Goal: Task Accomplishment & Management: Complete application form

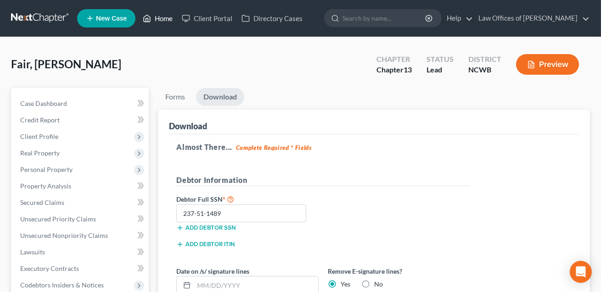
click at [165, 21] on link "Home" at bounding box center [157, 18] width 39 height 17
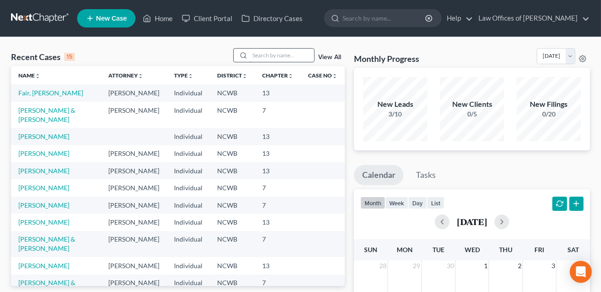
click at [253, 54] on input "search" at bounding box center [282, 55] width 64 height 13
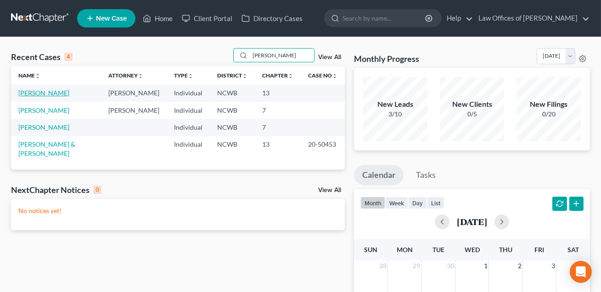
type input "[PERSON_NAME]"
click at [55, 95] on link "[PERSON_NAME]" at bounding box center [43, 93] width 51 height 8
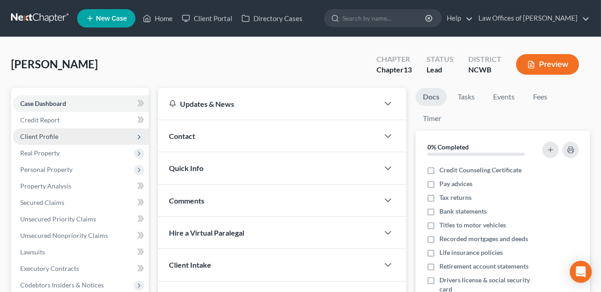
click at [48, 140] on span "Client Profile" at bounding box center [81, 136] width 136 height 17
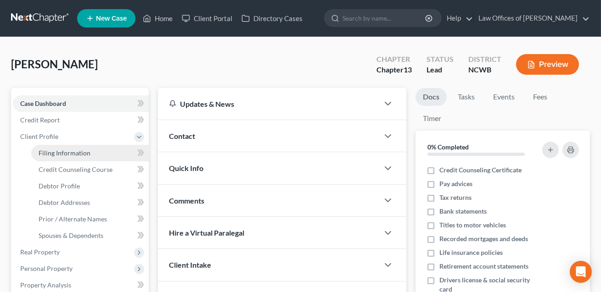
click at [52, 153] on span "Filing Information" at bounding box center [65, 153] width 52 height 8
select select "1"
select select "0"
select select "3"
select select "59"
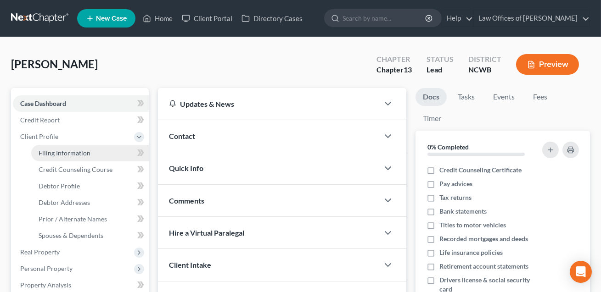
select select "1"
select select "28"
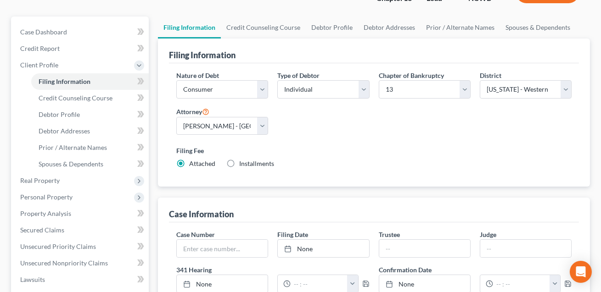
scroll to position [82, 0]
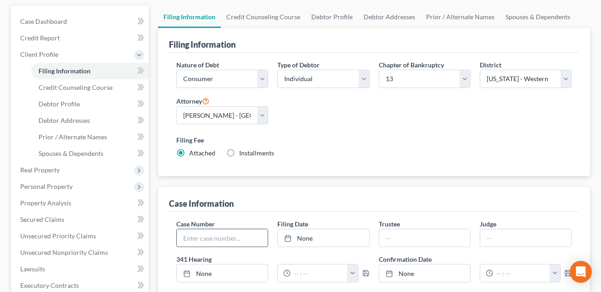
click at [208, 241] on input "text" at bounding box center [222, 237] width 91 height 17
type input "25-50330"
click at [311, 239] on link "None" at bounding box center [323, 237] width 91 height 17
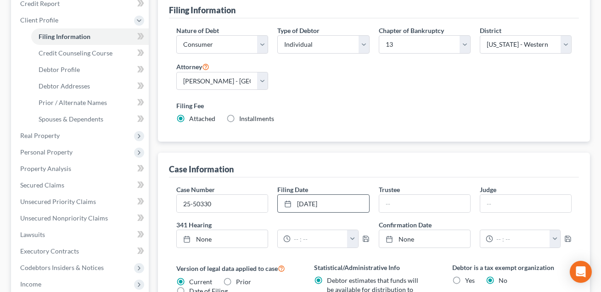
scroll to position [113, 0]
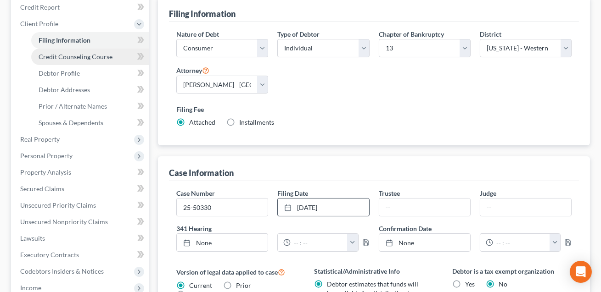
click at [98, 56] on span "Credit Counseling Course" at bounding box center [76, 57] width 74 height 8
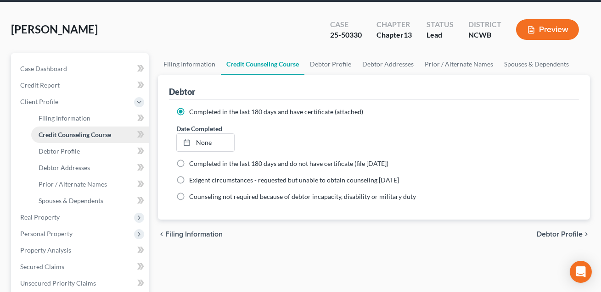
scroll to position [67, 0]
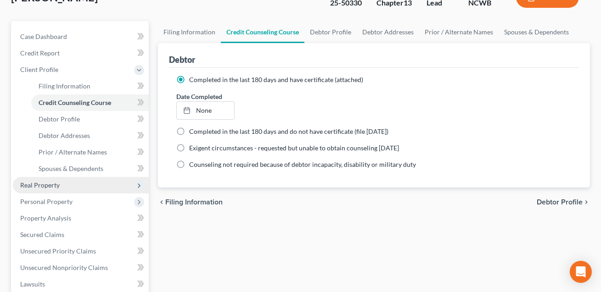
click at [66, 183] on span "Real Property" at bounding box center [81, 185] width 136 height 17
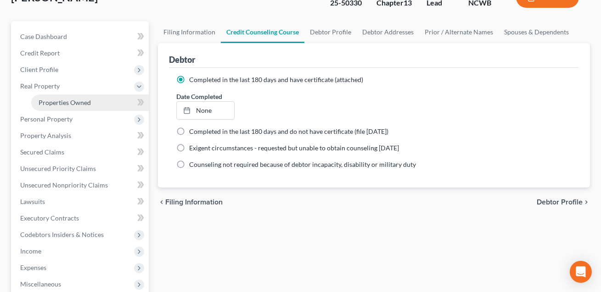
click at [65, 105] on span "Properties Owned" at bounding box center [65, 103] width 52 height 8
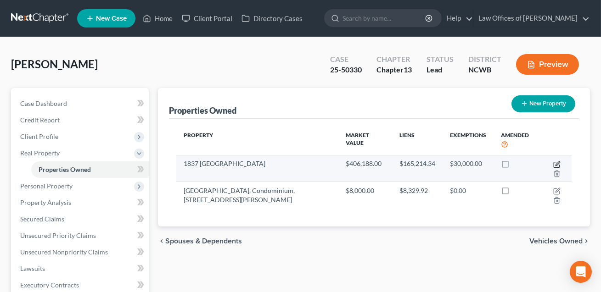
click at [557, 164] on icon "button" at bounding box center [556, 164] width 7 height 7
select select "28"
select select "48"
select select "0"
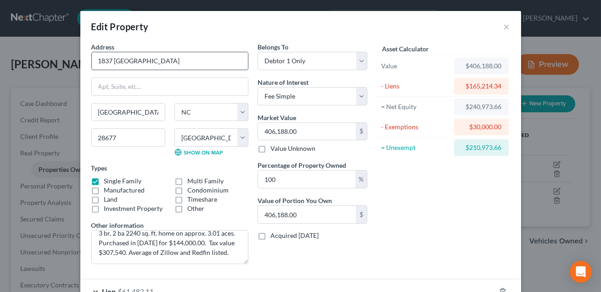
drag, startPoint x: 174, startPoint y: 62, endPoint x: 97, endPoint y: 61, distance: 77.1
click at [97, 61] on input "1837 [GEOGRAPHIC_DATA]" at bounding box center [170, 60] width 156 height 17
click at [321, 115] on div "Market Value 406,188.00 $ Value Unknown" at bounding box center [312, 133] width 110 height 41
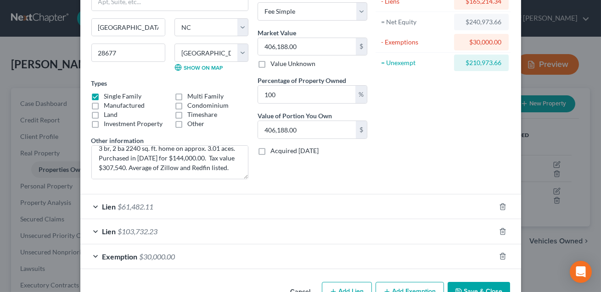
scroll to position [111, 0]
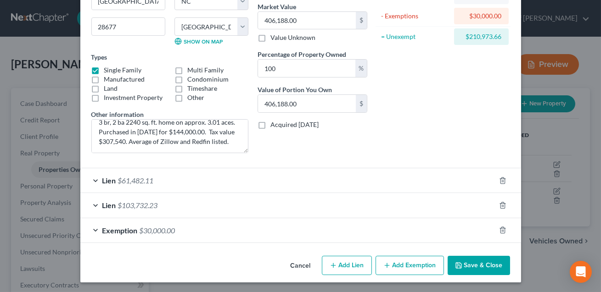
click at [473, 263] on button "Save & Close" at bounding box center [478, 265] width 62 height 19
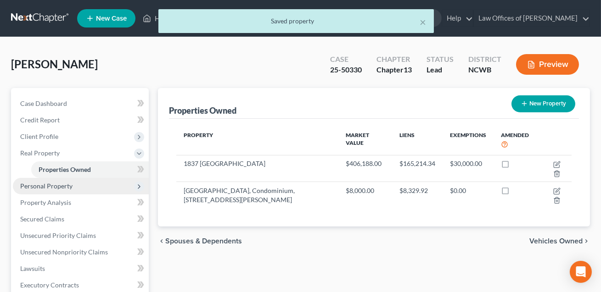
click at [52, 187] on span "Personal Property" at bounding box center [46, 186] width 52 height 8
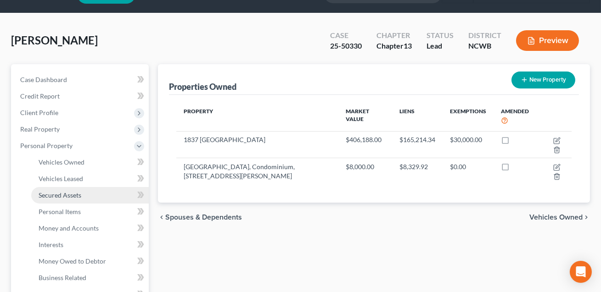
scroll to position [27, 0]
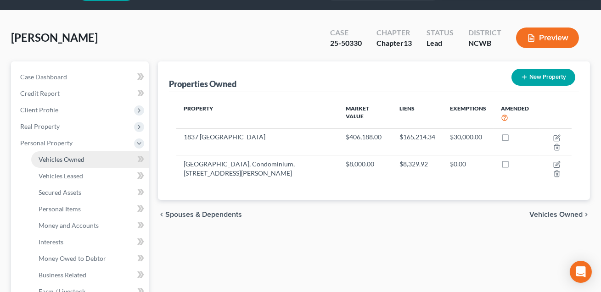
click at [56, 161] on span "Vehicles Owned" at bounding box center [62, 160] width 46 height 8
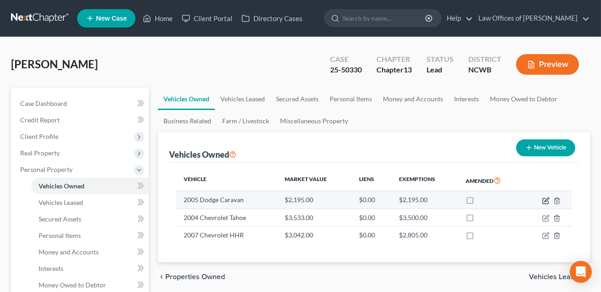
click at [546, 200] on icon "button" at bounding box center [546, 200] width 4 height 4
select select "0"
select select "21"
select select "2"
select select "0"
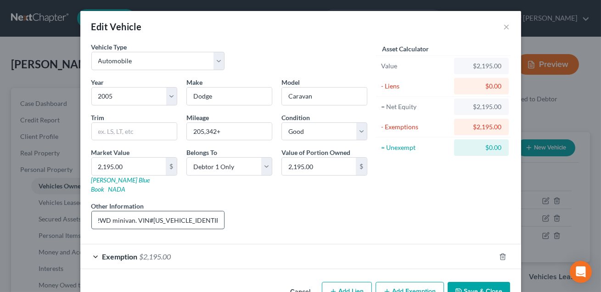
scroll to position [0, 26]
drag, startPoint x: 164, startPoint y: 210, endPoint x: 158, endPoint y: 212, distance: 6.7
click at [158, 212] on input "6 cyl, 4 Dr, 2WD minivan. VIN#[US_VEHICLE_IDENTIFICATION_NUMBER]. NADA avg reta…" at bounding box center [158, 219] width 133 height 17
click at [110, 181] on link "[PERSON_NAME] Blue Book" at bounding box center [120, 184] width 59 height 17
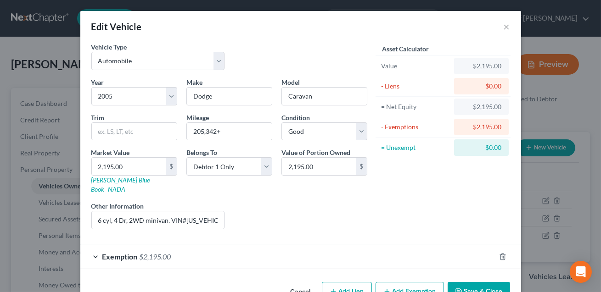
click at [474, 283] on button "Save & Close" at bounding box center [478, 291] width 62 height 19
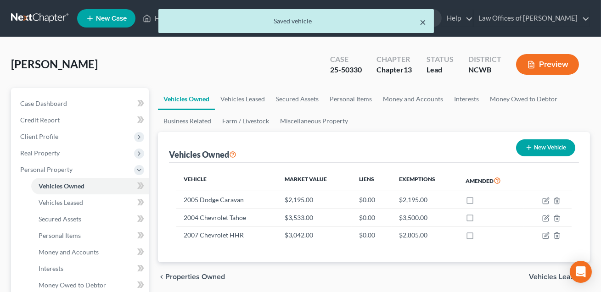
click at [425, 22] on button "×" at bounding box center [423, 22] width 6 height 11
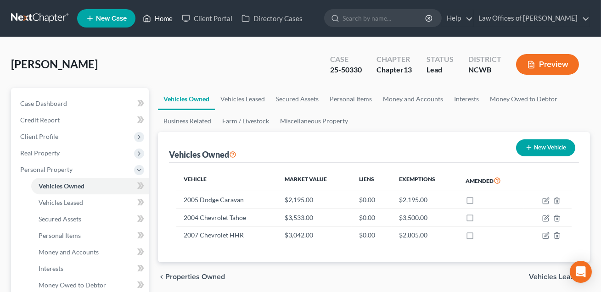
click at [162, 18] on link "Home" at bounding box center [157, 18] width 39 height 17
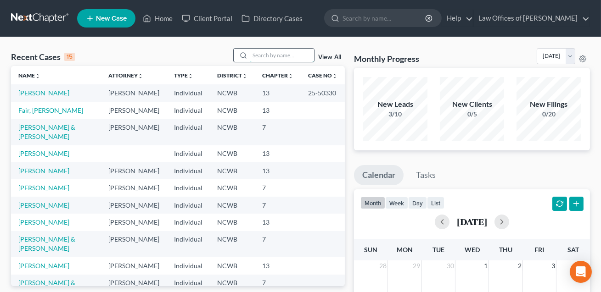
click at [250, 54] on input "search" at bounding box center [282, 55] width 64 height 13
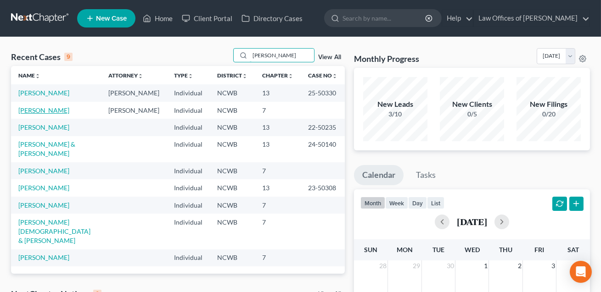
type input "[PERSON_NAME]"
click at [45, 114] on link "[PERSON_NAME]" at bounding box center [43, 110] width 51 height 8
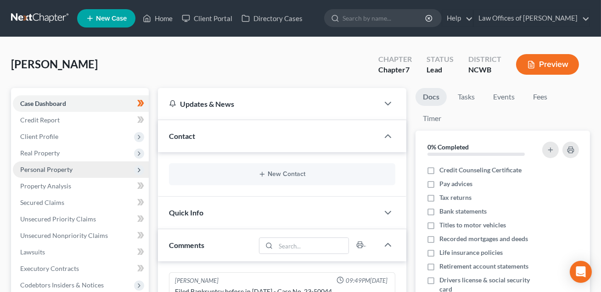
click at [61, 171] on span "Personal Property" at bounding box center [46, 170] width 52 height 8
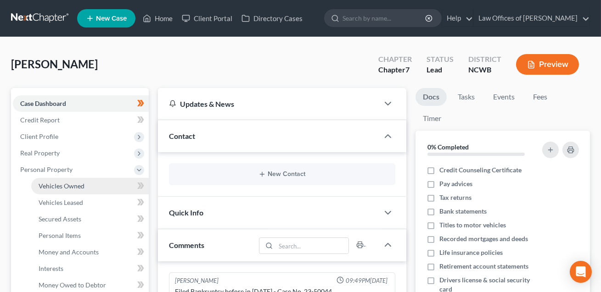
click at [66, 187] on span "Vehicles Owned" at bounding box center [62, 186] width 46 height 8
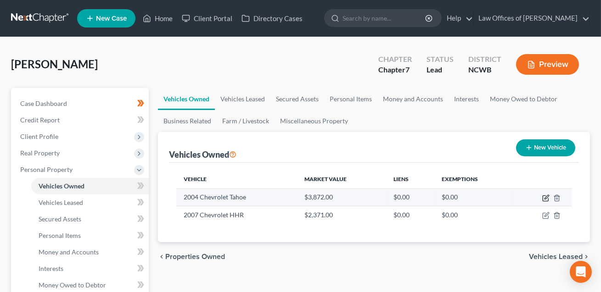
click at [546, 198] on icon "button" at bounding box center [546, 197] width 4 height 4
select select "0"
select select "22"
select select "2"
select select "0"
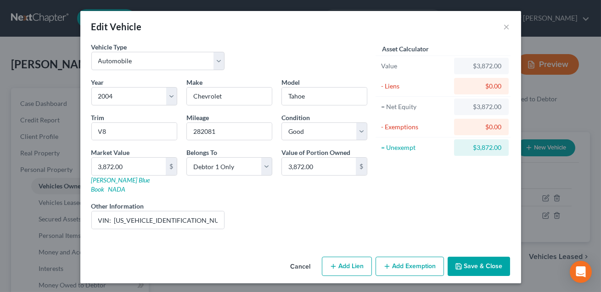
click at [480, 257] on button "Save & Close" at bounding box center [478, 266] width 62 height 19
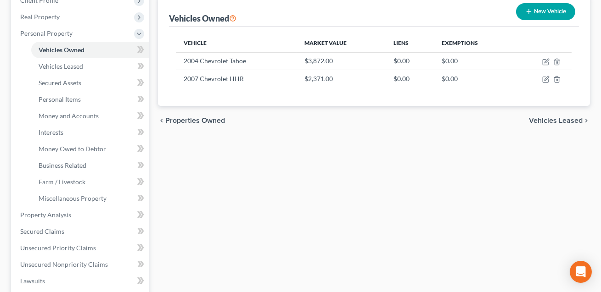
scroll to position [359, 0]
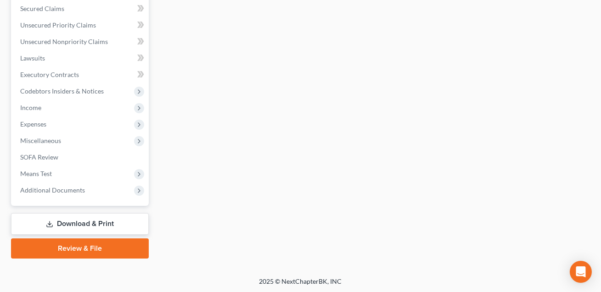
click at [79, 217] on link "Download & Print" at bounding box center [80, 224] width 138 height 22
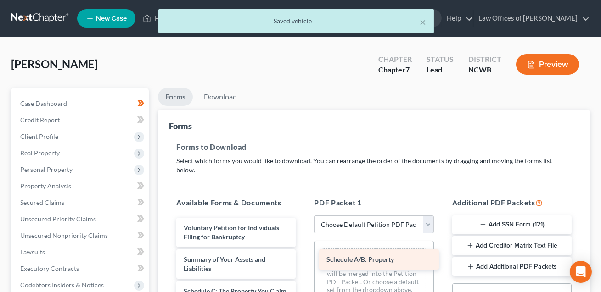
drag, startPoint x: 219, startPoint y: 281, endPoint x: 376, endPoint y: 255, distance: 159.5
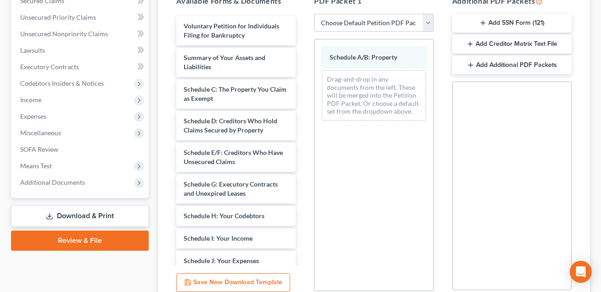
scroll to position [273, 0]
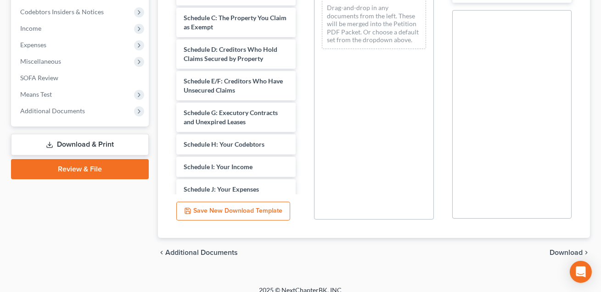
click at [559, 249] on span "Download" at bounding box center [565, 252] width 33 height 7
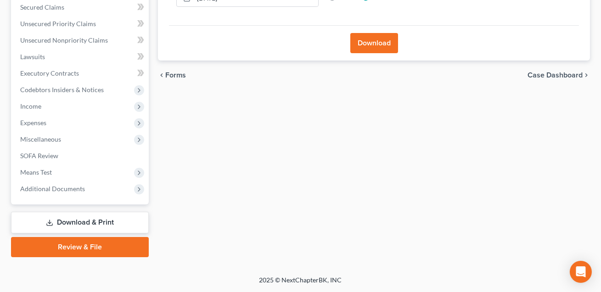
scroll to position [194, 0]
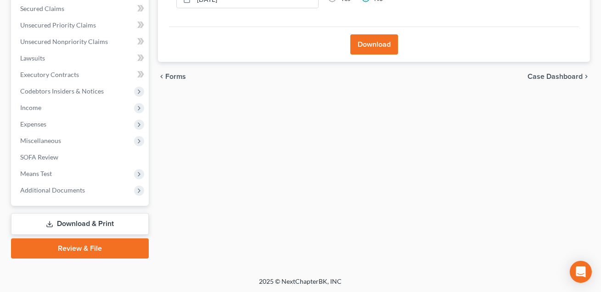
click at [373, 46] on button "Download" at bounding box center [374, 44] width 48 height 20
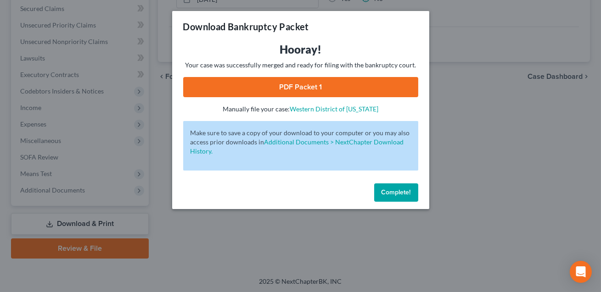
click at [338, 89] on link "PDF Packet 1" at bounding box center [300, 87] width 235 height 20
click at [401, 200] on button "Complete!" at bounding box center [396, 193] width 44 height 18
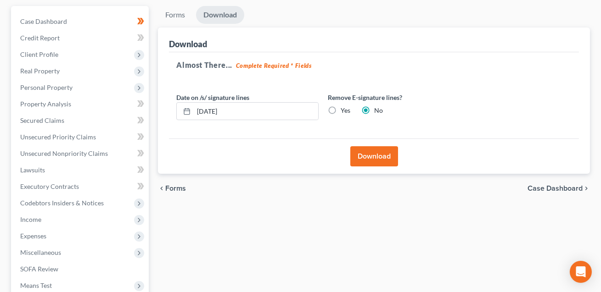
scroll to position [0, 0]
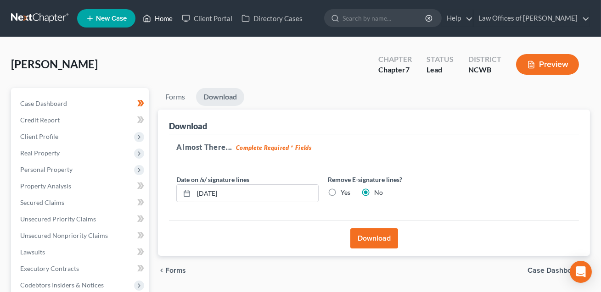
click at [165, 18] on link "Home" at bounding box center [157, 18] width 39 height 17
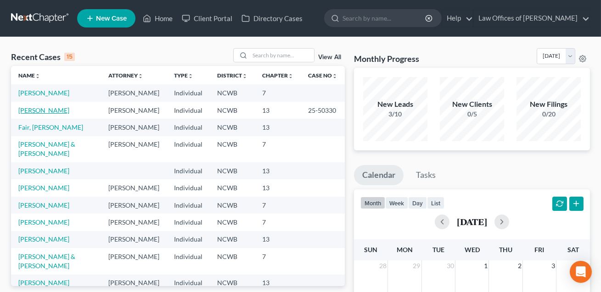
click at [60, 114] on link "[PERSON_NAME]" at bounding box center [43, 110] width 51 height 8
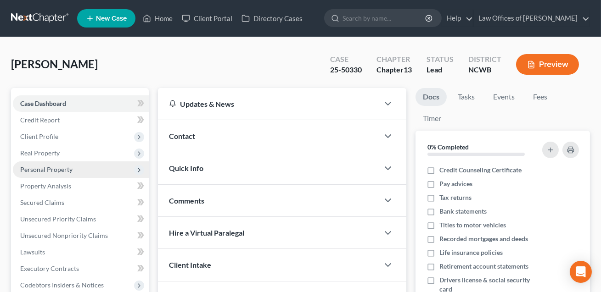
click at [42, 169] on span "Personal Property" at bounding box center [46, 170] width 52 height 8
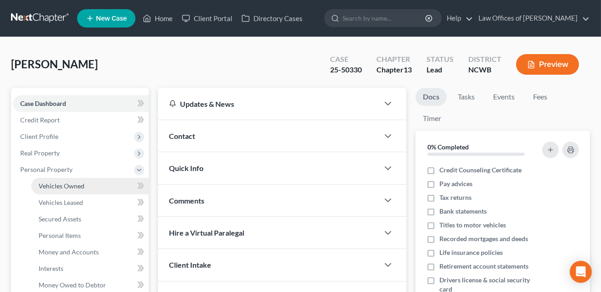
click at [66, 186] on span "Vehicles Owned" at bounding box center [62, 186] width 46 height 8
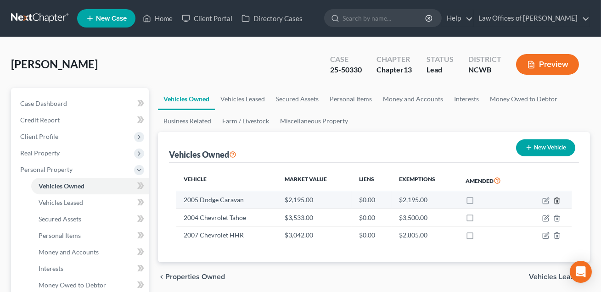
click at [558, 200] on icon "button" at bounding box center [556, 200] width 7 height 7
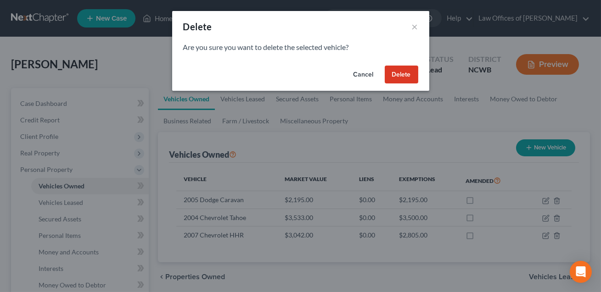
click at [400, 76] on button "Delete" at bounding box center [400, 75] width 33 height 18
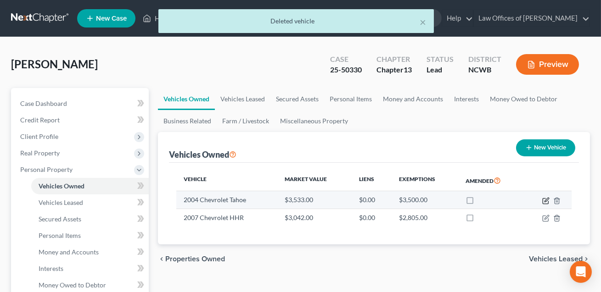
click at [546, 201] on icon "button" at bounding box center [545, 200] width 7 height 7
select select "0"
select select "22"
select select "2"
select select "0"
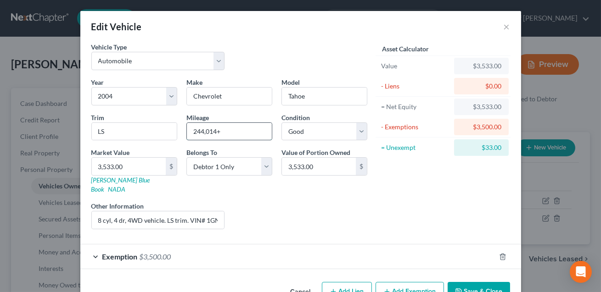
drag, startPoint x: 223, startPoint y: 132, endPoint x: 193, endPoint y: 132, distance: 30.3
click at [193, 132] on input "244,014+" at bounding box center [229, 131] width 85 height 17
type input "282081+"
drag, startPoint x: 200, startPoint y: 211, endPoint x: 141, endPoint y: 211, distance: 58.7
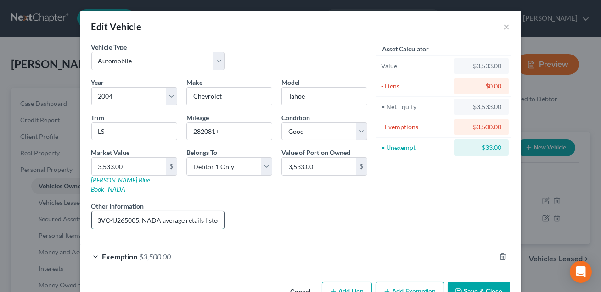
click at [141, 211] on input "8 cyl, 4 dr, 4WD vehicle. LS trim. VIN# 1GNEK13VO4J265005. NADA average retails…" at bounding box center [158, 219] width 133 height 17
type input "8 cyl, 4 dr, 4WD vehicle. LS trim. VIN# 1GNEK13VO4J265005. KBB value listed."
drag, startPoint x: 128, startPoint y: 167, endPoint x: 113, endPoint y: 166, distance: 15.1
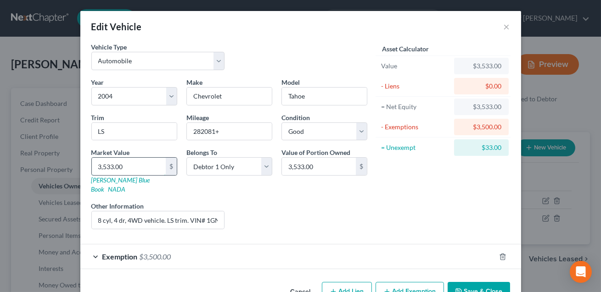
type input "38,533.00"
type input "387,533.00"
type input "3872,533.00"
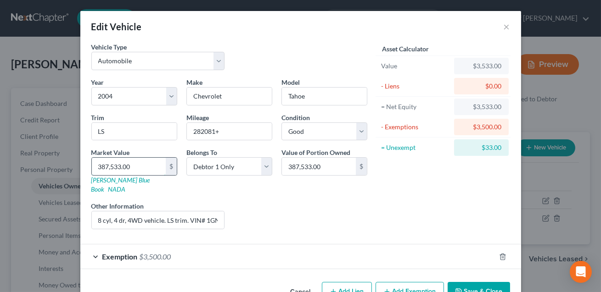
type input "3,872,533.00"
drag, startPoint x: 140, startPoint y: 166, endPoint x: 91, endPoint y: 168, distance: 49.6
click at [91, 168] on div "3,872,533.00 $" at bounding box center [134, 166] width 86 height 18
type input "3"
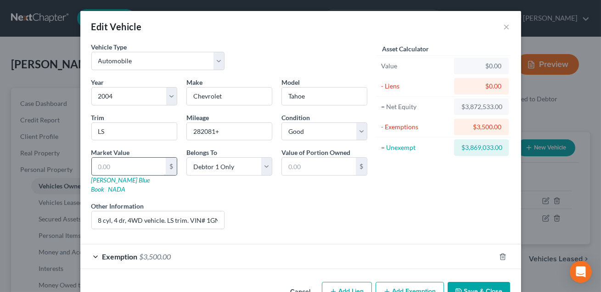
type input "3.00"
type input "38"
type input "38.00"
type input "387"
type input "387.00"
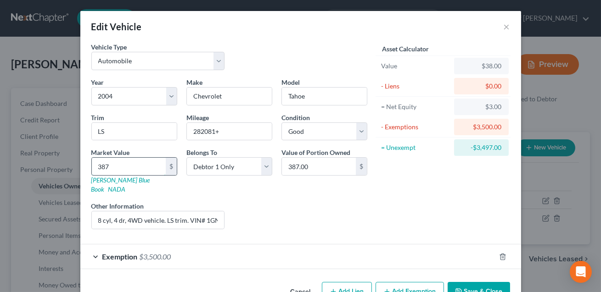
type input "3872"
type input "3,872.00"
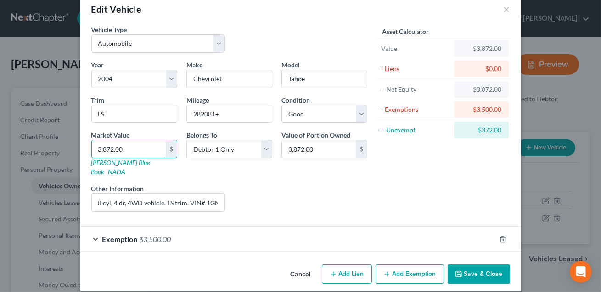
type input "3,872.00"
click at [470, 265] on button "Save & Close" at bounding box center [478, 274] width 62 height 19
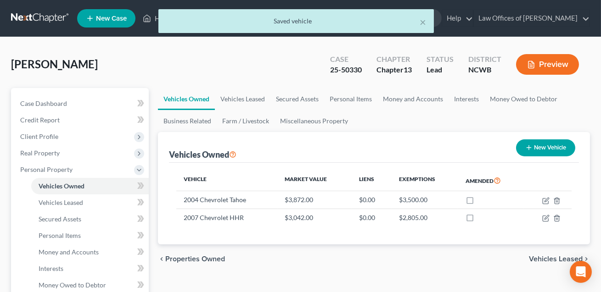
scroll to position [23, 0]
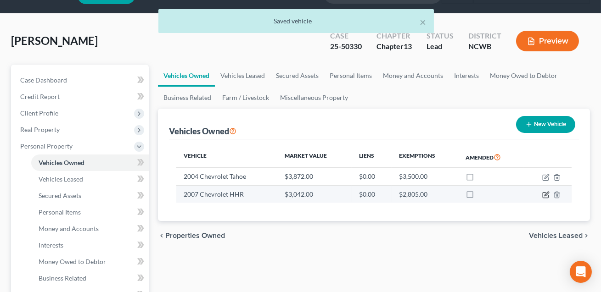
click at [547, 195] on icon "button" at bounding box center [545, 194] width 7 height 7
select select "0"
select select "19"
select select "2"
select select "0"
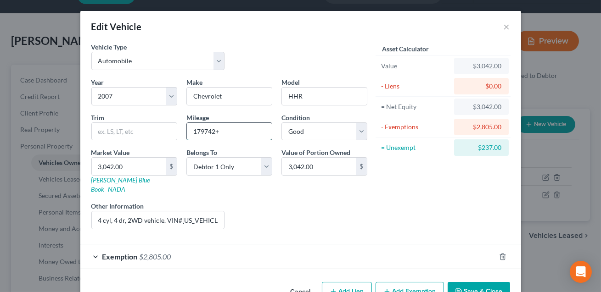
click at [220, 134] on input "179742+" at bounding box center [229, 131] width 85 height 17
drag, startPoint x: 220, startPoint y: 134, endPoint x: 186, endPoint y: 131, distance: 34.5
click at [186, 131] on div "179742+" at bounding box center [229, 131] width 86 height 18
type input "198160+"
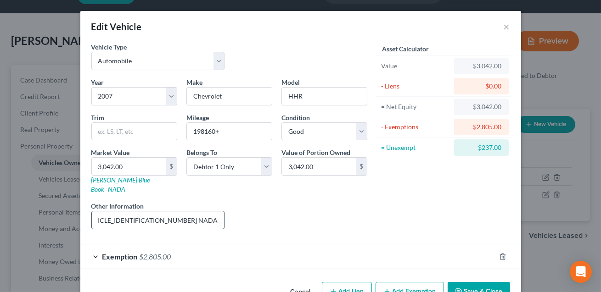
drag, startPoint x: 184, startPoint y: 211, endPoint x: 139, endPoint y: 210, distance: 44.1
click at [139, 211] on input "4 cyl, 4 dr, 2WD vehicle. VIN#[US_VEHICLE_IDENTIFICATION_NUMBER] NADA avg retai…" at bounding box center [158, 219] width 133 height 17
click at [182, 211] on input "4 cyl, 4 dr, 2WD vehicle. VIN#[US_VEHICLE_IDENTIFICATION_NUMBER] KBB value list…" at bounding box center [158, 219] width 133 height 17
type input "4 cyl, 4 dr, 2WD vehicle. VIN#[US_VEHICLE_IDENTIFICATION_NUMBER]. KBB value lis…"
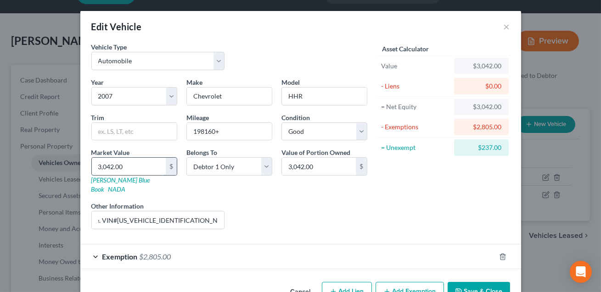
scroll to position [0, 0]
click at [137, 170] on input "3,042.00" at bounding box center [129, 166] width 74 height 17
type input "23"
type input "23.00"
type input "237"
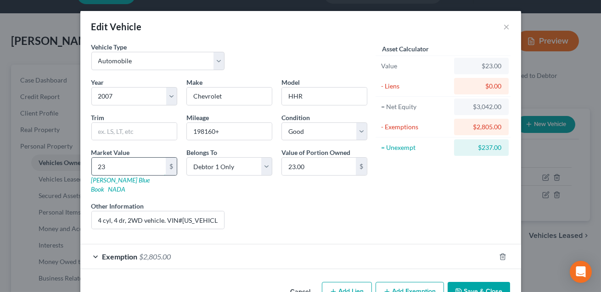
type input "237.00"
type input "2371"
type input "2,371.00"
click at [243, 247] on div "Exemption $2,805.00" at bounding box center [287, 257] width 415 height 24
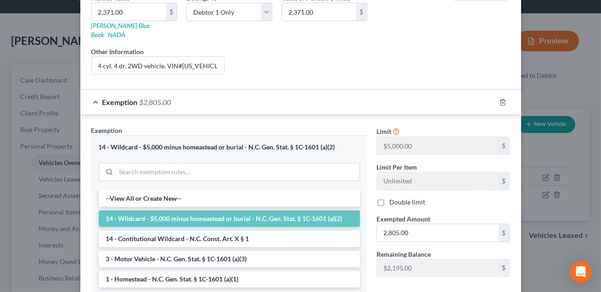
scroll to position [219, 0]
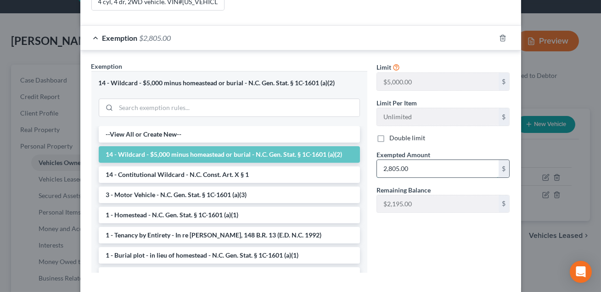
click at [416, 162] on input "2,805.00" at bounding box center [438, 168] width 122 height 17
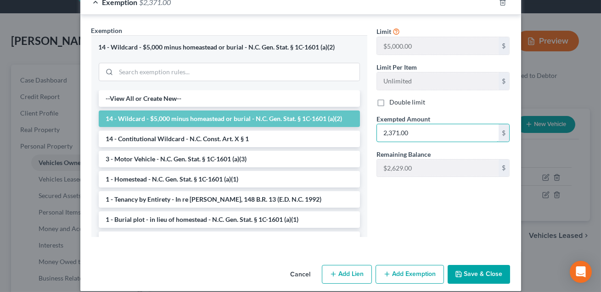
type input "2,371.00"
click at [481, 267] on button "Save & Close" at bounding box center [478, 274] width 62 height 19
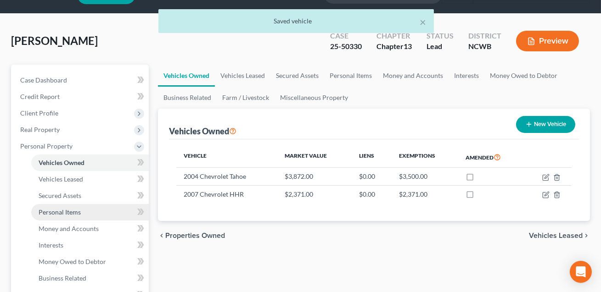
click at [65, 211] on span "Personal Items" at bounding box center [60, 212] width 42 height 8
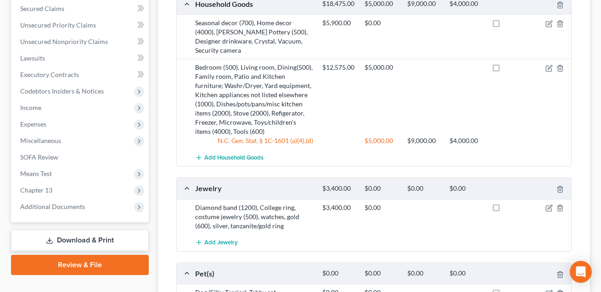
scroll to position [359, 0]
click at [549, 65] on icon "button" at bounding box center [548, 68] width 7 height 7
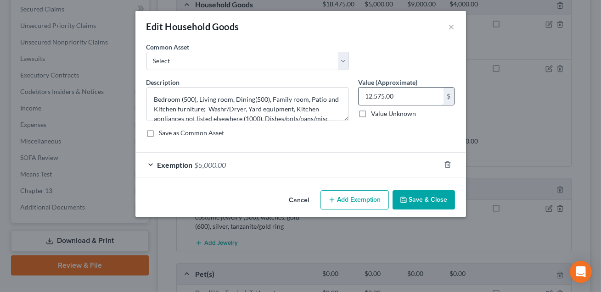
click at [399, 95] on input "12,575.00" at bounding box center [400, 96] width 85 height 17
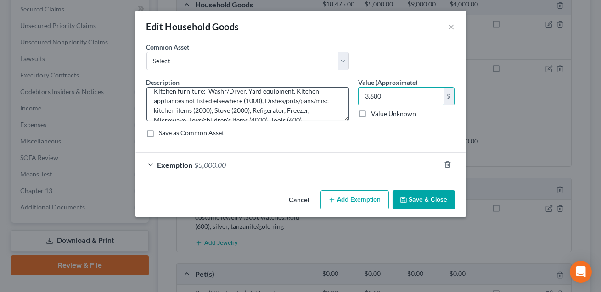
type input "3,680"
drag, startPoint x: 261, startPoint y: 100, endPoint x: 244, endPoint y: 100, distance: 17.5
click at [244, 100] on textarea "Bedroom (500), Living room, Dining(500), Family room, Patio and Kitchen furnitu…" at bounding box center [247, 104] width 202 height 34
click at [189, 109] on textarea "Bedroom (500), Living room, Dining(500), Family room, Patio and Kitchen furnitu…" at bounding box center [247, 104] width 202 height 34
click at [207, 111] on textarea "Bedroom (500), Living room, Dining(500), Family room, Patio and Kitchen furnitu…" at bounding box center [247, 104] width 202 height 34
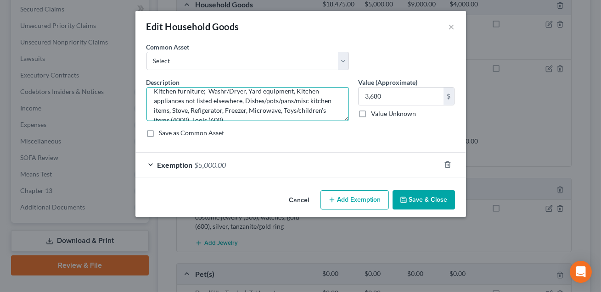
scroll to position [28, 0]
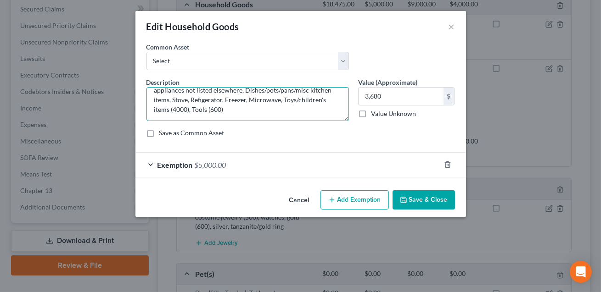
click at [189, 109] on textarea "Bedroom (500), Living room, Dining(500), Family room, Patio and Kitchen furnitu…" at bounding box center [247, 104] width 202 height 34
click at [204, 108] on textarea "Bedroom (500), Living room, Dining(500), Family room, Patio and Kitchen furnitu…" at bounding box center [247, 104] width 202 height 34
type textarea "Bedroom (500), Living room, Dining(500), Family room, Patio and Kitchen furnitu…"
click at [270, 166] on div "Exemption $5,000.00" at bounding box center [287, 165] width 305 height 24
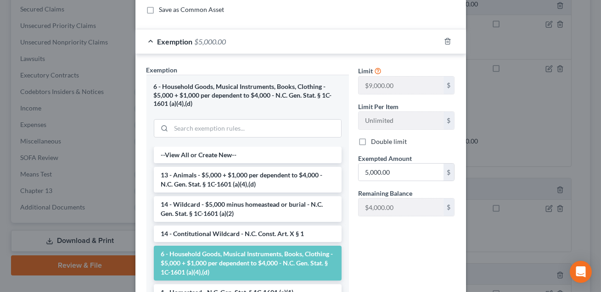
scroll to position [139, 0]
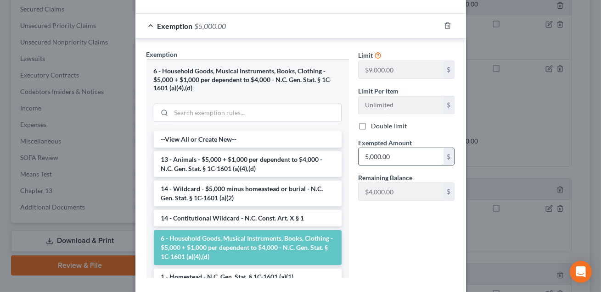
click at [395, 160] on input "5,000.00" at bounding box center [400, 156] width 85 height 17
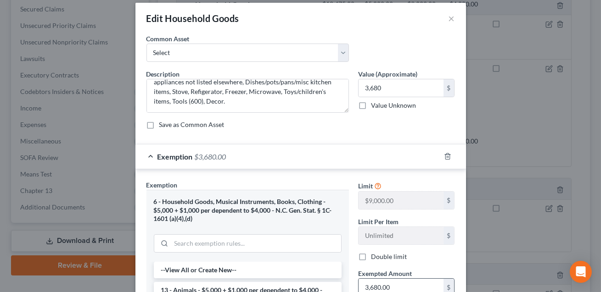
scroll to position [0, 0]
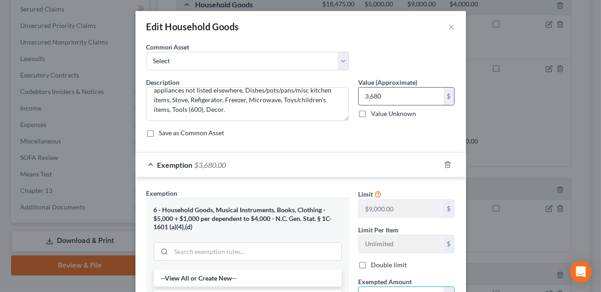
type input "3,680.00"
click at [386, 99] on input "3,680" at bounding box center [400, 96] width 85 height 17
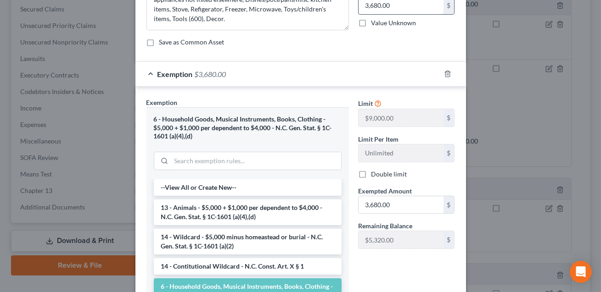
scroll to position [189, 0]
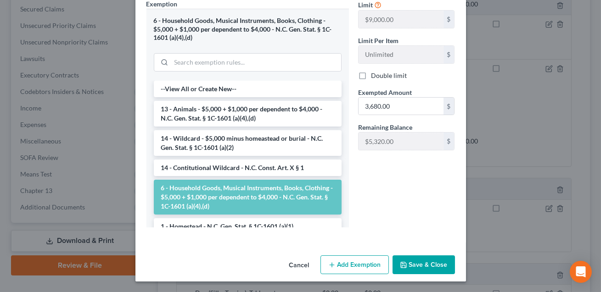
type input "3,680.00"
click at [424, 266] on button "Save & Close" at bounding box center [423, 265] width 62 height 19
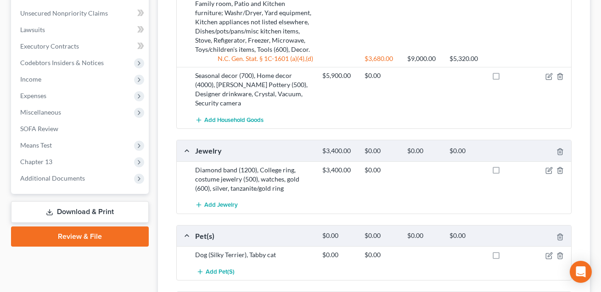
scroll to position [390, 0]
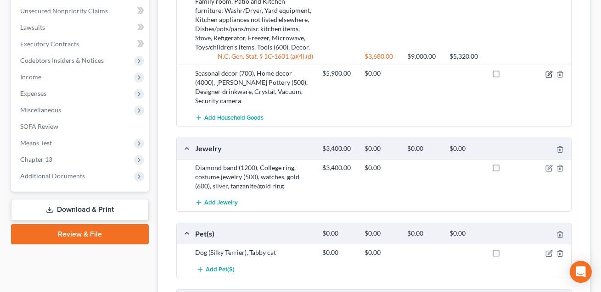
click at [549, 72] on icon "button" at bounding box center [548, 74] width 7 height 7
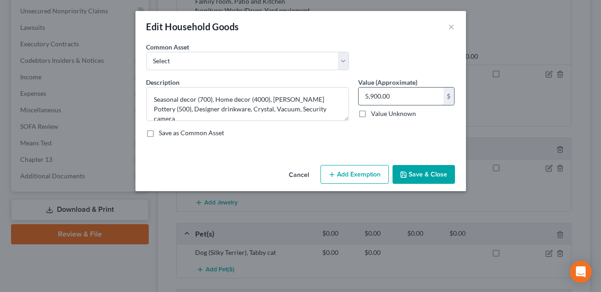
click at [401, 100] on input "5,900.00" at bounding box center [400, 96] width 85 height 17
click at [311, 110] on textarea "Seasonal decor (700), Home decor (4000), [PERSON_NAME] Pottery (500), Designer …" at bounding box center [247, 104] width 202 height 34
drag, startPoint x: 270, startPoint y: 99, endPoint x: 217, endPoint y: 96, distance: 52.9
click at [217, 96] on textarea "Seasonal decor (700), Home decor (4000), [PERSON_NAME] Pottery (500), Designer …" at bounding box center [247, 104] width 202 height 34
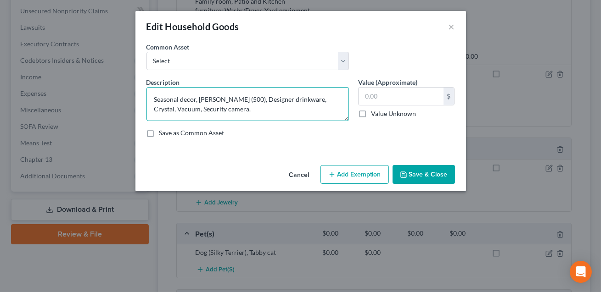
drag, startPoint x: 255, startPoint y: 99, endPoint x: 348, endPoint y: 97, distance: 92.7
click at [348, 97] on textarea "Seasonal decor, [PERSON_NAME] (500), Designer drinkware, Crystal, Vacuum, Secur…" at bounding box center [247, 104] width 202 height 34
type textarea "Seasonal decor, [PERSON_NAME] (500), Vacuum, Security camera."
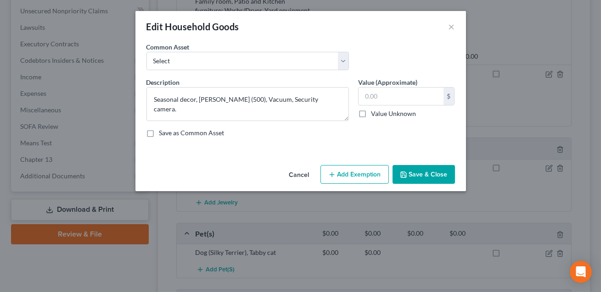
click at [426, 170] on button "Save & Close" at bounding box center [423, 174] width 62 height 19
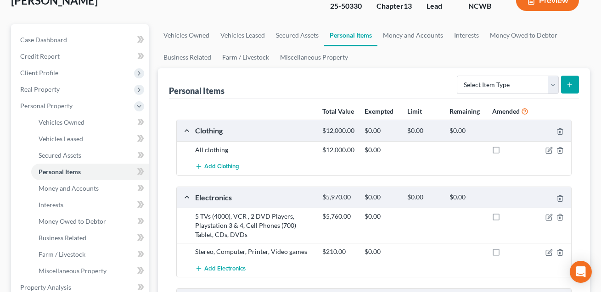
scroll to position [0, 0]
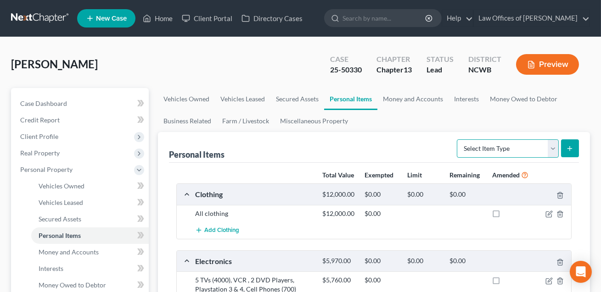
click at [493, 146] on select "Select Item Type Clothing Collectibles Of Value Electronics Firearms Household …" at bounding box center [507, 148] width 102 height 18
select select "collectibles_of_value"
click at [568, 145] on icon "submit" at bounding box center [569, 148] width 7 height 7
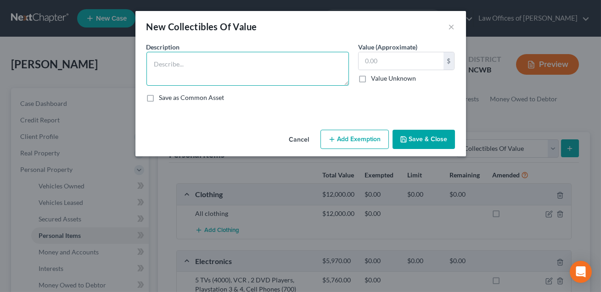
click at [173, 65] on textarea at bounding box center [247, 69] width 202 height 34
type textarea "[PERSON_NAME] pottery"
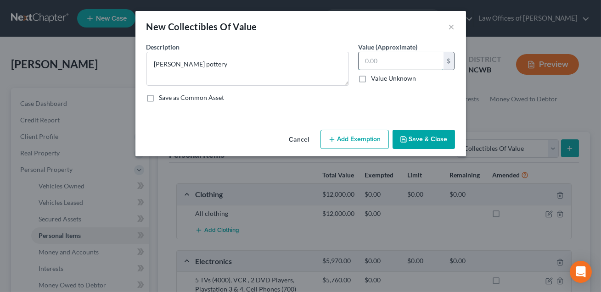
click at [377, 63] on input "text" at bounding box center [400, 60] width 85 height 17
type input "500.00"
click at [430, 139] on button "Save & Close" at bounding box center [423, 139] width 62 height 19
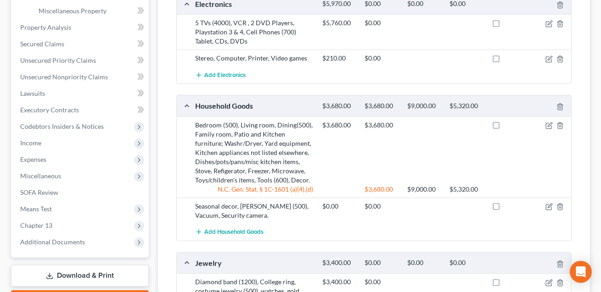
scroll to position [323, 0]
click at [550, 207] on icon "button" at bounding box center [548, 207] width 7 height 7
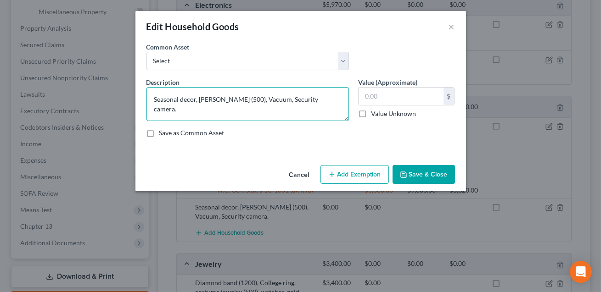
drag, startPoint x: 258, startPoint y: 99, endPoint x: 152, endPoint y: 96, distance: 106.0
click at [152, 96] on textarea "Seasonal decor, [PERSON_NAME] (500), Vacuum, Security camera." at bounding box center [247, 104] width 202 height 34
type textarea "Vacuum, Security camera."
drag, startPoint x: 229, startPoint y: 100, endPoint x: 154, endPoint y: 98, distance: 75.3
click at [154, 98] on textarea "Vacuum, Security camera." at bounding box center [247, 104] width 202 height 34
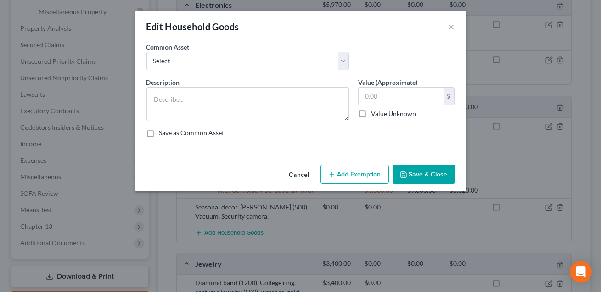
click at [413, 177] on button "Save & Close" at bounding box center [423, 174] width 62 height 19
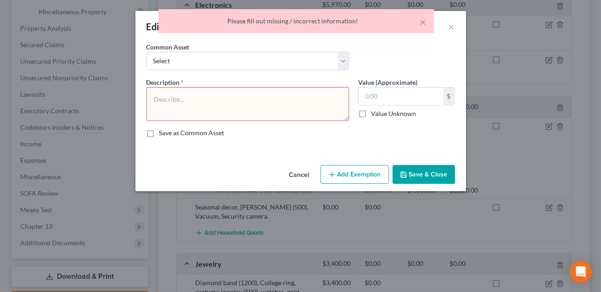
click at [298, 171] on button "Cancel" at bounding box center [299, 175] width 35 height 18
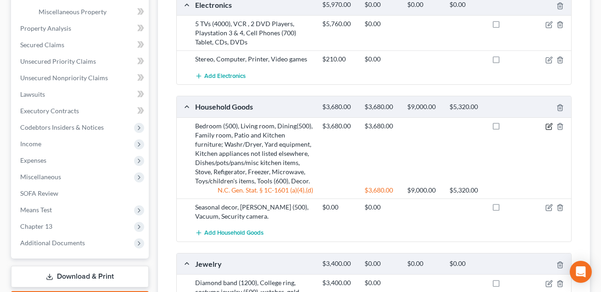
click at [550, 126] on icon "button" at bounding box center [548, 126] width 7 height 7
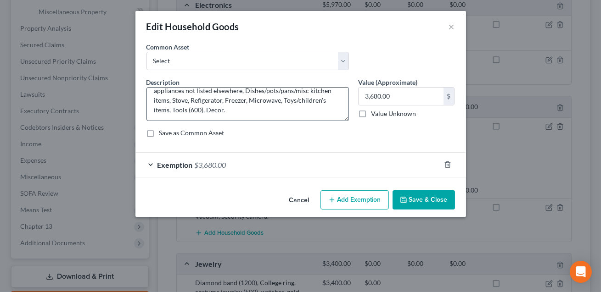
scroll to position [28, 0]
click at [231, 110] on textarea "Bedroom (500), Living room, Dining(500), Family room, Patio and Kitchen furnitu…" at bounding box center [247, 104] width 202 height 34
paste textarea "Vacuum, Security camera."
type textarea "Bedroom (500), Living room, Dining(500), Family room, Patio and Kitchen furnitu…"
click at [429, 197] on button "Save & Close" at bounding box center [423, 199] width 62 height 19
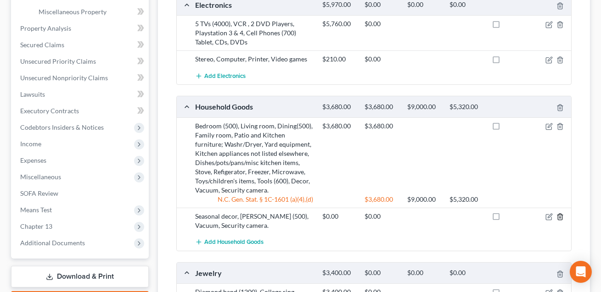
click at [559, 217] on line "button" at bounding box center [559, 218] width 0 height 2
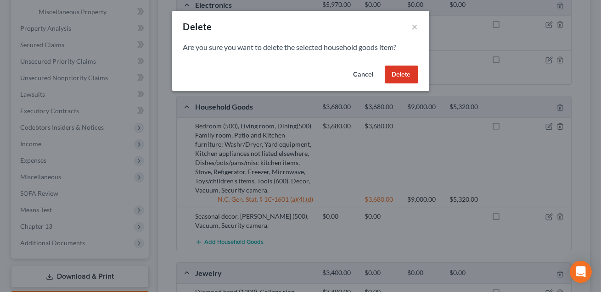
click at [406, 81] on button "Delete" at bounding box center [400, 75] width 33 height 18
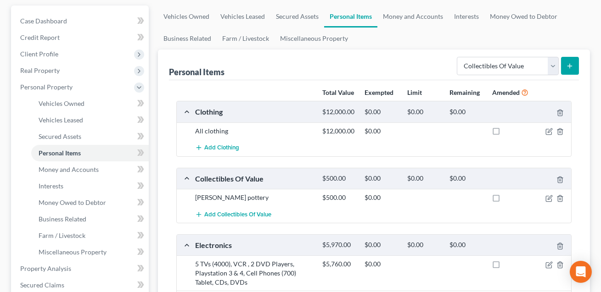
scroll to position [93, 0]
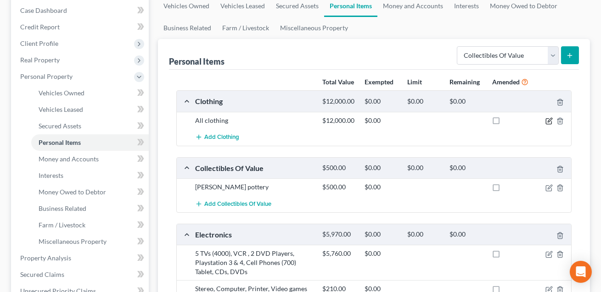
click at [550, 121] on icon "button" at bounding box center [548, 120] width 7 height 7
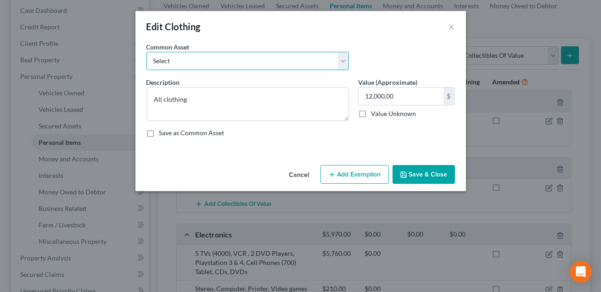
click at [254, 61] on select "Select All clothing All clothing and personal effects" at bounding box center [247, 61] width 202 height 18
select select "1"
type textarea "All clothing and personal effects"
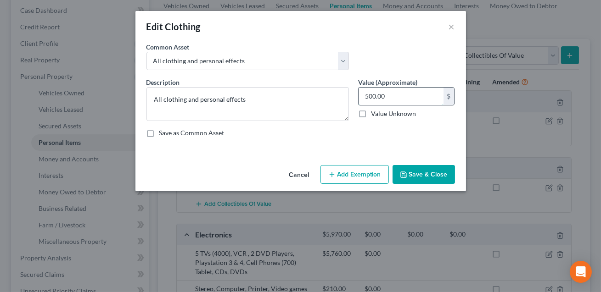
click at [386, 94] on input "500.00" at bounding box center [400, 96] width 85 height 17
type input "750.00"
click at [422, 178] on button "Save & Close" at bounding box center [423, 174] width 62 height 19
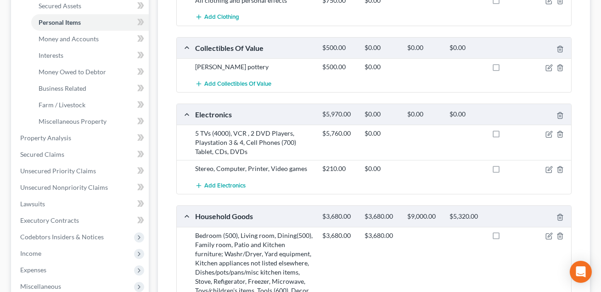
scroll to position [216, 0]
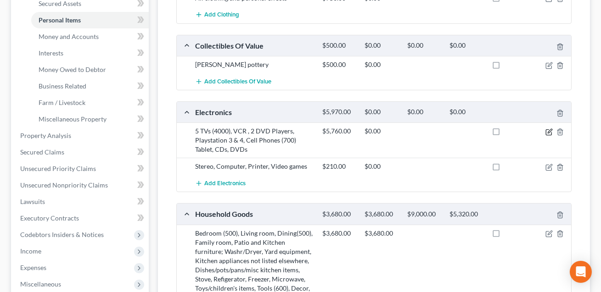
click at [549, 131] on icon "button" at bounding box center [549, 131] width 4 height 4
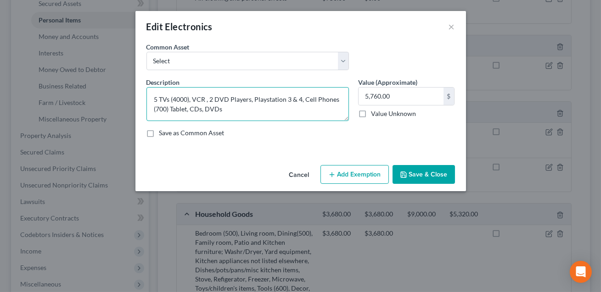
click at [156, 100] on textarea "5 TVs (4000), VCR , 2 DVD Players, Playstation 3 & 4, Cell Phones (700) Tablet,…" at bounding box center [247, 104] width 202 height 34
click at [190, 98] on textarea "4 TVs (4000), VCR , 2 DVD Players, Playstation 3 & 4, Cell Phones (700) Tablet,…" at bounding box center [247, 104] width 202 height 34
click at [189, 99] on textarea "4 TVs (4000), VCR , 2 DVD Players, Playstation 3 & 4, Cell Phones (700) Tablet,…" at bounding box center [247, 104] width 202 height 34
click at [192, 99] on textarea "4 TVs, VCR , 2 DVD Players, Playstation 3 & 4, Cell Phones (700) Tablet, CDs, D…" at bounding box center [247, 104] width 202 height 34
click at [283, 99] on textarea "4 TVs, VCR , 3 DVD Players, Playstation 3 & 4, Cell Phones (700) Tablet, CDs, D…" at bounding box center [247, 104] width 202 height 34
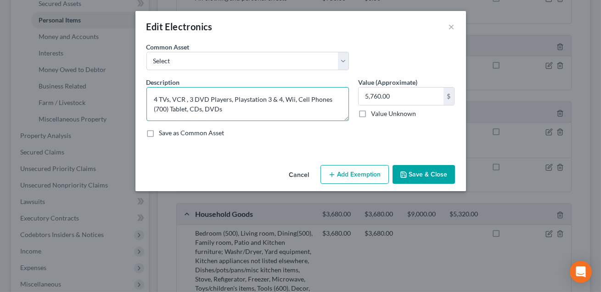
click at [329, 99] on textarea "4 TVs, VCR , 3 DVD Players, Playstation 3 & 4, Wii, Cell Phones (700) Tablet, C…" at bounding box center [247, 104] width 202 height 34
click at [168, 108] on textarea "4 TVs, VCR , 3 DVD Players, Playstation 3 & 4, Wii, Cell Phone, (700) Tablet, C…" at bounding box center [247, 104] width 202 height 34
click at [232, 109] on textarea "4 TVs, VCR , 3 DVD Players, Playstation 3 & 4, Wii, Cell Phone, Games, Tablet, …" at bounding box center [247, 104] width 202 height 34
click at [264, 111] on textarea "4 TVs, VCR , 3 DVD Players, Playstation 3 & 4, Wii, Cell Phone, Games, Tablet, …" at bounding box center [247, 104] width 202 height 34
click at [281, 110] on textarea "4 TVs, VCR , 3 DVD Players, Playstation 3 & 4, Wii, Cell Phone, Games, Tablet, …" at bounding box center [247, 104] width 202 height 34
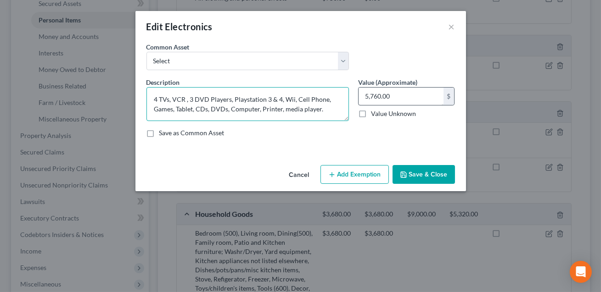
type textarea "4 TVs, VCR , 3 DVD Players, Playstation 3 & 4, Wii, Cell Phone, Games, Tablet, …"
click at [392, 100] on input "5,760.00" at bounding box center [400, 96] width 85 height 17
type input "915.00"
click at [347, 174] on button "Add Exemption" at bounding box center [354, 174] width 68 height 19
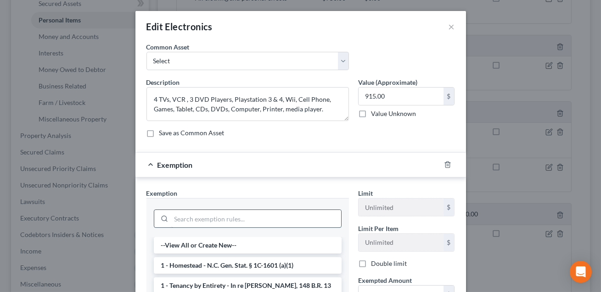
click at [246, 218] on input "search" at bounding box center [256, 218] width 170 height 17
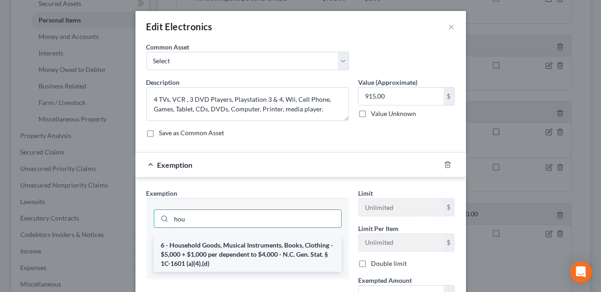
type input "hou"
click at [239, 252] on li "6 - Household Goods, Musical Instruments, Books, Clothing - $5,000 + $1,000 per…" at bounding box center [248, 254] width 188 height 35
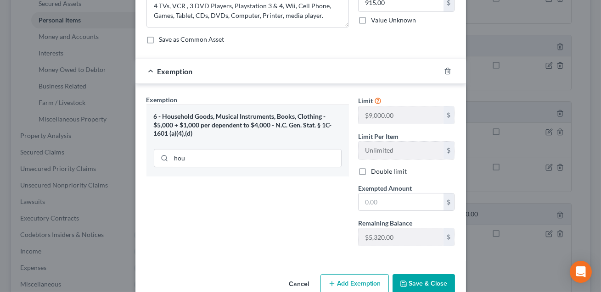
scroll to position [112, 0]
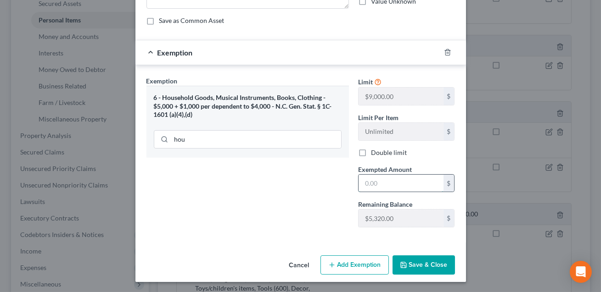
click at [365, 187] on input "text" at bounding box center [400, 183] width 85 height 17
type input "915.00"
click at [423, 264] on button "Save & Close" at bounding box center [423, 265] width 62 height 19
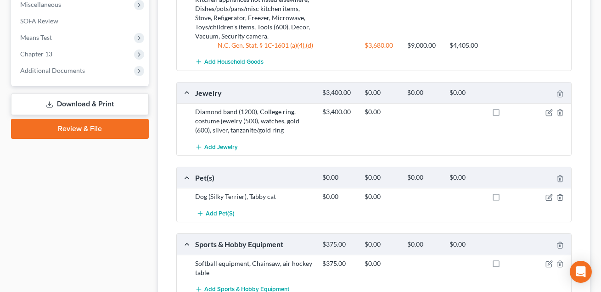
scroll to position [496, 0]
click at [550, 109] on icon "button" at bounding box center [549, 111] width 4 height 4
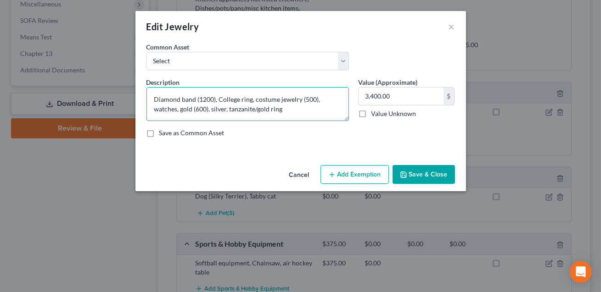
click at [315, 100] on textarea "Diamond band (1200), College ring, costume jewelry (500), watches, gold (600), …" at bounding box center [247, 104] width 202 height 34
type textarea "Diamond band (1200), College ring, costume jewelry, watches, gold (600), silver…"
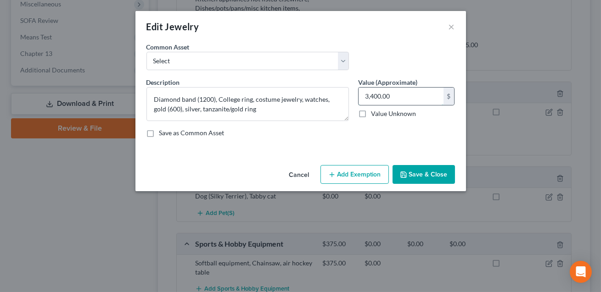
click at [391, 96] on input "3,400.00" at bounding box center [400, 96] width 85 height 17
type input "2,000.00"
click at [356, 173] on button "Add Exemption" at bounding box center [354, 174] width 68 height 19
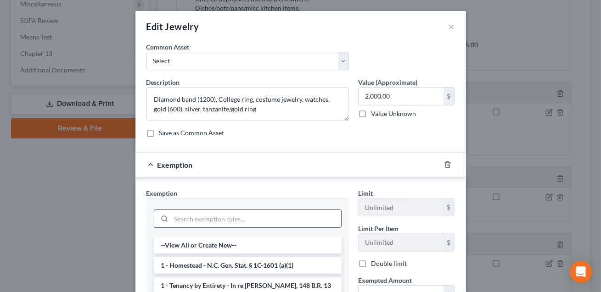
click at [252, 217] on input "search" at bounding box center [256, 218] width 170 height 17
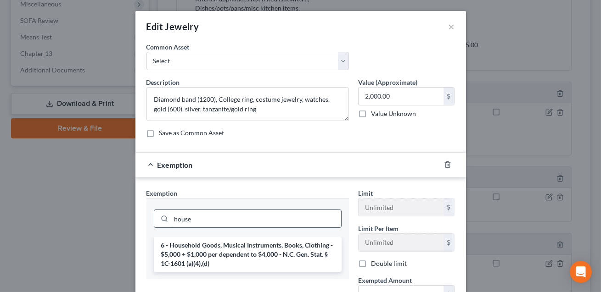
scroll to position [111, 0]
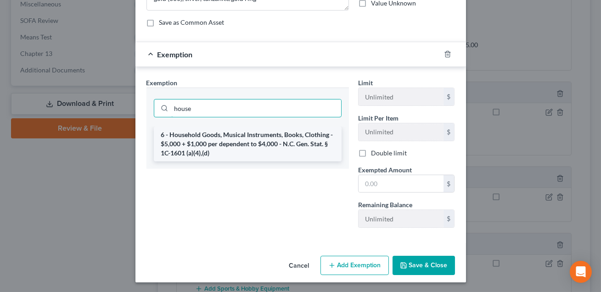
type input "house"
click at [237, 144] on li "6 - Household Goods, Musical Instruments, Books, Clothing - $5,000 + $1,000 per…" at bounding box center [248, 144] width 188 height 35
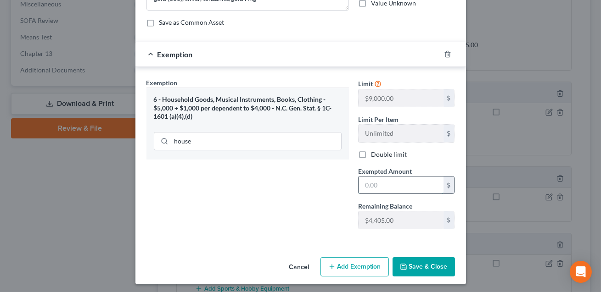
click at [370, 182] on input "text" at bounding box center [400, 185] width 85 height 17
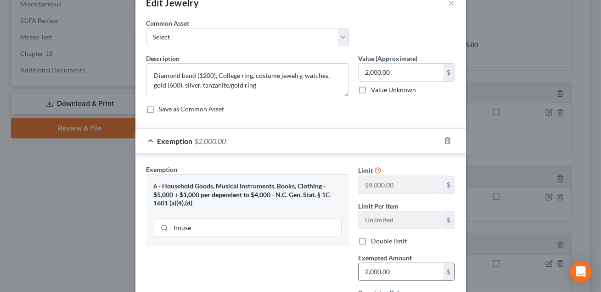
scroll to position [112, 0]
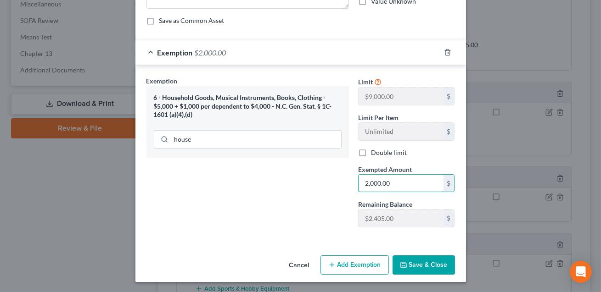
type input "2,000.00"
click at [415, 267] on button "Save & Close" at bounding box center [423, 265] width 62 height 19
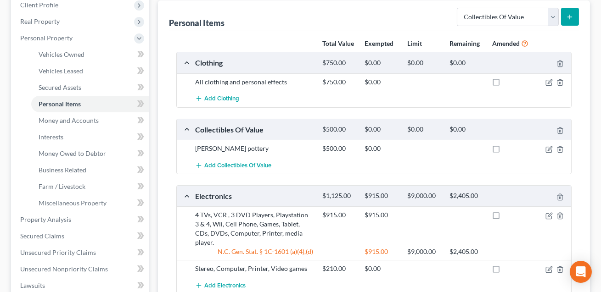
scroll to position [91, 0]
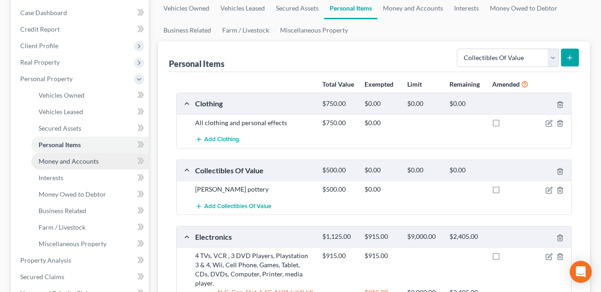
click at [60, 162] on span "Money and Accounts" at bounding box center [69, 161] width 60 height 8
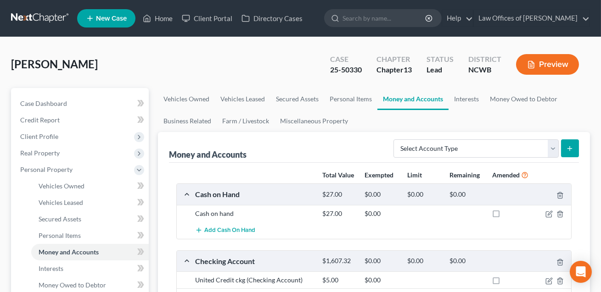
scroll to position [23, 0]
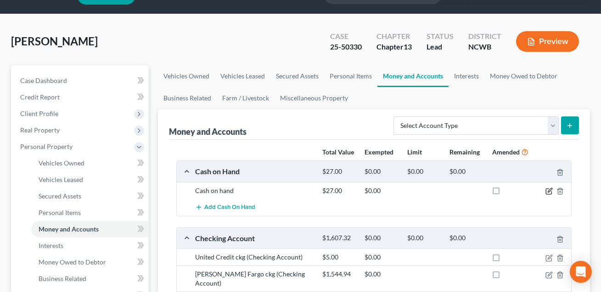
click at [550, 188] on icon "button" at bounding box center [549, 190] width 4 height 4
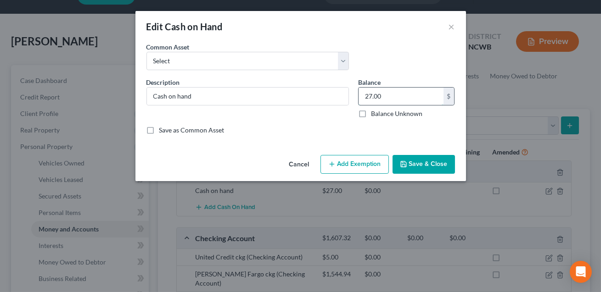
click at [381, 102] on input "27.00" at bounding box center [400, 96] width 85 height 17
click at [430, 161] on button "Save & Close" at bounding box center [423, 164] width 62 height 19
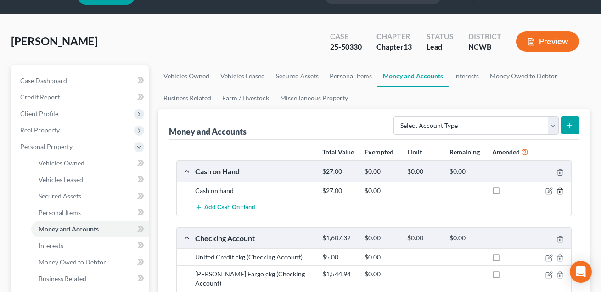
click at [561, 192] on icon "button" at bounding box center [559, 191] width 7 height 7
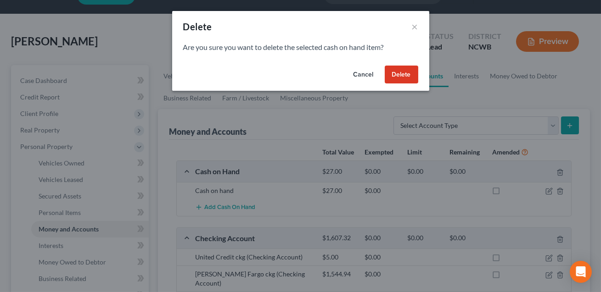
click at [401, 71] on button "Delete" at bounding box center [400, 75] width 33 height 18
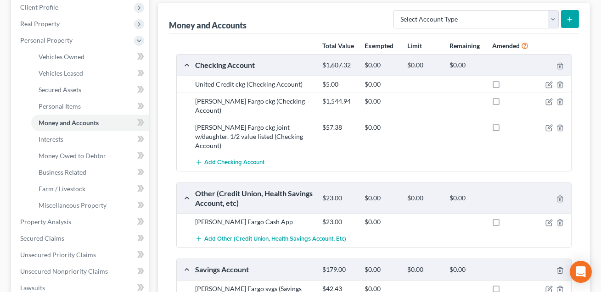
scroll to position [63, 0]
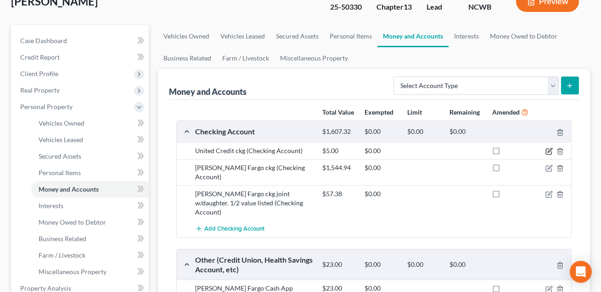
click at [548, 152] on icon "button" at bounding box center [548, 151] width 7 height 7
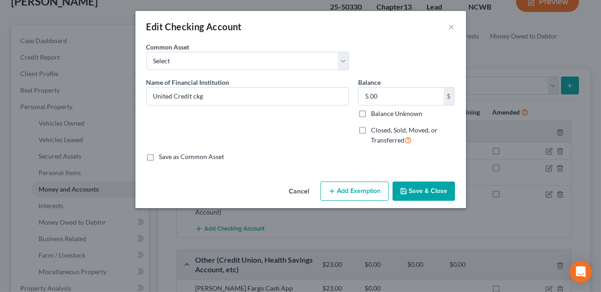
click at [420, 188] on button "Save & Close" at bounding box center [423, 191] width 62 height 19
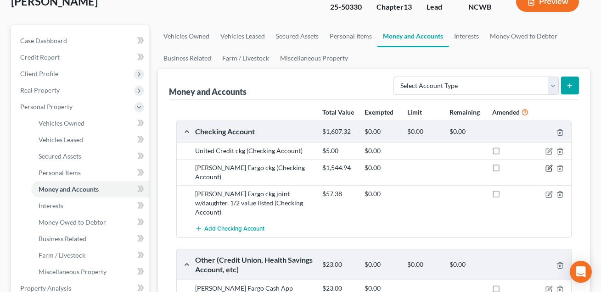
click at [551, 168] on icon "button" at bounding box center [548, 169] width 6 height 6
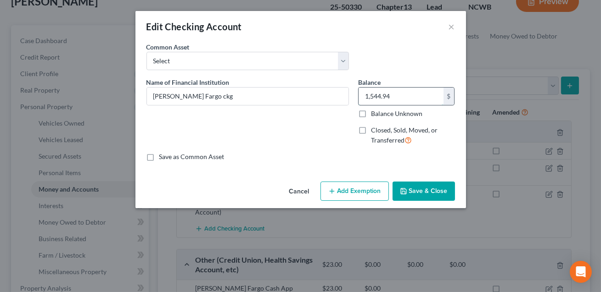
click at [402, 97] on input "1,544.94" at bounding box center [400, 96] width 85 height 17
type input "1,283.71"
click at [437, 187] on button "Save & Close" at bounding box center [423, 191] width 62 height 19
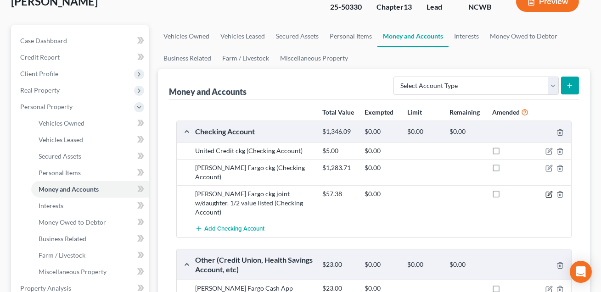
click at [550, 191] on icon "button" at bounding box center [548, 194] width 7 height 7
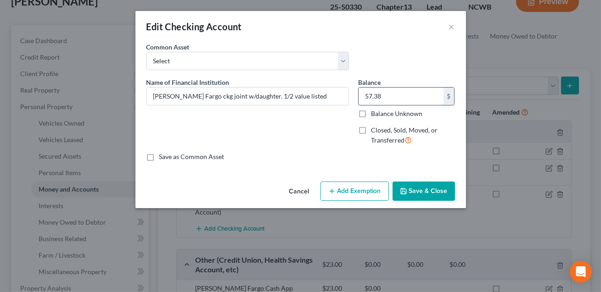
click at [403, 100] on input "57.38" at bounding box center [400, 96] width 85 height 17
type input "1.00"
click at [417, 189] on button "Save & Close" at bounding box center [423, 191] width 62 height 19
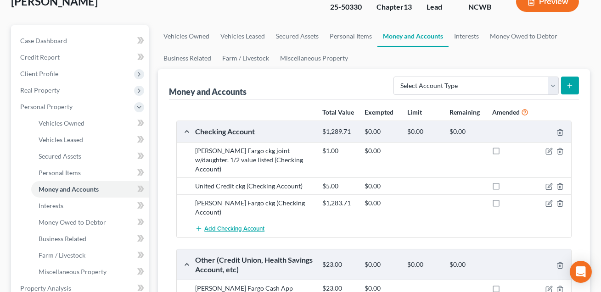
click at [260, 226] on span "Add Checking Account" at bounding box center [234, 229] width 60 height 7
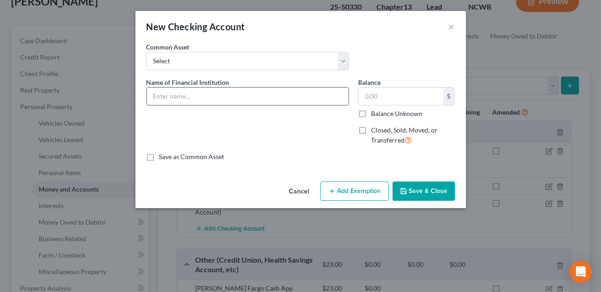
click at [189, 90] on input "text" at bounding box center [247, 96] width 201 height 17
type input "One Pay ckg"
click at [387, 96] on input "text" at bounding box center [400, 96] width 85 height 17
type input "69.90"
click at [420, 197] on button "Save & Close" at bounding box center [423, 191] width 62 height 19
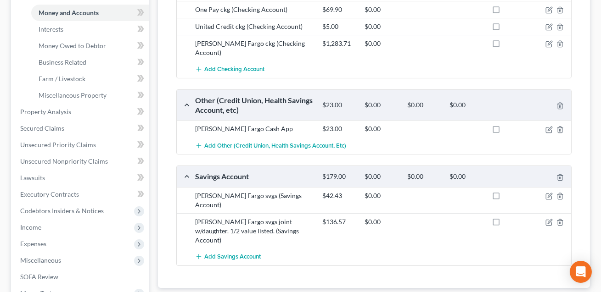
scroll to position [278, 0]
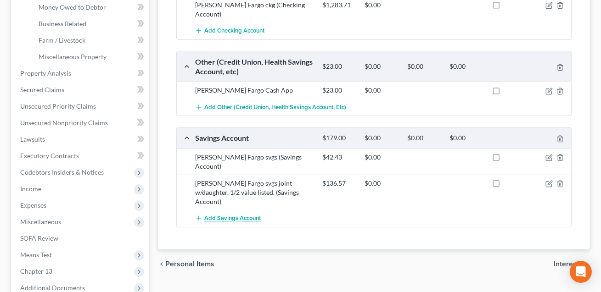
click at [250, 210] on button "Add Savings Account" at bounding box center [228, 218] width 66 height 17
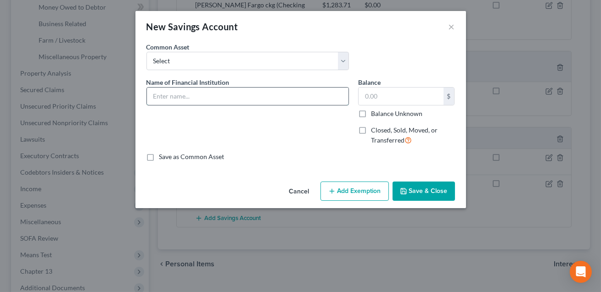
click at [183, 90] on input "text" at bounding box center [247, 96] width 201 height 17
type input "P"
type input "One Pay svgs"
click at [377, 97] on input "text" at bounding box center [400, 96] width 85 height 17
type input "19.90"
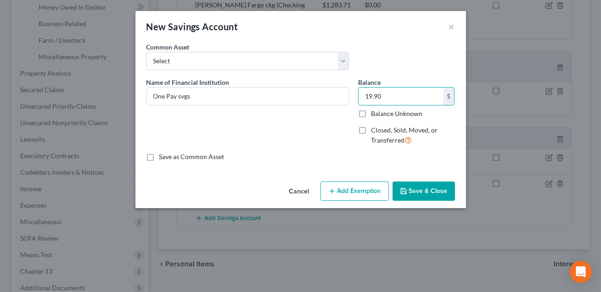
click at [420, 193] on button "Save & Close" at bounding box center [423, 191] width 62 height 19
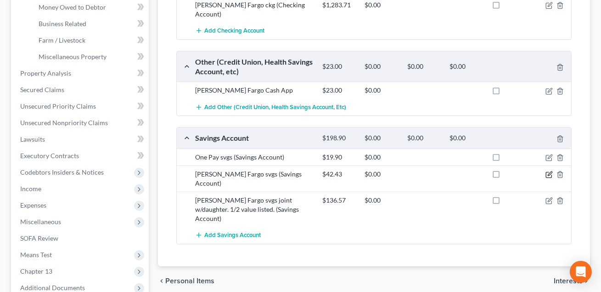
click at [550, 171] on icon "button" at bounding box center [548, 174] width 7 height 7
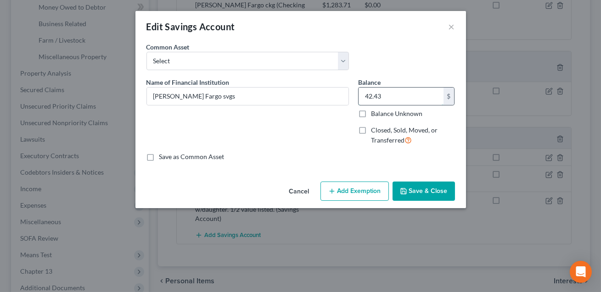
click at [394, 101] on input "42.43" at bounding box center [400, 96] width 85 height 17
type input "1.00"
click at [419, 192] on button "Save & Close" at bounding box center [423, 191] width 62 height 19
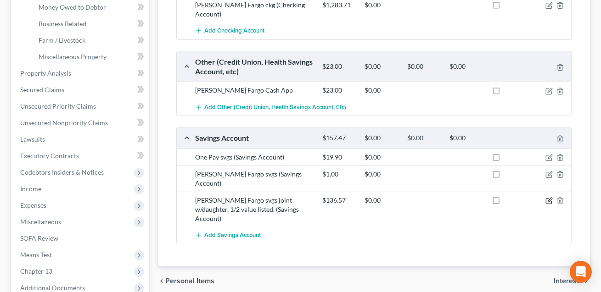
click at [549, 197] on icon "button" at bounding box center [548, 200] width 7 height 7
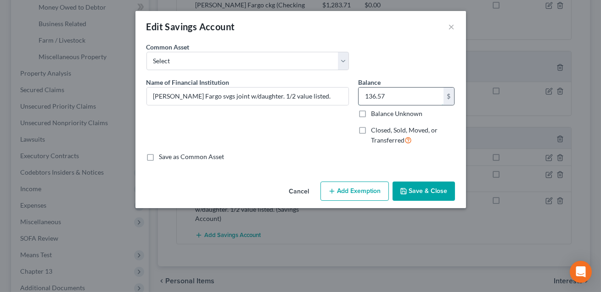
click at [403, 102] on input "136.57" at bounding box center [400, 96] width 85 height 17
type input "1.00"
click at [421, 194] on button "Save & Close" at bounding box center [423, 191] width 62 height 19
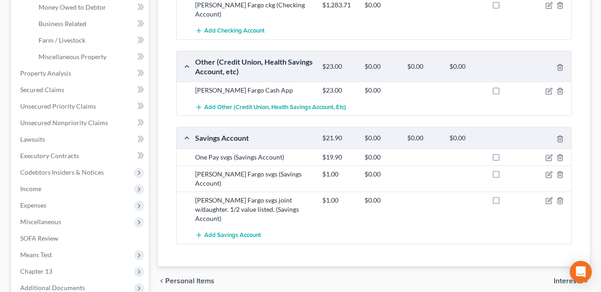
scroll to position [262, 0]
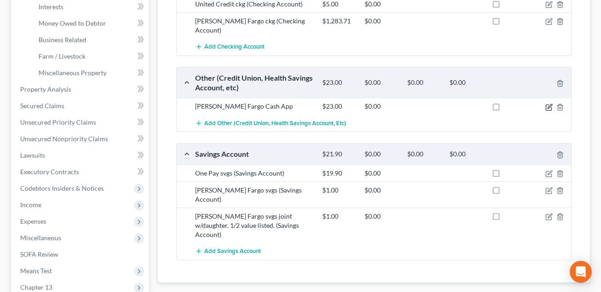
click at [548, 104] on icon "button" at bounding box center [548, 107] width 7 height 7
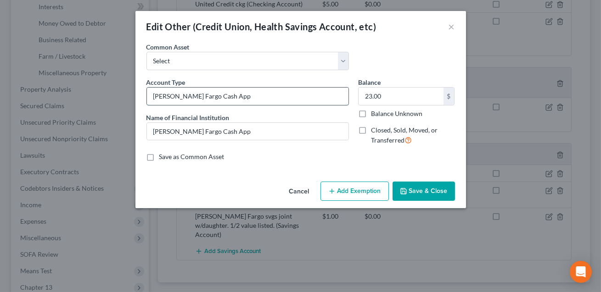
drag, startPoint x: 187, startPoint y: 96, endPoint x: 149, endPoint y: 93, distance: 38.6
click at [149, 93] on input "[PERSON_NAME] Fargo Cash App" at bounding box center [247, 96] width 201 height 17
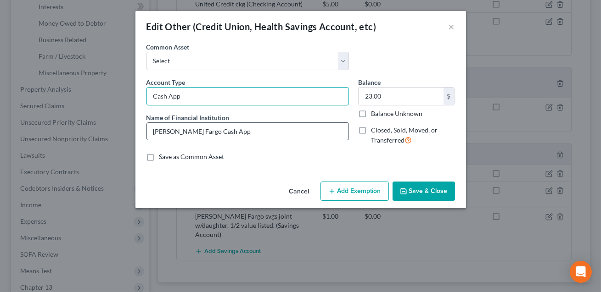
type input "Cash App"
drag, startPoint x: 187, startPoint y: 129, endPoint x: 133, endPoint y: 127, distance: 54.2
click at [133, 127] on div "Edit Other (Credit Union, Health Savings Account, etc) × An exemption set must …" at bounding box center [300, 146] width 601 height 292
type input "Cash App"
click at [378, 100] on input "23.00" at bounding box center [400, 96] width 85 height 17
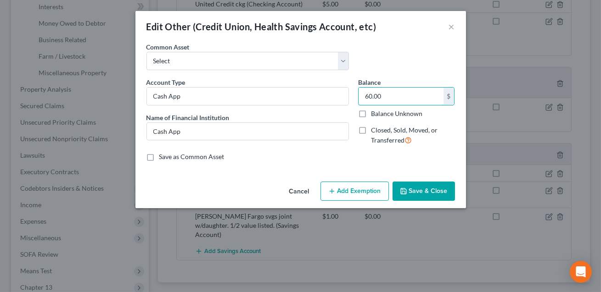
type input "60.00"
click at [426, 195] on button "Save & Close" at bounding box center [423, 191] width 62 height 19
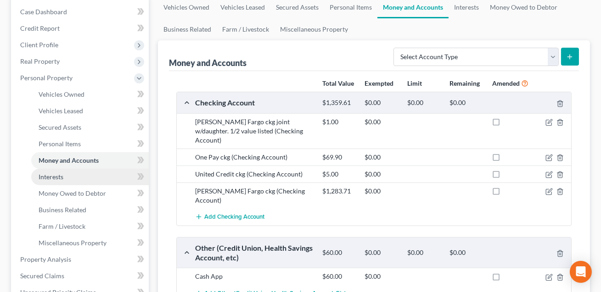
scroll to position [106, 0]
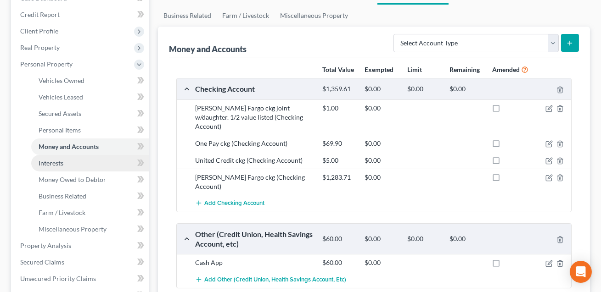
click at [65, 165] on link "Interests" at bounding box center [89, 163] width 117 height 17
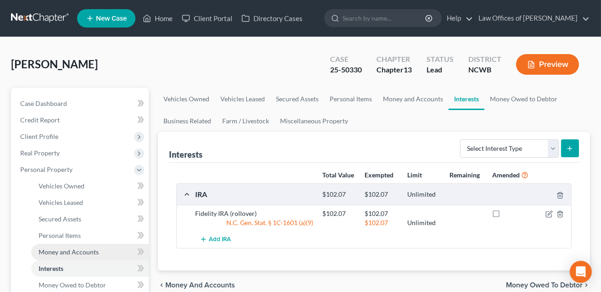
click at [76, 251] on span "Money and Accounts" at bounding box center [69, 252] width 60 height 8
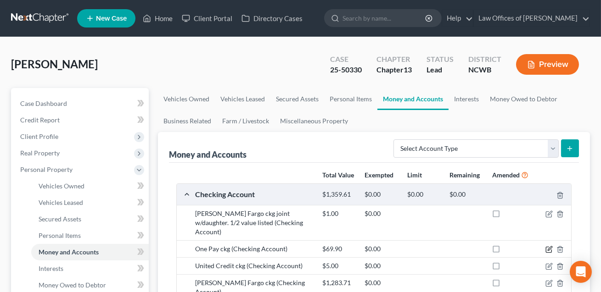
click at [550, 246] on icon "button" at bounding box center [548, 249] width 7 height 7
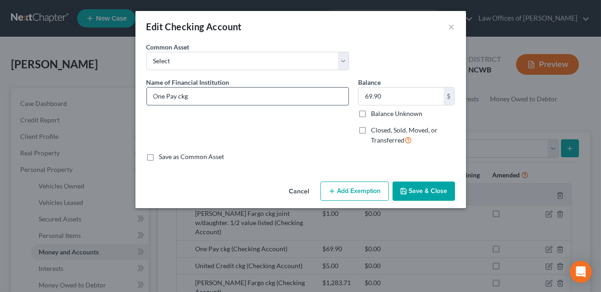
click at [154, 95] on input "One Pay ckg" at bounding box center [247, 96] width 201 height 17
click at [192, 97] on input "Bank One Pay ckg" at bounding box center [247, 96] width 201 height 17
type input "Bank One ckg"
click at [414, 193] on button "Save & Close" at bounding box center [423, 191] width 62 height 19
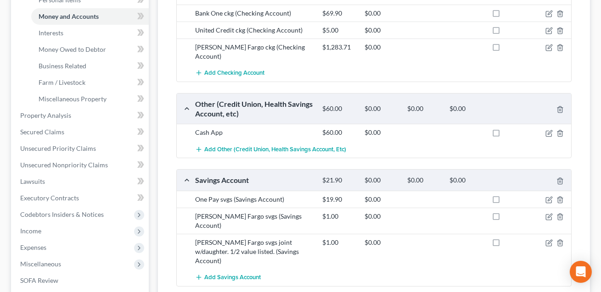
scroll to position [249, 0]
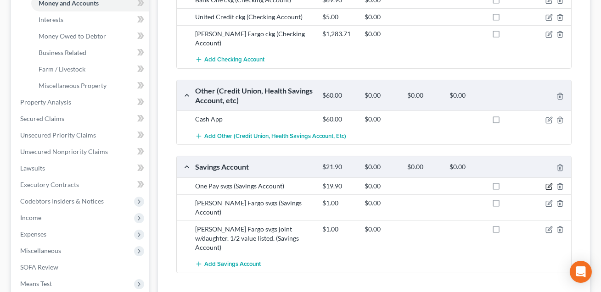
click at [549, 183] on icon "button" at bounding box center [548, 186] width 7 height 7
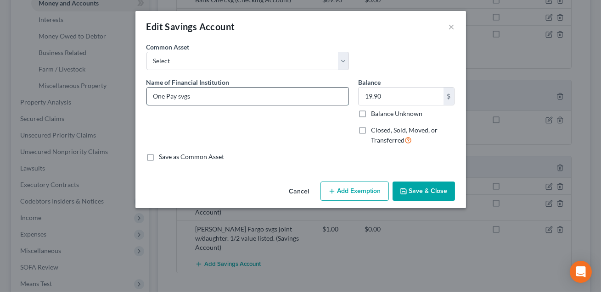
drag, startPoint x: 176, startPoint y: 97, endPoint x: 166, endPoint y: 97, distance: 10.1
click at [166, 97] on input "One Pay svgs" at bounding box center [247, 96] width 201 height 17
click at [154, 96] on input "One svgs" at bounding box center [247, 96] width 201 height 17
type input "Bank One svgs"
click at [417, 189] on button "Save & Close" at bounding box center [423, 191] width 62 height 19
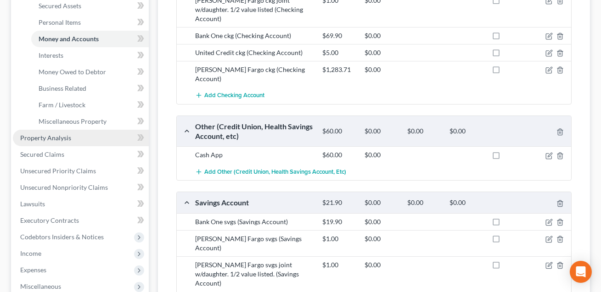
scroll to position [213, 0]
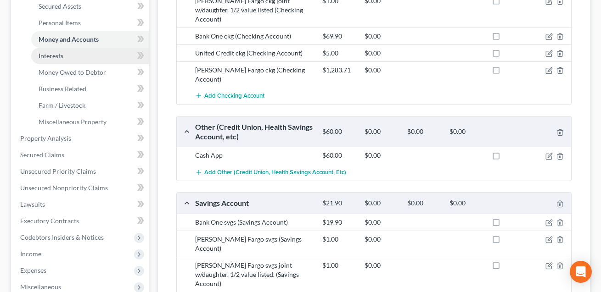
click at [52, 58] on span "Interests" at bounding box center [51, 56] width 25 height 8
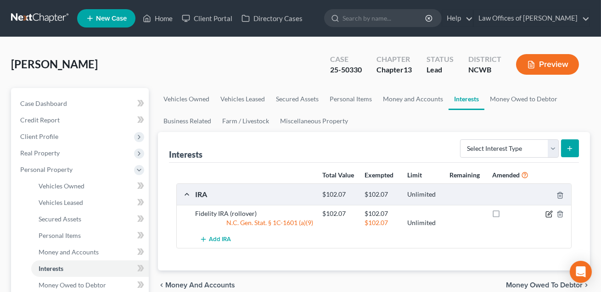
click at [547, 213] on icon "button" at bounding box center [548, 214] width 7 height 7
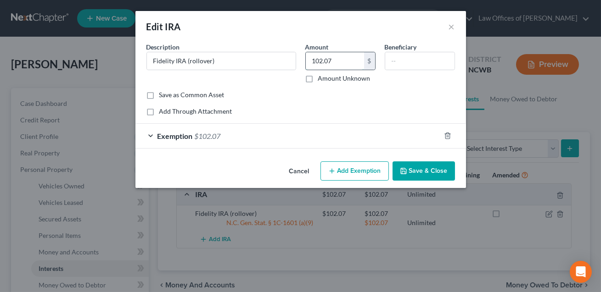
click at [334, 59] on input "102.07" at bounding box center [335, 60] width 58 height 17
type input "1.00"
click at [228, 61] on input "Fidelity IRA (rollover)" at bounding box center [221, 60] width 149 height 17
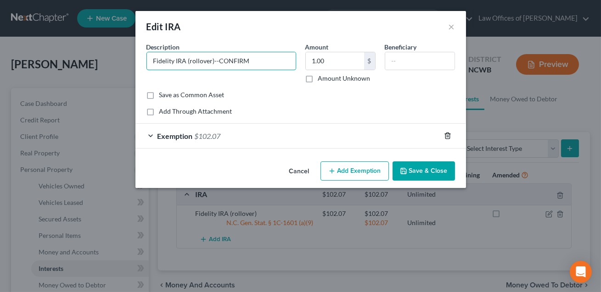
type input "Fidelity IRA (rollover)--CONFIRM"
click at [449, 136] on icon "button" at bounding box center [447, 135] width 7 height 7
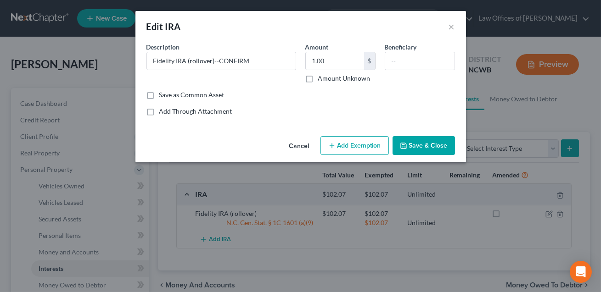
click at [424, 150] on button "Save & Close" at bounding box center [423, 145] width 62 height 19
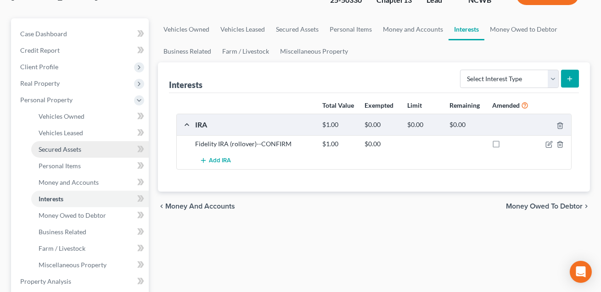
scroll to position [74, 0]
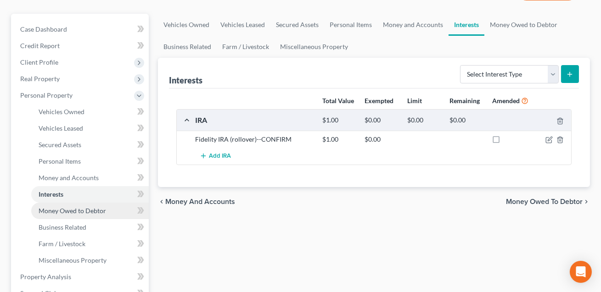
click at [92, 213] on span "Money Owed to Debtor" at bounding box center [72, 211] width 67 height 8
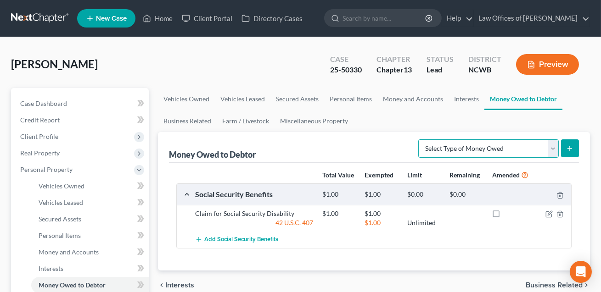
click at [496, 147] on select "Select Type of Money Owed Accounts Receivable Alimony Child Support Claims Agai…" at bounding box center [488, 148] width 140 height 18
select select "claims_against_third_parties"
click at [578, 148] on button "submit" at bounding box center [570, 148] width 18 height 18
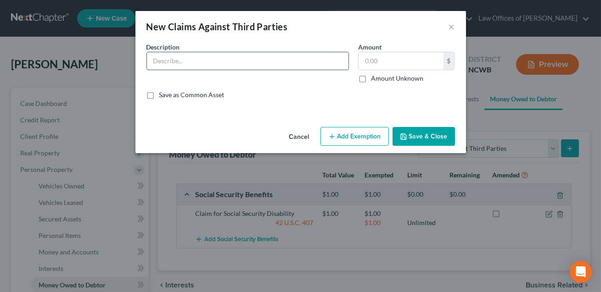
click at [219, 64] on input "text" at bounding box center [247, 60] width 201 height 17
click at [212, 61] on input "Personal injury claim stemming from an auto accident." at bounding box center [247, 60] width 201 height 17
click at [269, 60] on input "Personal injury claim against Nationwide insuance stemming from an auto acciden…" at bounding box center [247, 60] width 201 height 17
click at [280, 61] on input "Personal injury claim against Nationwide Insuance stemming from an auto acciden…" at bounding box center [247, 60] width 201 height 17
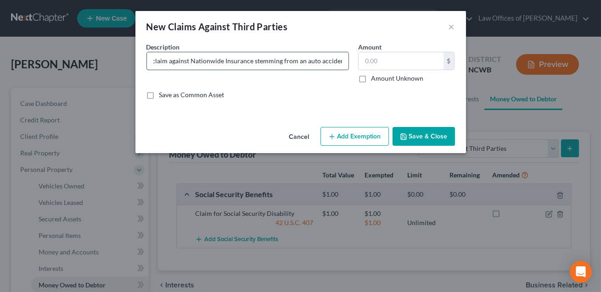
click at [345, 61] on input "Personal injury claim against Nationwide Insurance stemming from an auto accide…" at bounding box center [247, 60] width 201 height 17
type input "Personal injury claim against Nationwide Insurance stemming from an auto accide…"
click at [378, 60] on input "text" at bounding box center [400, 60] width 85 height 17
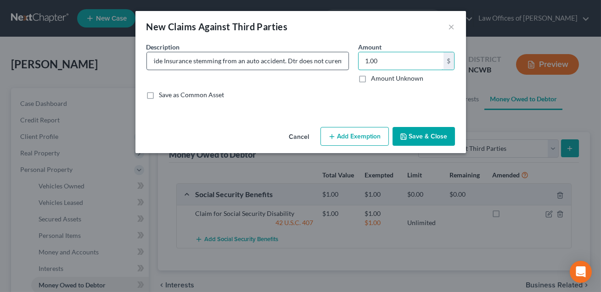
scroll to position [0, 156]
type input "1.00"
click at [353, 139] on button "Add Exemption" at bounding box center [354, 136] width 68 height 19
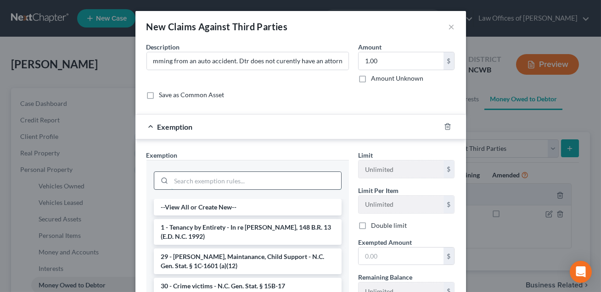
click at [189, 174] on input "search" at bounding box center [256, 180] width 170 height 17
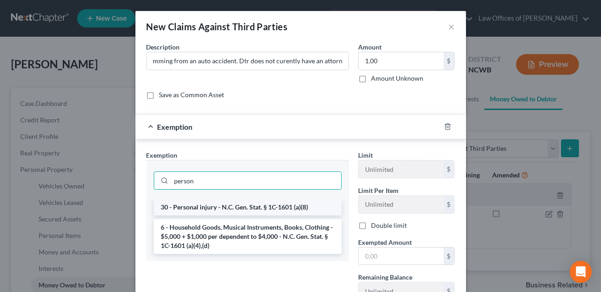
type input "person"
click at [191, 205] on li "30 - Personal injury - N.C. Gen. Stat. § 1C-1601 (a)(8)" at bounding box center [248, 207] width 188 height 17
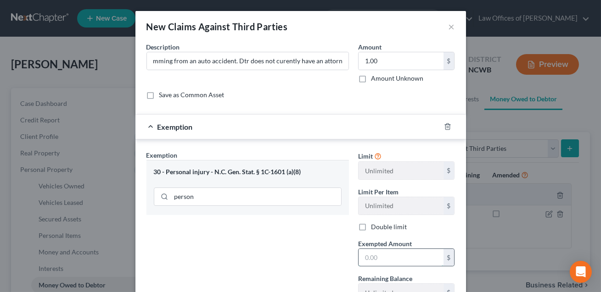
click at [371, 256] on input "text" at bounding box center [400, 257] width 85 height 17
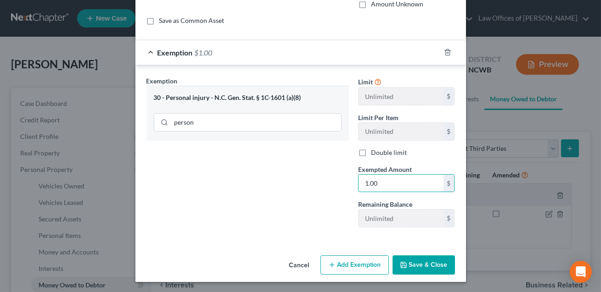
type input "1.00"
click at [423, 261] on button "Save & Close" at bounding box center [423, 265] width 62 height 19
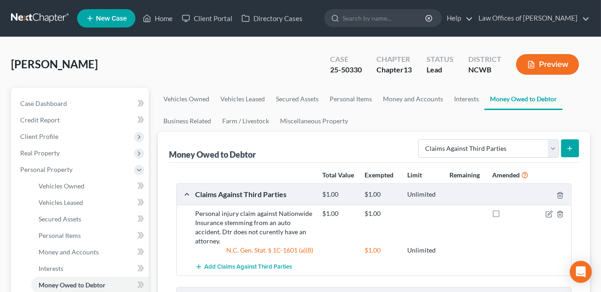
click at [568, 148] on icon "submit" at bounding box center [569, 148] width 7 height 7
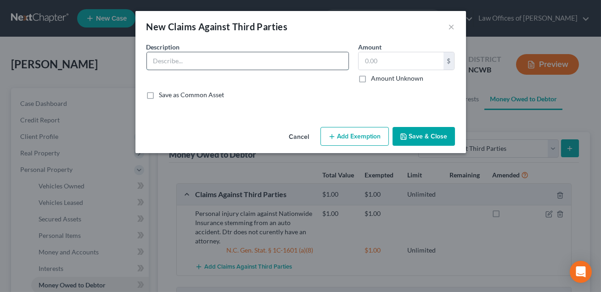
click at [191, 66] on input "text" at bounding box center [247, 60] width 201 height 17
type input "Claim against [PERSON_NAME]."
click at [299, 136] on button "Cancel" at bounding box center [299, 137] width 35 height 18
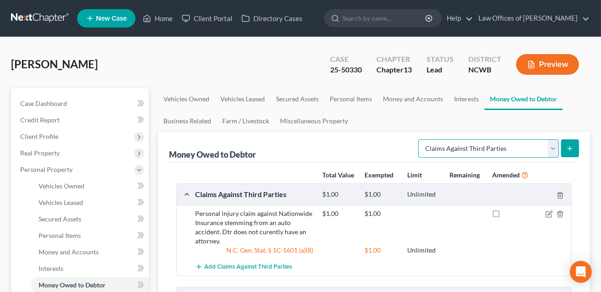
click at [449, 148] on select "Select Type of Money Owed Accounts Receivable Alimony Child Support Claims Agai…" at bounding box center [488, 148] width 140 height 18
select select "unpaid_loans"
click at [568, 148] on icon "submit" at bounding box center [569, 148] width 7 height 7
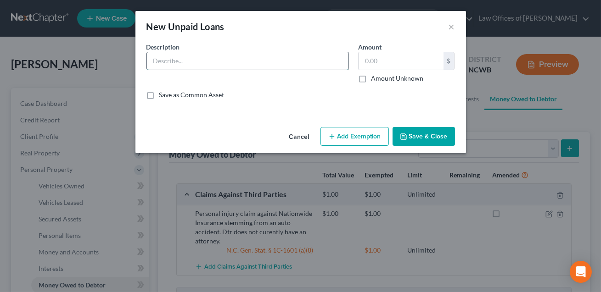
click at [234, 58] on input "text" at bounding box center [247, 60] width 201 height 17
type input "Claim against [PERSON_NAME]."
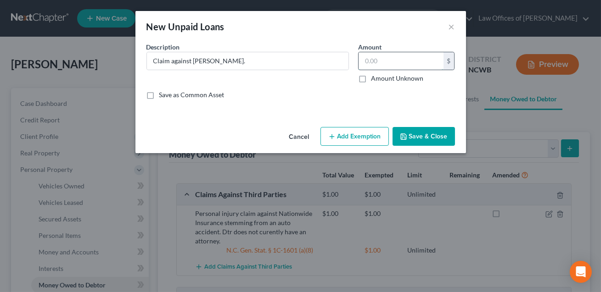
click at [368, 62] on input "text" at bounding box center [400, 60] width 85 height 17
type input "650.00"
click at [413, 139] on button "Save & Close" at bounding box center [423, 136] width 62 height 19
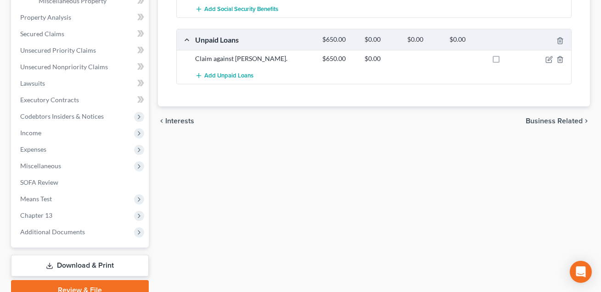
scroll to position [335, 0]
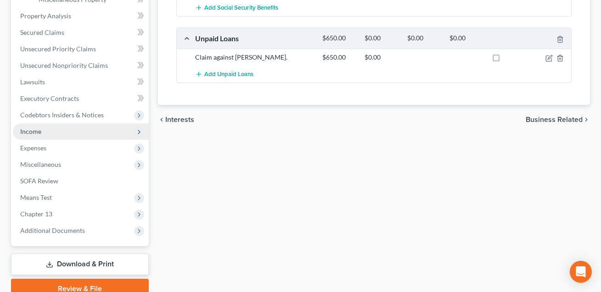
click at [35, 132] on span "Income" at bounding box center [30, 132] width 21 height 8
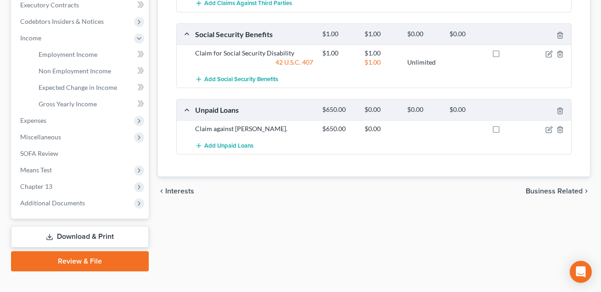
scroll to position [277, 0]
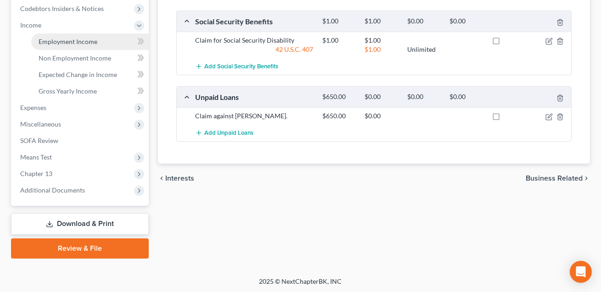
click at [58, 47] on link "Employment Income" at bounding box center [89, 41] width 117 height 17
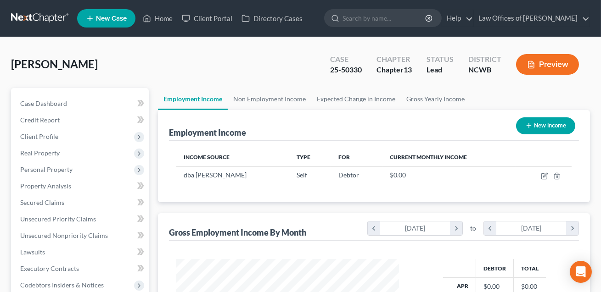
scroll to position [164, 241]
click at [59, 138] on span "Client Profile" at bounding box center [81, 136] width 136 height 17
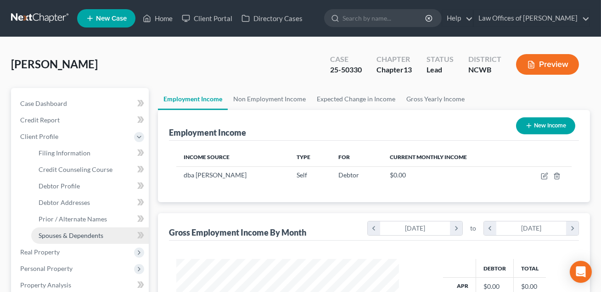
click at [77, 233] on span "Spouses & Dependents" at bounding box center [71, 236] width 65 height 8
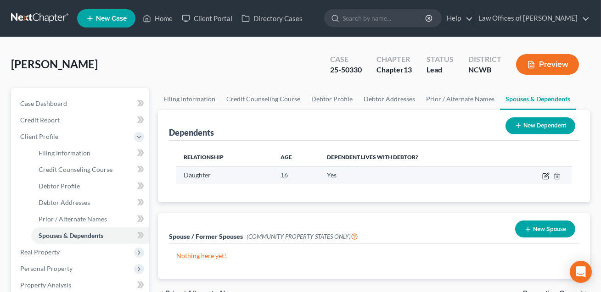
click at [547, 175] on icon "button" at bounding box center [546, 175] width 4 height 4
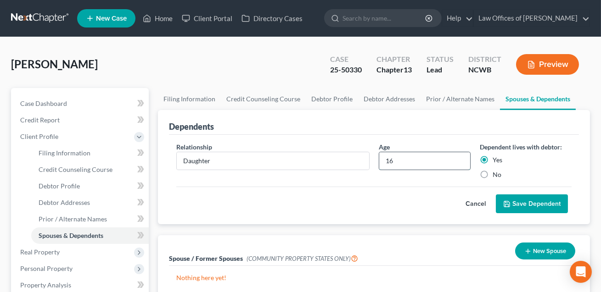
click at [401, 161] on input "16" at bounding box center [424, 160] width 91 height 17
type input "19"
click at [524, 203] on button "Save Dependent" at bounding box center [531, 204] width 72 height 19
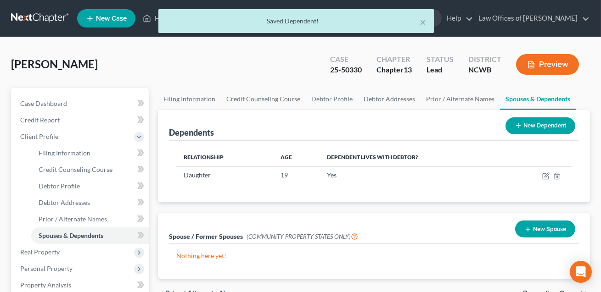
click at [527, 129] on button "New Dependent" at bounding box center [540, 125] width 70 height 17
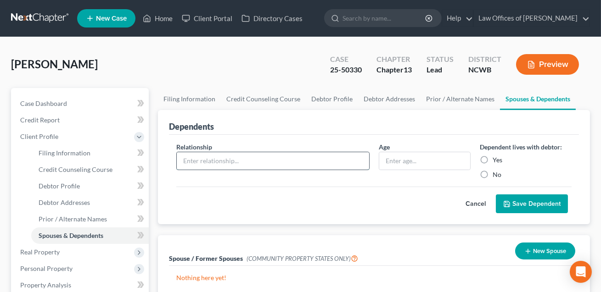
click at [297, 159] on input "text" at bounding box center [273, 160] width 192 height 17
type input "Daughter's partner"
click at [402, 161] on input "text" at bounding box center [424, 160] width 91 height 17
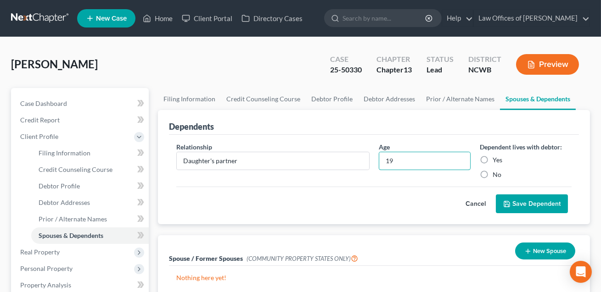
type input "19"
click at [492, 156] on label "Yes" at bounding box center [497, 160] width 10 height 9
click at [496, 156] on input "Yes" at bounding box center [499, 159] width 6 height 6
radio input "true"
click at [524, 204] on button "Save Dependent" at bounding box center [531, 204] width 72 height 19
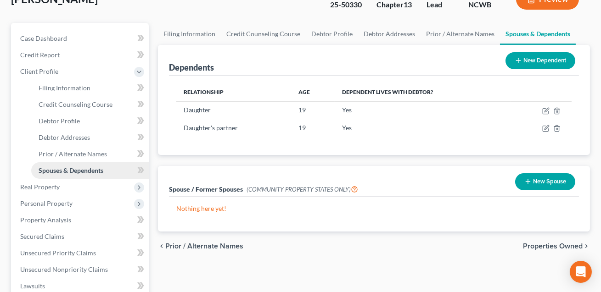
scroll to position [66, 0]
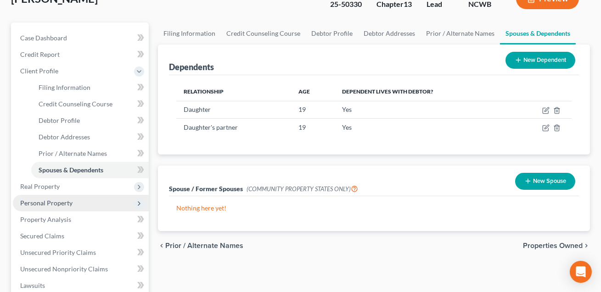
click at [66, 201] on span "Personal Property" at bounding box center [46, 203] width 52 height 8
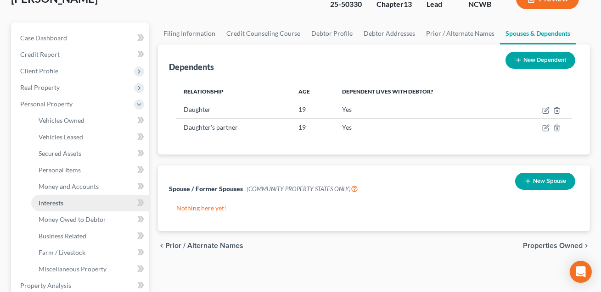
click at [59, 206] on link "Interests" at bounding box center [89, 203] width 117 height 17
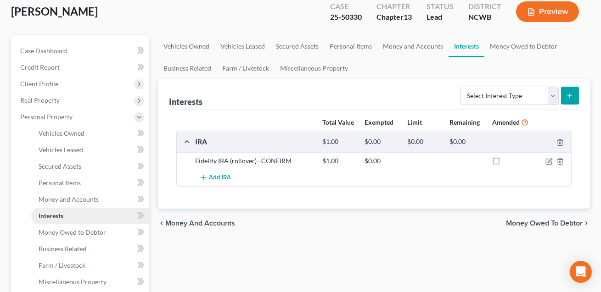
scroll to position [154, 0]
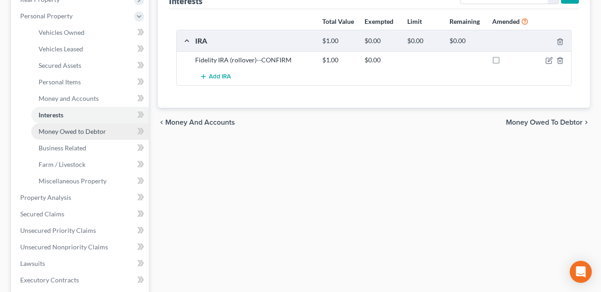
click at [66, 134] on span "Money Owed to Debtor" at bounding box center [72, 132] width 67 height 8
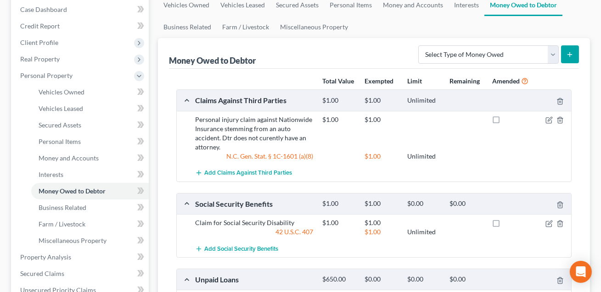
scroll to position [94, 0]
click at [557, 221] on icon "button" at bounding box center [559, 224] width 4 height 6
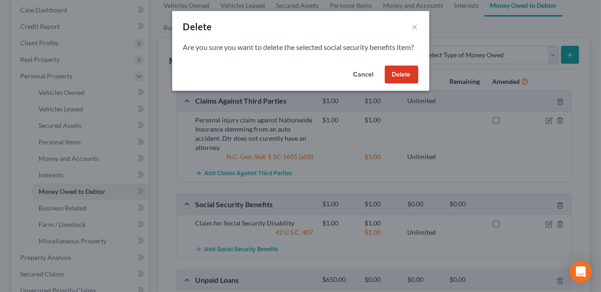
click at [410, 73] on button "Delete" at bounding box center [400, 75] width 33 height 18
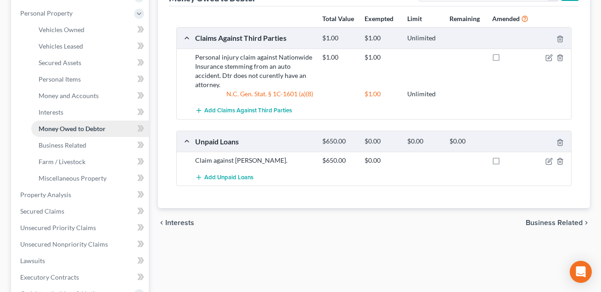
scroll to position [265, 0]
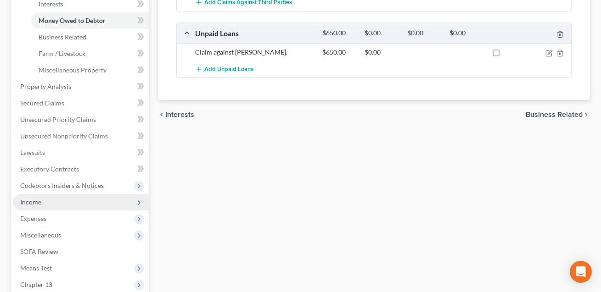
click at [33, 202] on span "Income" at bounding box center [30, 202] width 21 height 8
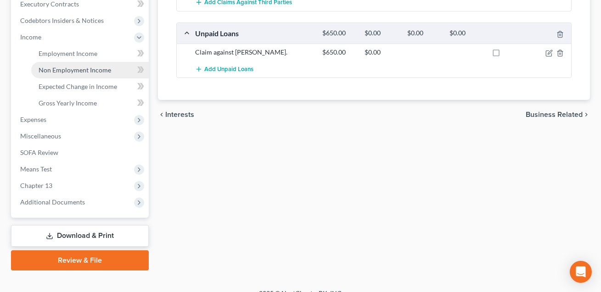
click at [75, 69] on span "Non Employment Income" at bounding box center [75, 70] width 72 height 8
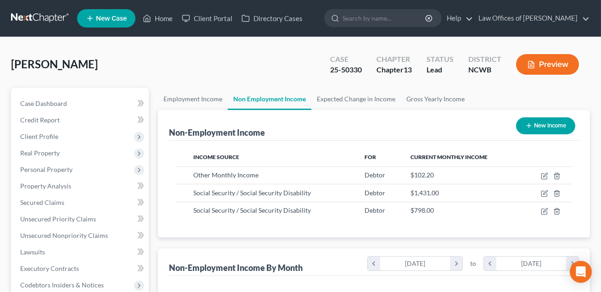
scroll to position [164, 241]
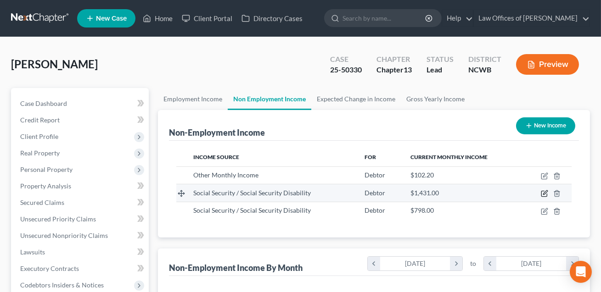
click at [545, 194] on icon "button" at bounding box center [543, 193] width 7 height 7
select select "4"
select select "0"
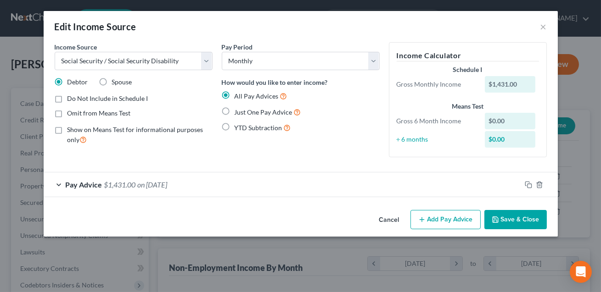
click at [67, 112] on label "Omit from Means Test" at bounding box center [98, 113] width 63 height 9
click at [71, 112] on input "Omit from Means Test" at bounding box center [74, 112] width 6 height 6
checkbox input "true"
click at [261, 183] on div "Pay Advice $1,431.00 on [DATE]" at bounding box center [282, 185] width 477 height 24
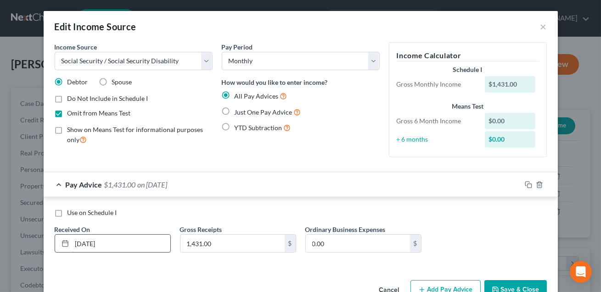
click at [82, 243] on input "[DATE]" at bounding box center [121, 243] width 98 height 17
click at [109, 243] on input "[DATE]" at bounding box center [121, 243] width 98 height 17
type input "[DATE]"
click at [217, 240] on input "1,431.00" at bounding box center [232, 243] width 104 height 17
type input "1,673.00"
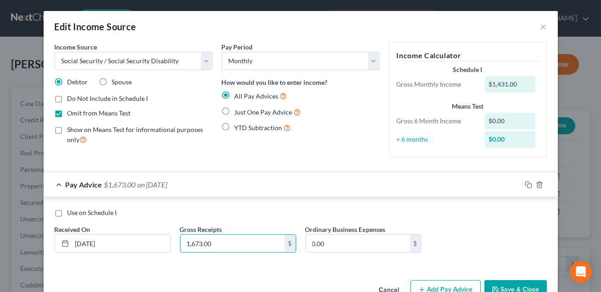
click at [503, 291] on button "Save & Close" at bounding box center [515, 289] width 62 height 19
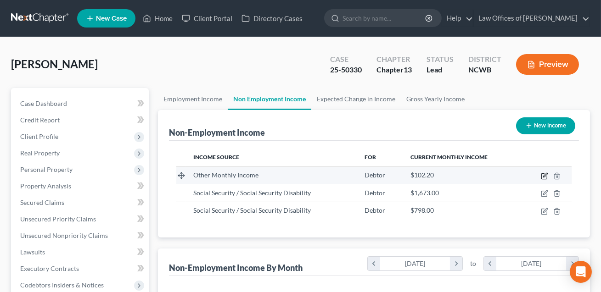
click at [544, 176] on icon "button" at bounding box center [545, 175] width 4 height 4
select select "13"
select select "0"
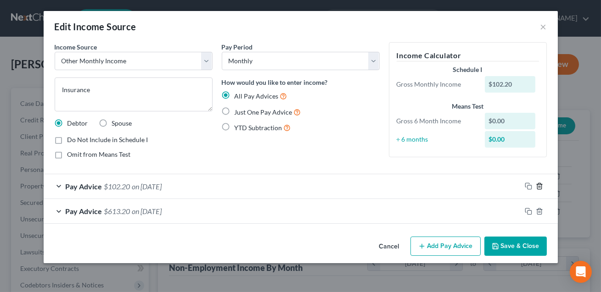
click at [539, 187] on icon "button" at bounding box center [538, 186] width 7 height 7
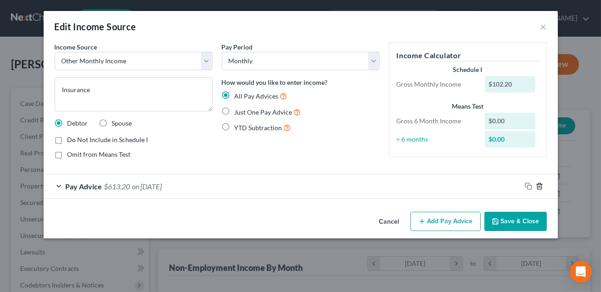
click at [539, 187] on icon "button" at bounding box center [538, 186] width 7 height 7
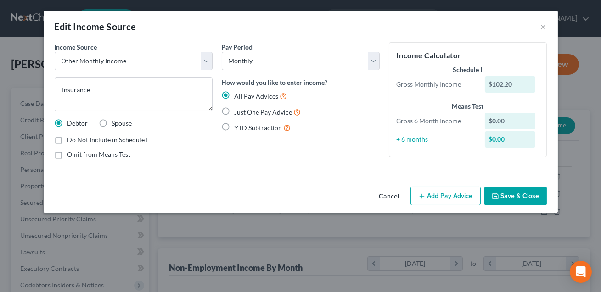
click at [505, 202] on button "Save & Close" at bounding box center [515, 196] width 62 height 19
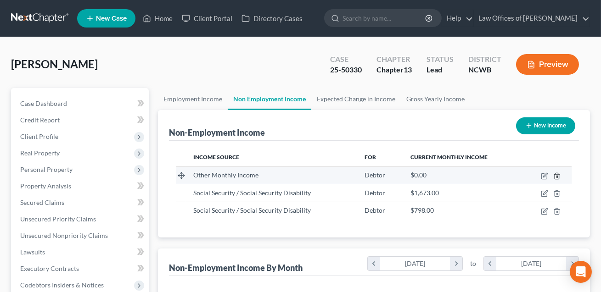
click at [559, 175] on icon "button" at bounding box center [556, 176] width 7 height 7
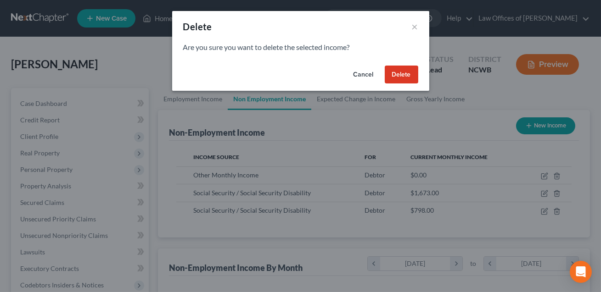
click at [408, 76] on button "Delete" at bounding box center [400, 75] width 33 height 18
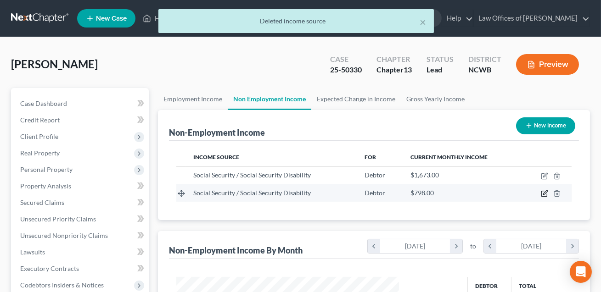
click at [542, 195] on icon "button" at bounding box center [543, 193] width 7 height 7
select select "4"
select select "0"
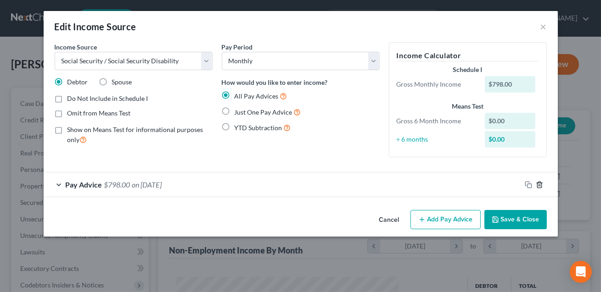
click at [540, 184] on icon "button" at bounding box center [538, 184] width 7 height 7
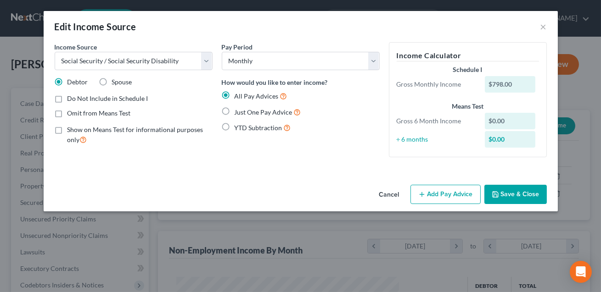
click at [518, 193] on button "Save & Close" at bounding box center [515, 194] width 62 height 19
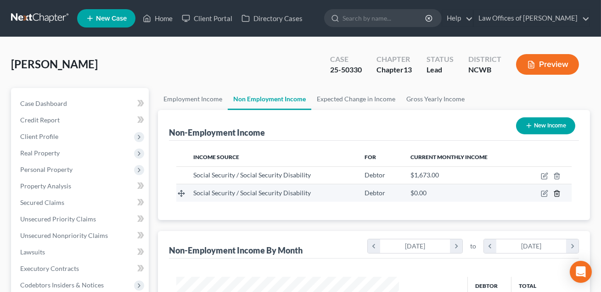
click at [558, 193] on icon "button" at bounding box center [556, 194] width 4 height 6
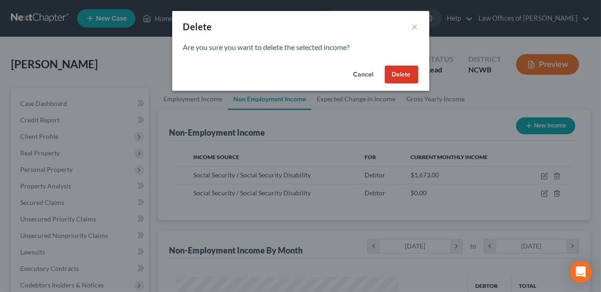
click at [402, 73] on button "Delete" at bounding box center [400, 75] width 33 height 18
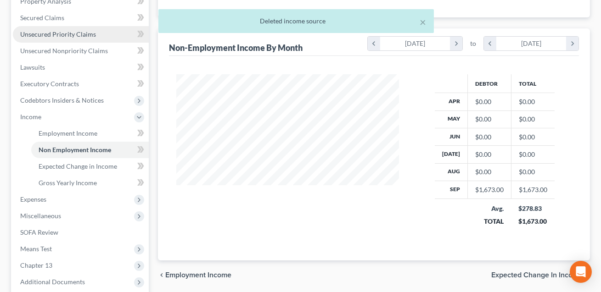
scroll to position [202, 0]
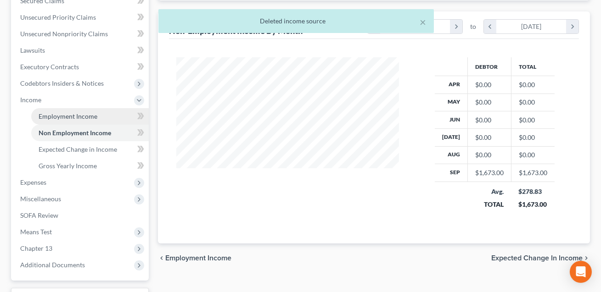
click at [78, 116] on span "Employment Income" at bounding box center [68, 116] width 59 height 8
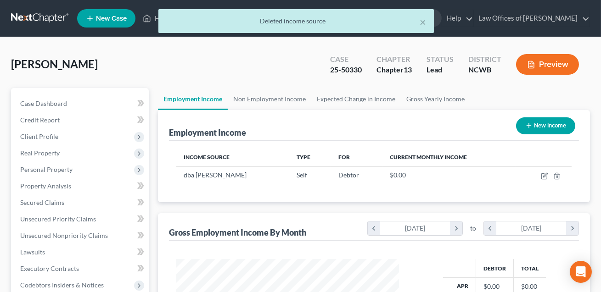
scroll to position [164, 241]
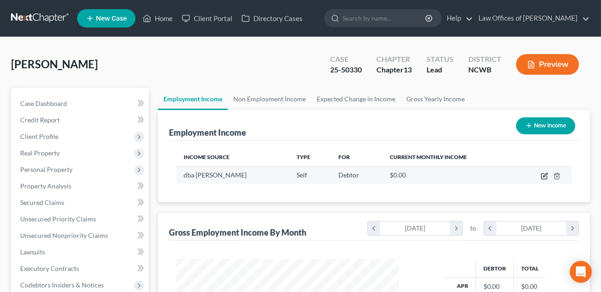
click at [545, 175] on icon "button" at bounding box center [545, 175] width 4 height 4
select select "1"
select select "0"
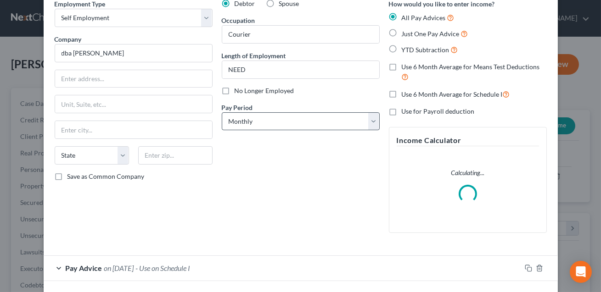
scroll to position [82, 0]
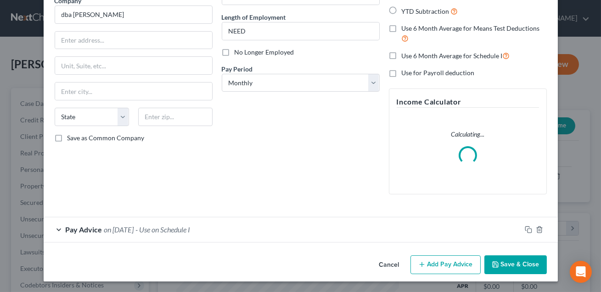
click at [228, 227] on div "Pay Advice on [DATE] - Use on Schedule I" at bounding box center [282, 229] width 477 height 24
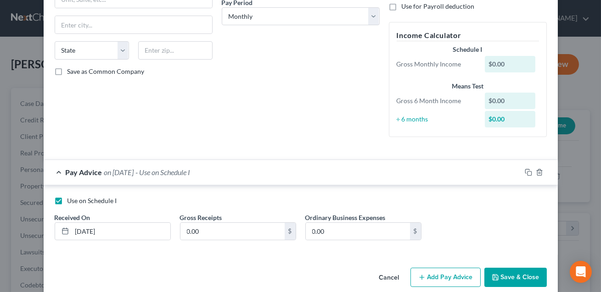
scroll to position [161, 0]
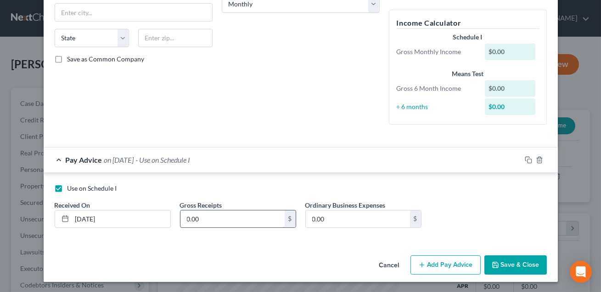
click at [207, 215] on input "0.00" at bounding box center [232, 219] width 104 height 17
type input "2,800.00"
click at [512, 263] on button "Save & Close" at bounding box center [515, 265] width 62 height 19
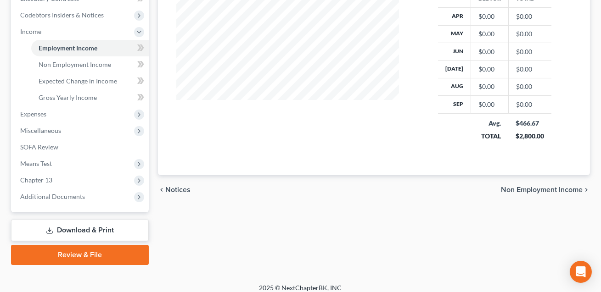
scroll to position [277, 0]
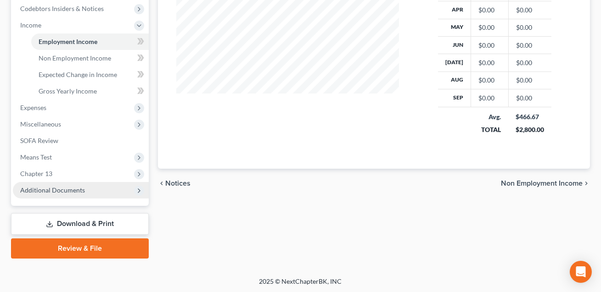
click at [58, 188] on span "Additional Documents" at bounding box center [52, 190] width 65 height 8
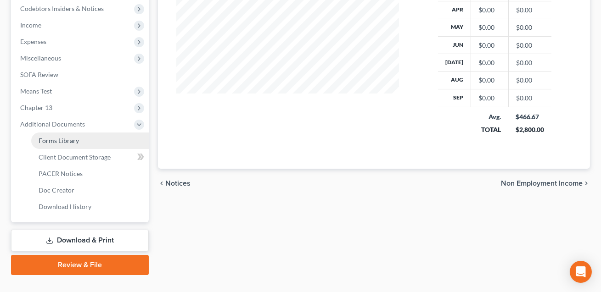
click at [72, 143] on span "Forms Library" at bounding box center [59, 141] width 40 height 8
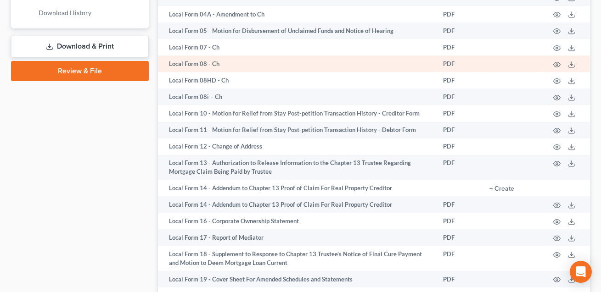
scroll to position [596, 0]
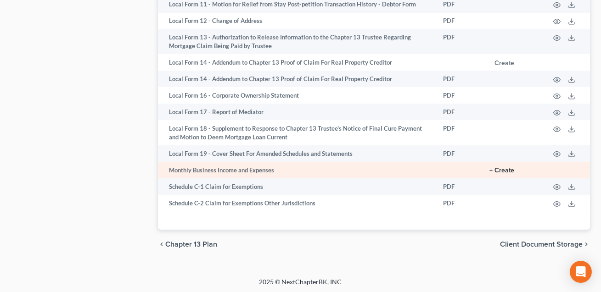
click at [503, 167] on button "+ Create" at bounding box center [501, 170] width 25 height 6
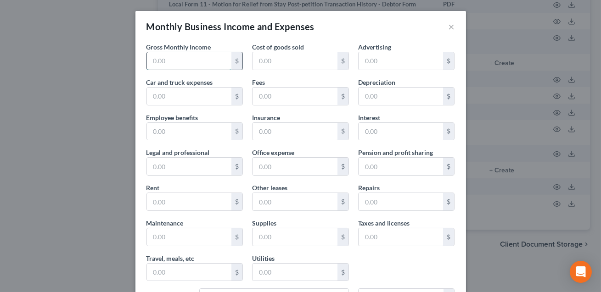
click at [198, 60] on input "text" at bounding box center [189, 60] width 85 height 17
type input "2,800.00"
click at [184, 100] on input "text" at bounding box center [189, 96] width 85 height 17
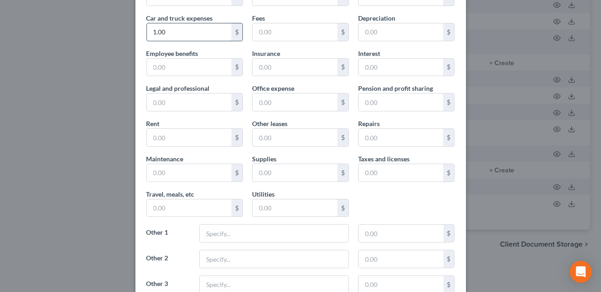
scroll to position [157, 0]
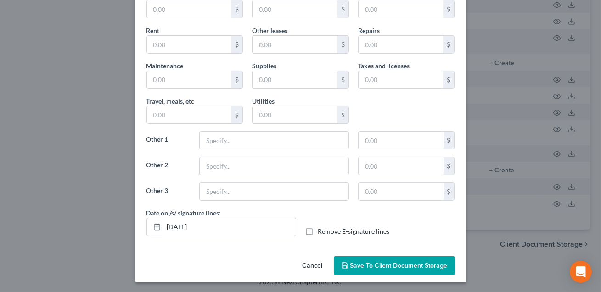
type input "1.00"
click at [318, 232] on label "Remove E-signature lines" at bounding box center [354, 231] width 72 height 9
click at [322, 232] on input "Remove E-signature lines" at bounding box center [325, 230] width 6 height 6
checkbox input "true"
drag, startPoint x: 207, startPoint y: 227, endPoint x: 166, endPoint y: 226, distance: 41.3
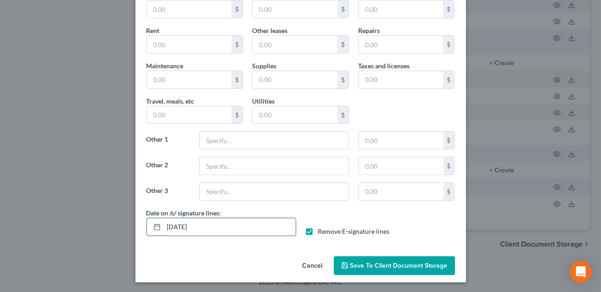
click at [166, 226] on input "[DATE]" at bounding box center [230, 226] width 132 height 17
click at [359, 263] on span "Save to Client Document Storage" at bounding box center [398, 266] width 97 height 8
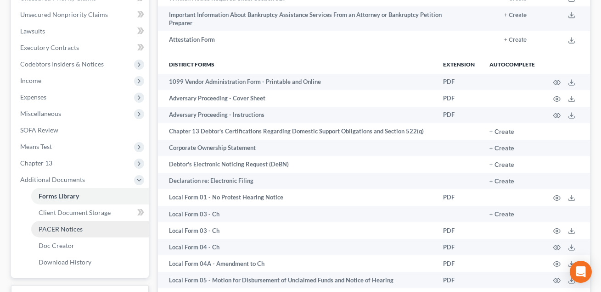
scroll to position [185, 0]
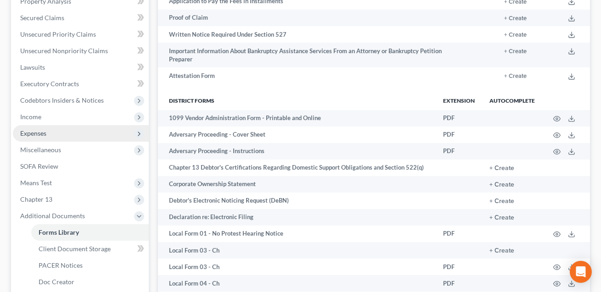
click at [38, 133] on span "Expenses" at bounding box center [33, 133] width 26 height 8
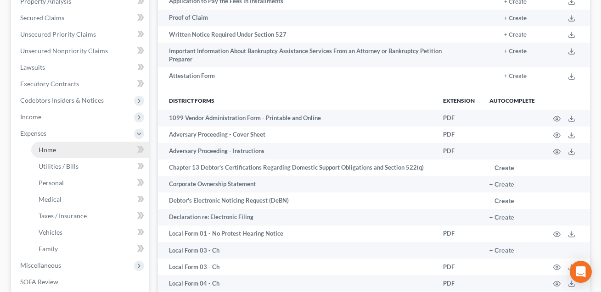
click at [47, 150] on span "Home" at bounding box center [47, 150] width 17 height 8
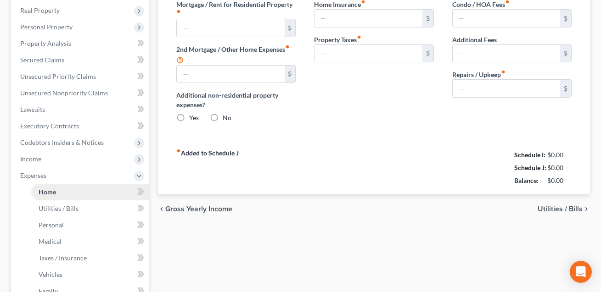
type input "0.00"
radio input "true"
type input "0.00"
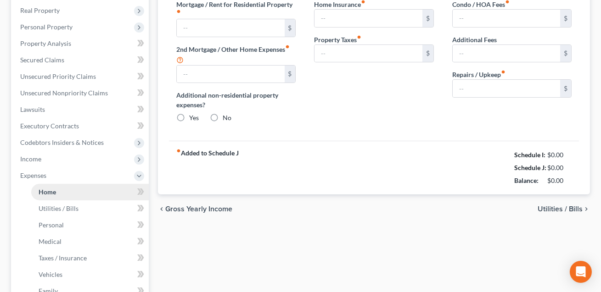
type input "0.00"
type input "50.00"
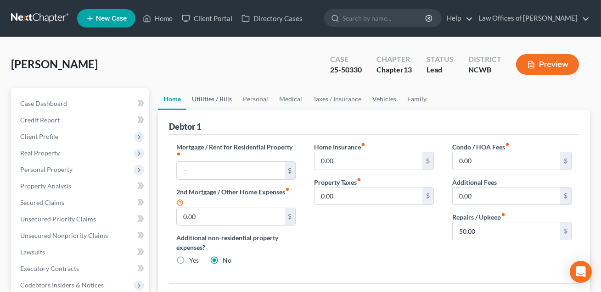
click at [209, 101] on link "Utilities / Bills" at bounding box center [211, 99] width 51 height 22
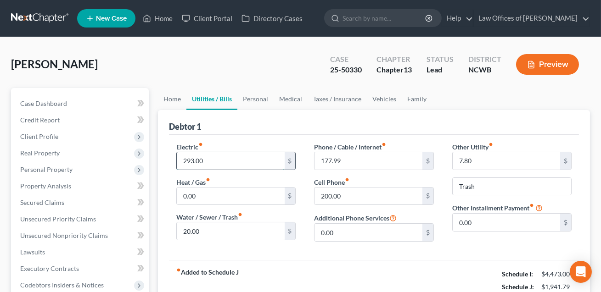
click at [207, 156] on input "293.00" at bounding box center [230, 160] width 107 height 17
type input "202.00"
click at [350, 161] on input "177.99" at bounding box center [367, 160] width 107 height 17
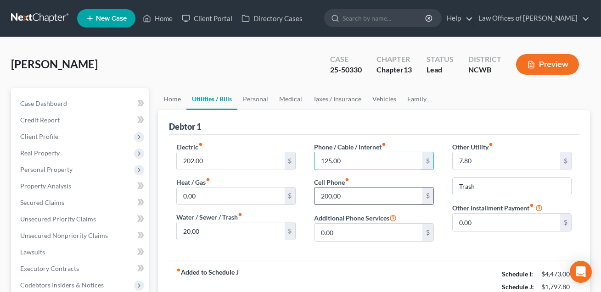
type input "125.00"
click at [349, 201] on input "200.00" at bounding box center [367, 196] width 107 height 17
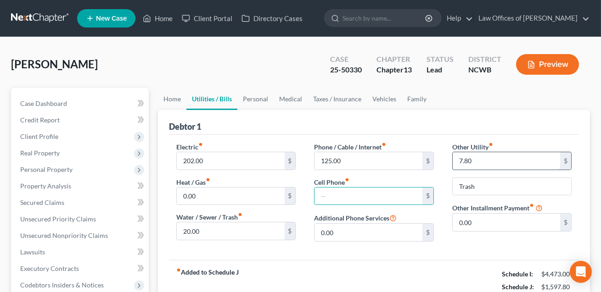
click at [473, 161] on input "7.80" at bounding box center [505, 160] width 107 height 17
type input "60.00"
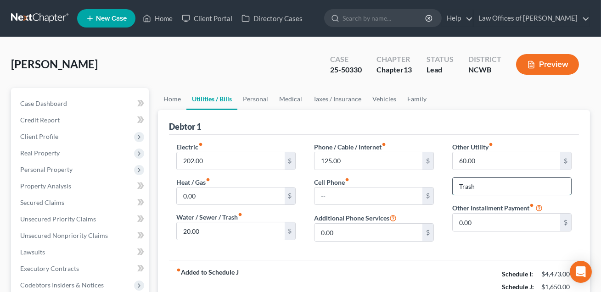
click at [482, 189] on input "Trash" at bounding box center [511, 186] width 118 height 17
type input "T"
type input "Streaming Services"
click at [171, 99] on link "Home" at bounding box center [172, 99] width 28 height 22
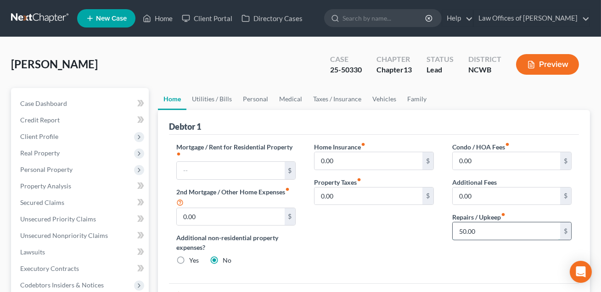
click at [478, 229] on input "50.00" at bounding box center [505, 231] width 107 height 17
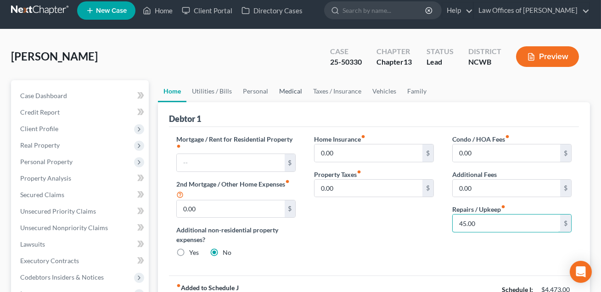
scroll to position [5, 0]
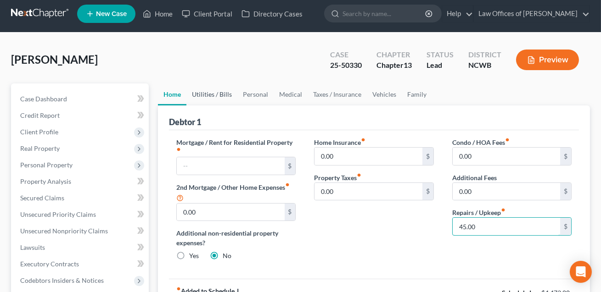
type input "45.00"
click at [211, 93] on link "Utilities / Bills" at bounding box center [211, 94] width 51 height 22
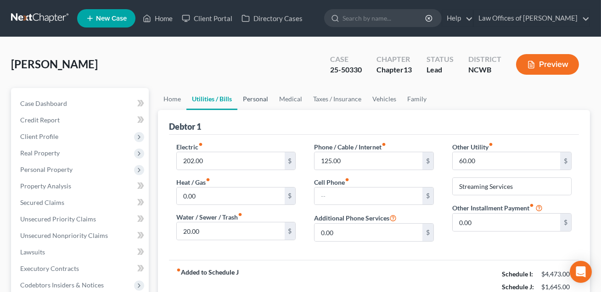
click at [256, 97] on link "Personal" at bounding box center [255, 99] width 36 height 22
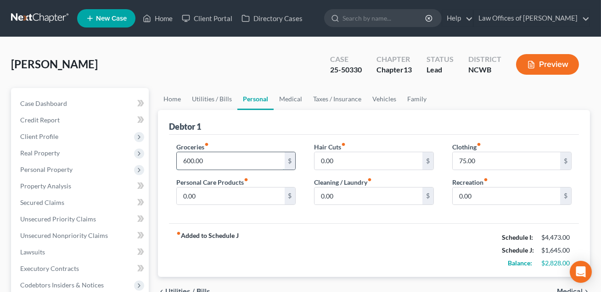
click at [218, 156] on input "600.00" at bounding box center [230, 160] width 107 height 17
type input "300.00"
click at [217, 98] on link "Utilities / Bills" at bounding box center [211, 99] width 51 height 22
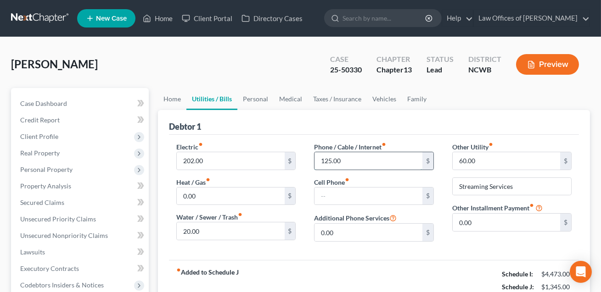
click at [351, 165] on input "125.00" at bounding box center [367, 160] width 107 height 17
type input "185.00"
click at [480, 164] on input "60.00" at bounding box center [505, 160] width 107 height 17
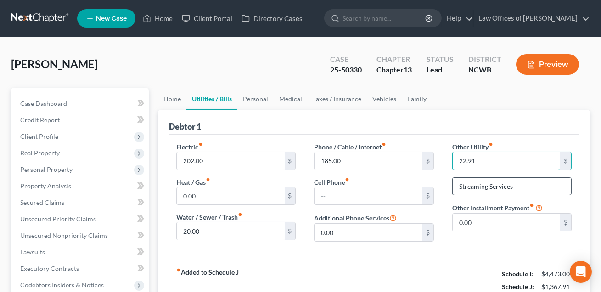
type input "22.91"
click at [512, 184] on input "Streaming Services" at bounding box center [511, 186] width 118 height 17
click at [472, 187] on input "Secuity" at bounding box center [511, 186] width 118 height 17
click at [497, 186] on input "Security" at bounding box center [511, 186] width 118 height 17
type input "Security"
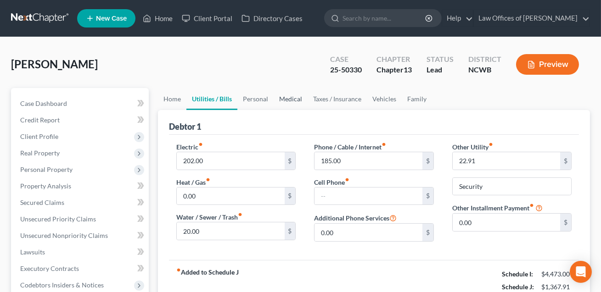
click at [293, 99] on link "Medical" at bounding box center [290, 99] width 34 height 22
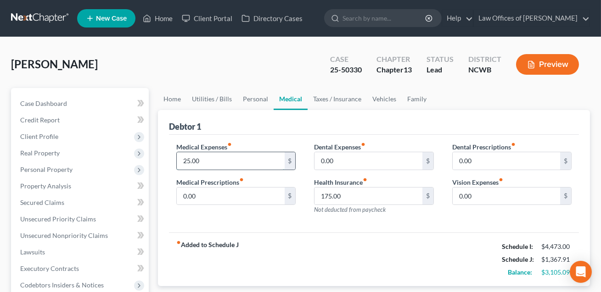
click at [217, 157] on input "25.00" at bounding box center [230, 160] width 107 height 17
type input "50.00"
click at [386, 97] on link "Vehicles" at bounding box center [384, 99] width 35 height 22
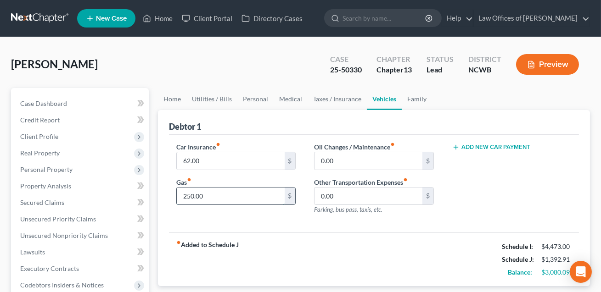
click at [211, 198] on input "250.00" at bounding box center [230, 196] width 107 height 17
type input "160.00"
click at [212, 163] on input "62.00" at bounding box center [230, 160] width 107 height 17
type input "70.00"
click at [339, 98] on link "Taxes / Insurance" at bounding box center [336, 99] width 59 height 22
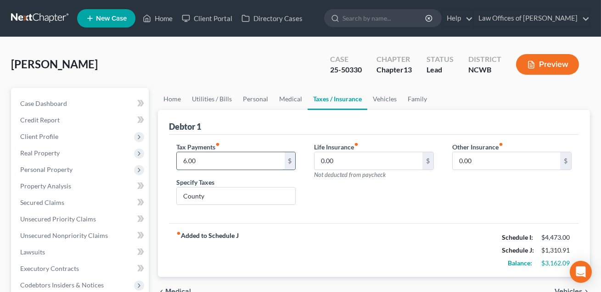
click at [202, 156] on input "6.00" at bounding box center [230, 160] width 107 height 17
type input "4.00"
click at [289, 98] on link "Medical" at bounding box center [290, 99] width 34 height 22
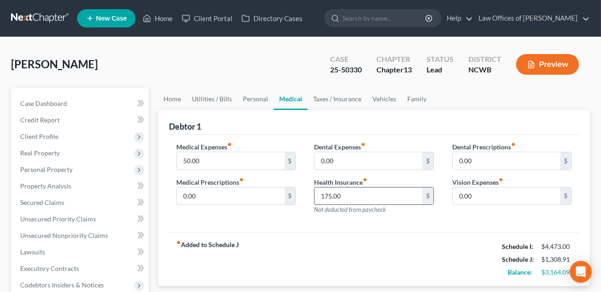
click at [346, 196] on input "175.00" at bounding box center [367, 196] width 107 height 17
type input "1.00"
click at [336, 101] on link "Taxes / Insurance" at bounding box center [336, 99] width 59 height 22
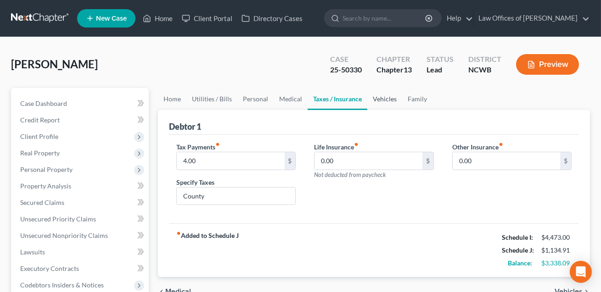
click at [380, 99] on link "Vehicles" at bounding box center [384, 99] width 35 height 22
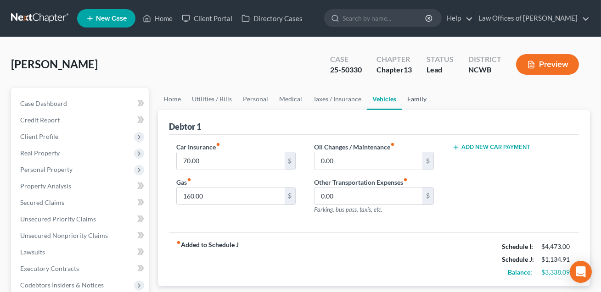
click at [412, 97] on link "Family" at bounding box center [416, 99] width 30 height 22
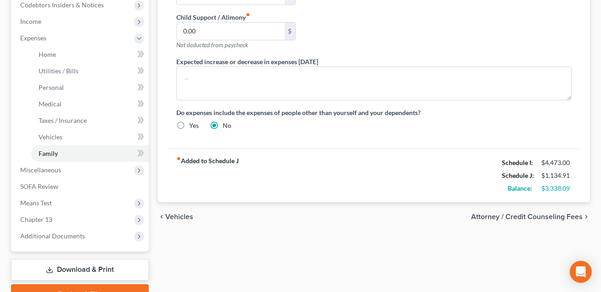
scroll to position [326, 0]
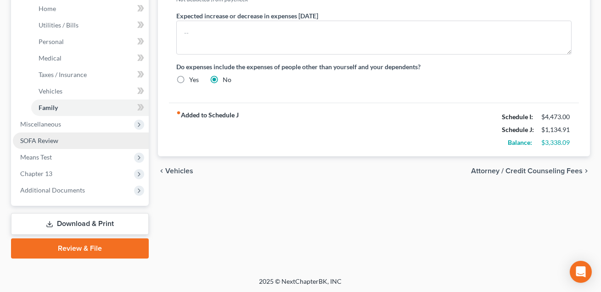
click at [53, 141] on span "SOFA Review" at bounding box center [39, 141] width 38 height 8
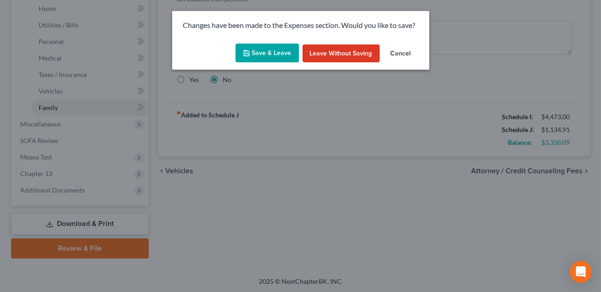
click at [282, 51] on button "Save & Leave" at bounding box center [266, 53] width 63 height 19
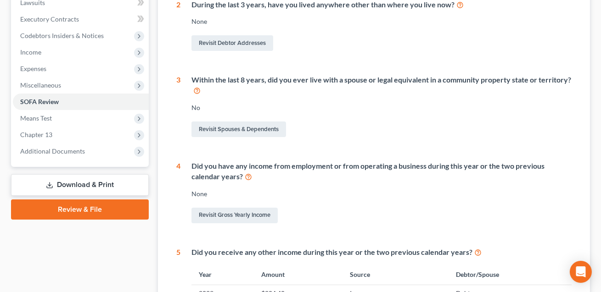
scroll to position [277, 0]
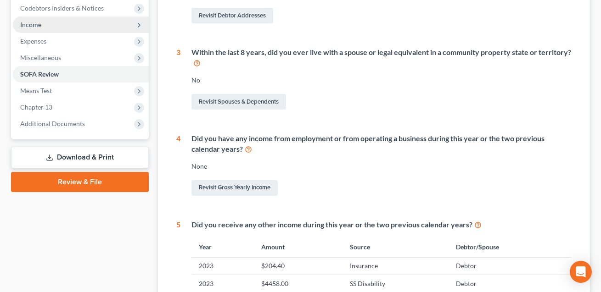
click at [34, 21] on span "Income" at bounding box center [30, 25] width 21 height 8
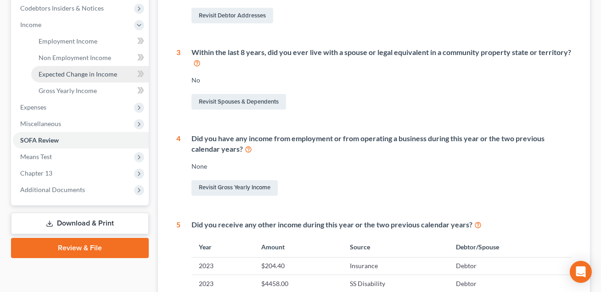
click at [58, 74] on span "Expected Change in Income" at bounding box center [78, 74] width 78 height 8
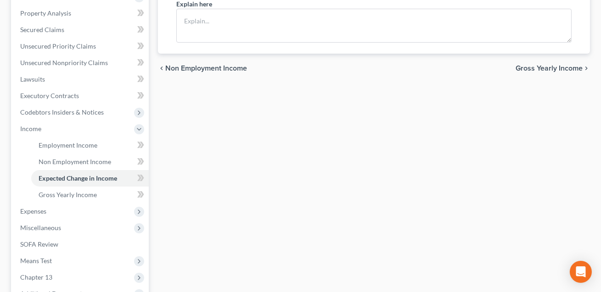
scroll to position [178, 0]
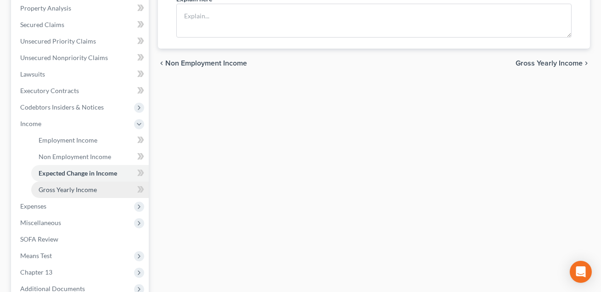
click at [68, 187] on span "Gross Yearly Income" at bounding box center [68, 190] width 58 height 8
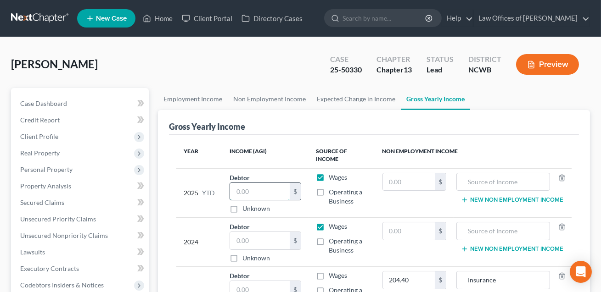
click at [255, 192] on input "text" at bounding box center [260, 191] width 60 height 17
type input "1.00"
click at [256, 241] on input "text" at bounding box center [260, 240] width 60 height 17
click at [480, 181] on input "text" at bounding box center [502, 181] width 83 height 17
click at [499, 183] on input "Social Secuity" at bounding box center [502, 181] width 83 height 17
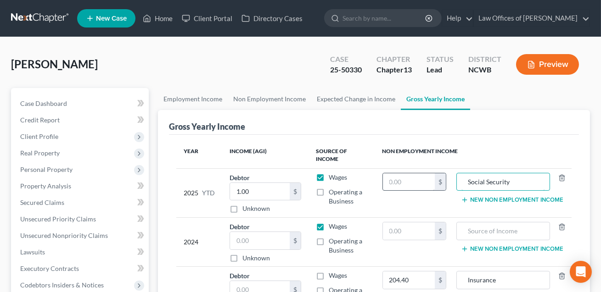
type input "Social Security"
click at [403, 184] on input "text" at bounding box center [409, 181] width 52 height 17
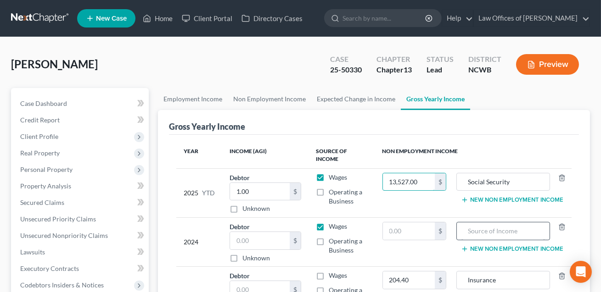
type input "13,527.00"
click at [471, 226] on input "text" at bounding box center [502, 231] width 83 height 17
type input "Social Security"
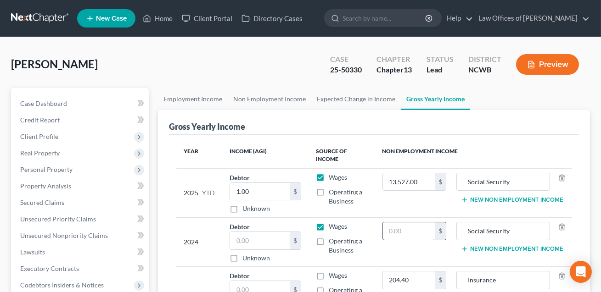
click at [423, 231] on input "text" at bounding box center [409, 231] width 52 height 17
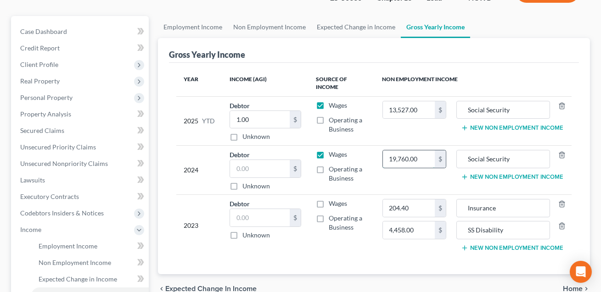
scroll to position [83, 0]
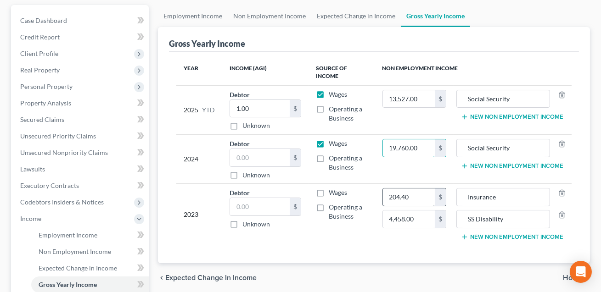
type input "19,760.00"
click at [414, 196] on input "204.40" at bounding box center [409, 197] width 52 height 17
click at [563, 191] on icon "button" at bounding box center [561, 192] width 7 height 7
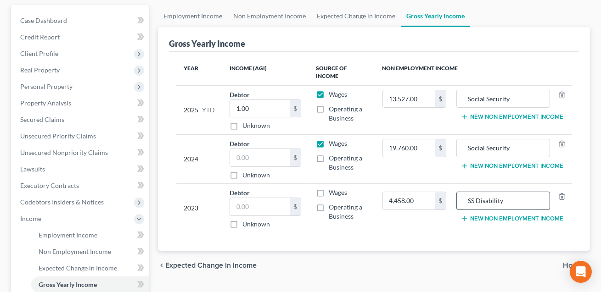
drag, startPoint x: 508, startPoint y: 200, endPoint x: 470, endPoint y: 200, distance: 37.6
click at [470, 200] on input "SS Disability" at bounding box center [502, 200] width 83 height 17
type input "Social Security"
click at [417, 201] on input "4,458.00" at bounding box center [409, 200] width 52 height 17
type input "19,151.00"
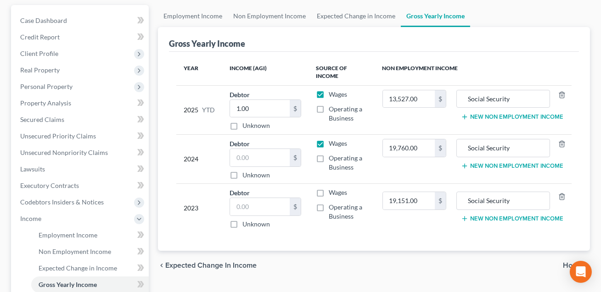
click at [499, 166] on button "New Non Employment Income" at bounding box center [512, 165] width 102 height 7
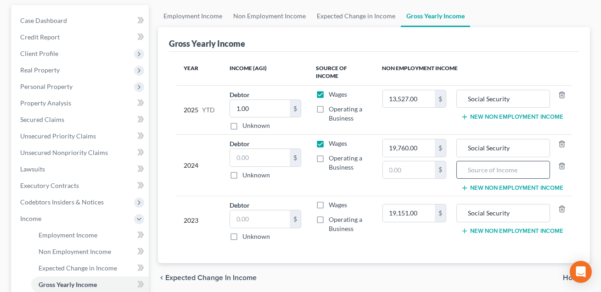
click at [488, 166] on input "text" at bounding box center [502, 169] width 83 height 17
type input "Insurance"
click at [417, 172] on input "text" at bounding box center [409, 169] width 52 height 17
type input "153.00"
click at [271, 155] on input "text" at bounding box center [260, 157] width 60 height 17
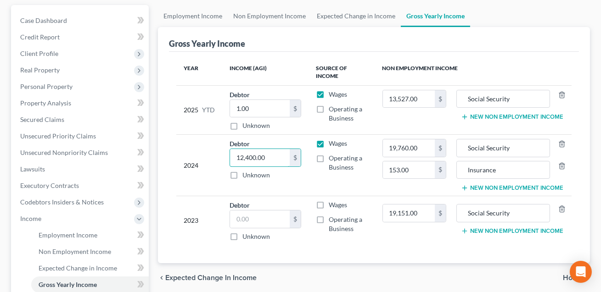
type input "12,400.00"
click at [328, 156] on label "Operating a Business" at bounding box center [347, 163] width 39 height 18
click at [332, 156] on input "Operating a Business" at bounding box center [335, 157] width 6 height 6
checkbox input "true"
click at [328, 143] on label "Wages" at bounding box center [337, 143] width 18 height 9
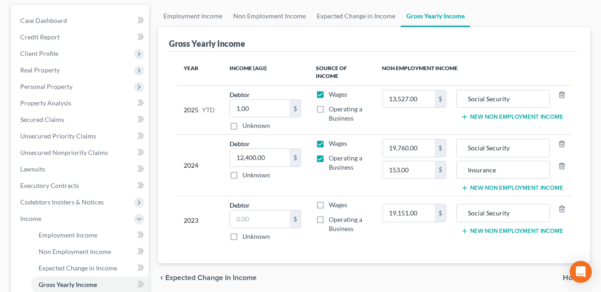
click at [332, 143] on input "Wages" at bounding box center [335, 142] width 6 height 6
checkbox input "false"
click at [328, 94] on label "Wages" at bounding box center [337, 94] width 18 height 9
click at [332, 94] on input "Wages" at bounding box center [335, 93] width 6 height 6
checkbox input "false"
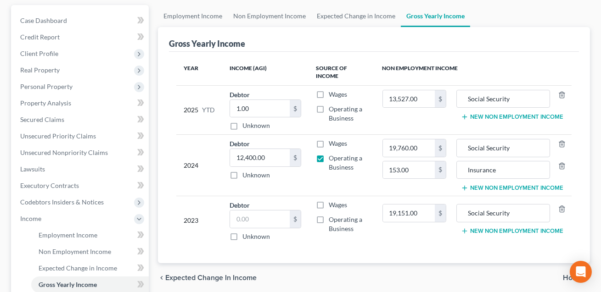
click at [328, 109] on label "Operating a Business" at bounding box center [347, 114] width 39 height 18
click at [332, 109] on input "Operating a Business" at bounding box center [335, 108] width 6 height 6
checkbox input "true"
click at [328, 217] on label "Operating a Business" at bounding box center [347, 224] width 39 height 18
click at [332, 217] on input "Operating a Business" at bounding box center [335, 218] width 6 height 6
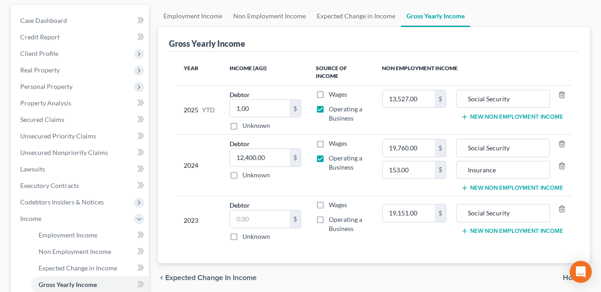
checkbox input "true"
click at [245, 221] on input "text" at bounding box center [260, 219] width 60 height 17
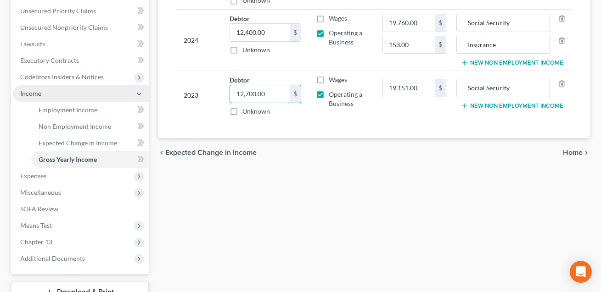
scroll to position [196, 0]
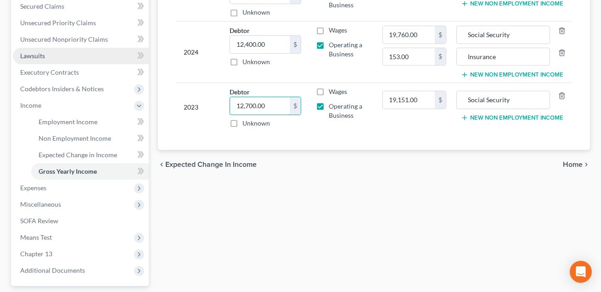
type input "12,700.00"
click at [33, 58] on span "Lawsuits" at bounding box center [32, 56] width 25 height 8
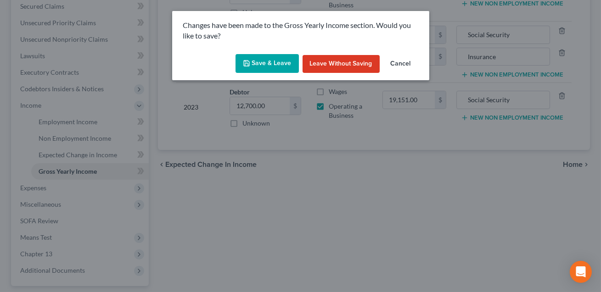
click at [265, 67] on button "Save & Leave" at bounding box center [266, 63] width 63 height 19
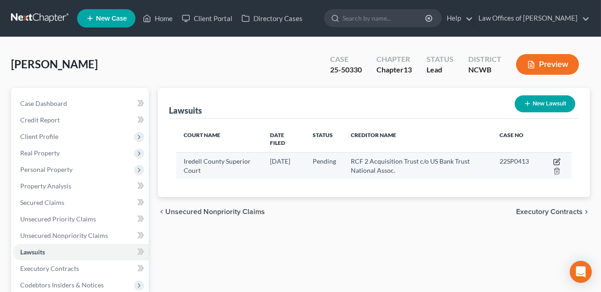
click at [557, 159] on icon "button" at bounding box center [557, 161] width 4 height 4
select select "28"
select select "0"
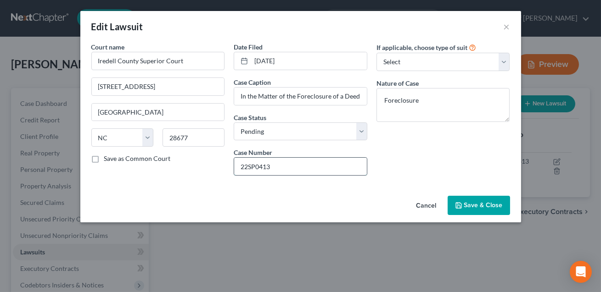
click at [278, 163] on input "22SP0413" at bounding box center [300, 166] width 133 height 17
click at [246, 167] on input "22SP0413" at bounding box center [300, 166] width 133 height 17
click at [271, 166] on input "25SP0413" at bounding box center [300, 166] width 133 height 17
type input "25SP0148"
click at [295, 61] on input "[DATE]" at bounding box center [309, 60] width 116 height 17
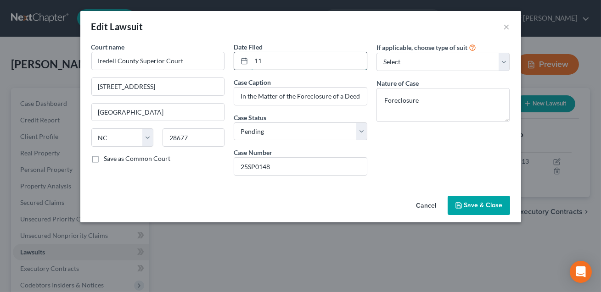
type input "1"
click at [481, 204] on span "Save & Close" at bounding box center [483, 205] width 39 height 8
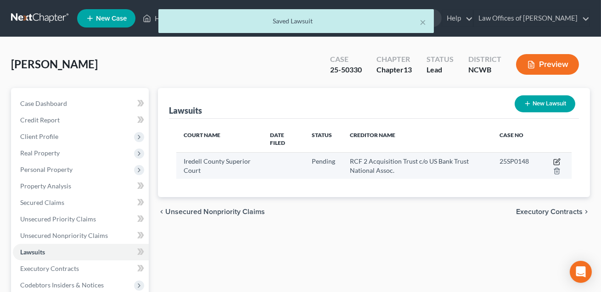
click at [555, 159] on icon "button" at bounding box center [556, 161] width 7 height 7
select select "28"
select select "0"
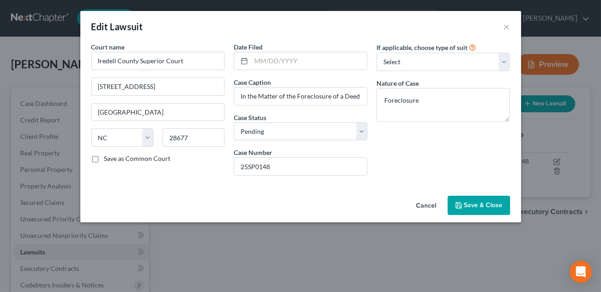
click at [482, 203] on span "Save & Close" at bounding box center [483, 205] width 39 height 8
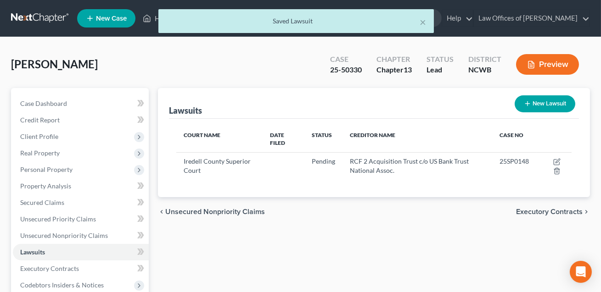
click at [549, 62] on button "Preview" at bounding box center [547, 64] width 63 height 21
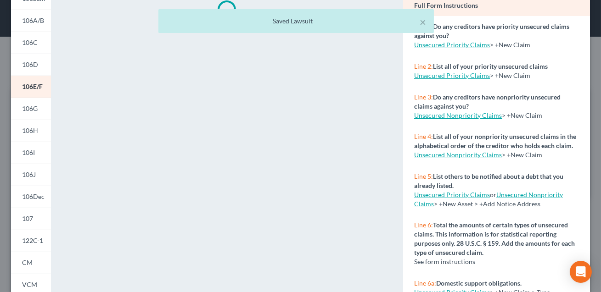
scroll to position [118, 0]
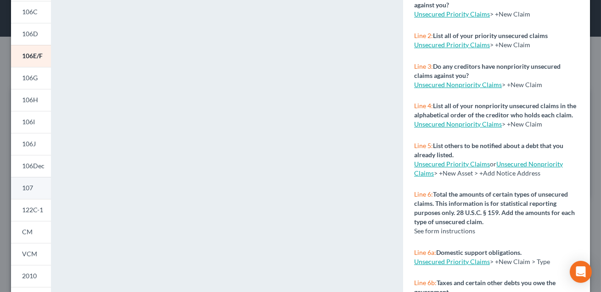
click at [32, 185] on span "107" at bounding box center [27, 188] width 11 height 8
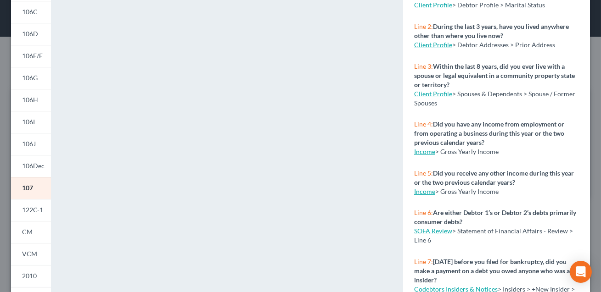
scroll to position [0, 0]
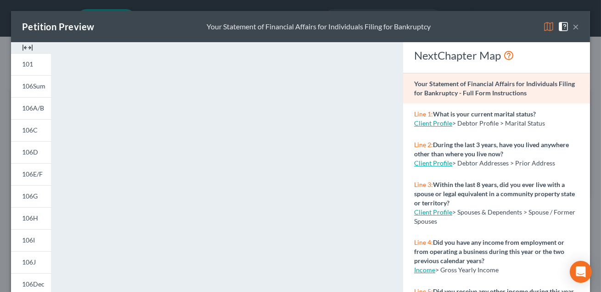
click at [576, 28] on button "×" at bounding box center [575, 26] width 6 height 11
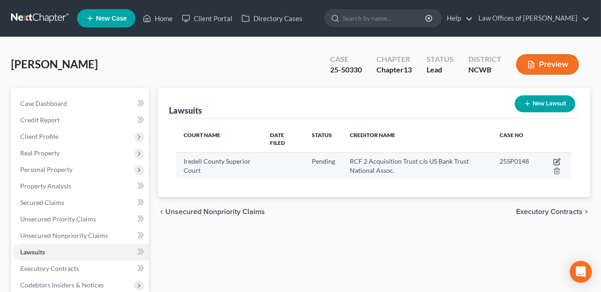
click at [556, 159] on icon "button" at bounding box center [556, 161] width 7 height 7
select select "28"
select select "0"
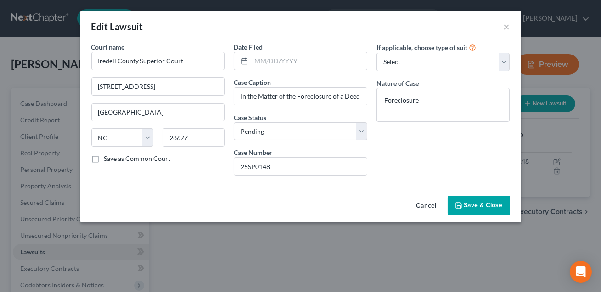
click at [473, 203] on span "Save & Close" at bounding box center [483, 205] width 39 height 8
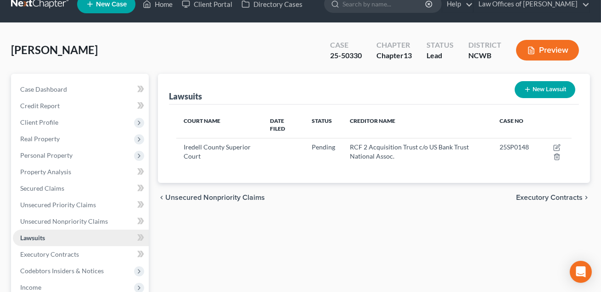
scroll to position [15, 0]
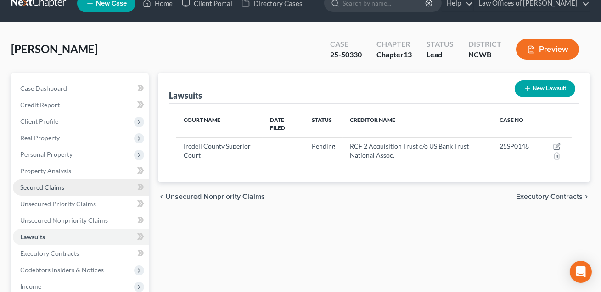
click at [46, 188] on span "Secured Claims" at bounding box center [42, 188] width 44 height 8
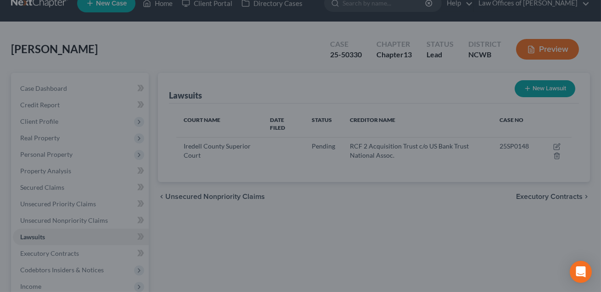
click at [556, 145] on div at bounding box center [300, 146] width 601 height 292
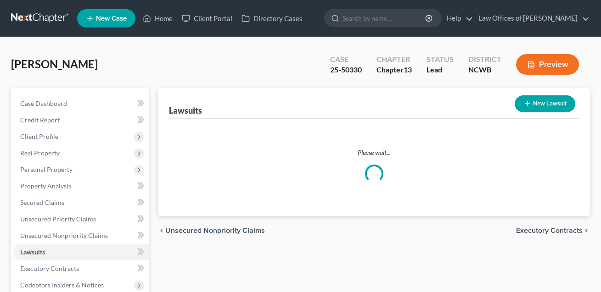
scroll to position [15, 0]
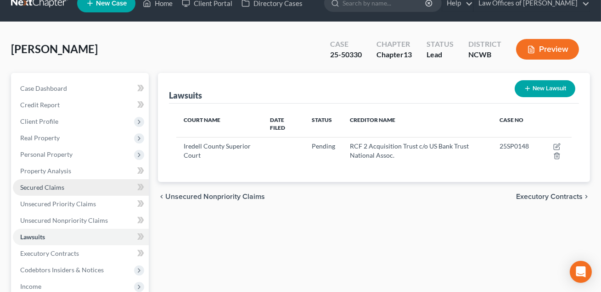
click at [55, 186] on span "Secured Claims" at bounding box center [42, 188] width 44 height 8
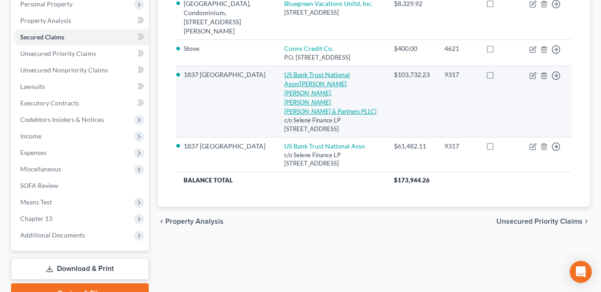
scroll to position [176, 0]
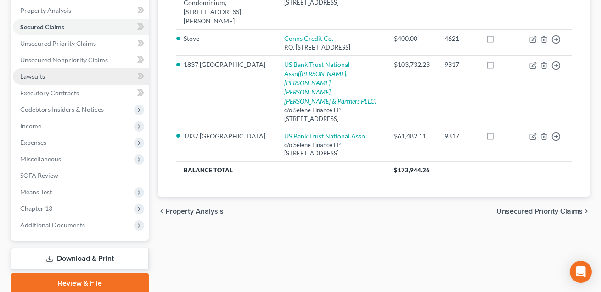
click at [44, 79] on link "Lawsuits" at bounding box center [81, 76] width 136 height 17
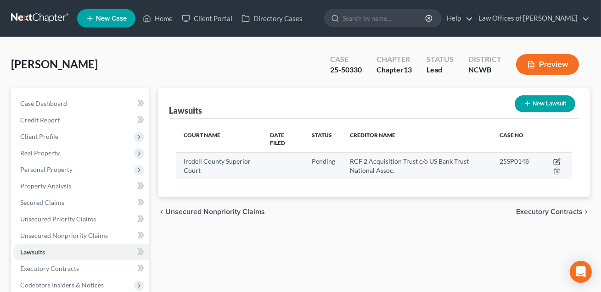
click at [556, 162] on icon "button" at bounding box center [557, 161] width 4 height 4
select select "28"
select select "0"
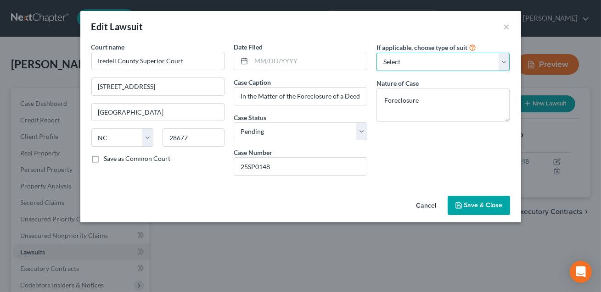
click at [423, 63] on select "Select Repossession Garnishment Foreclosure Attached, Seized, Or Levied Other" at bounding box center [443, 62] width 134 height 18
select select "2"
select select "45"
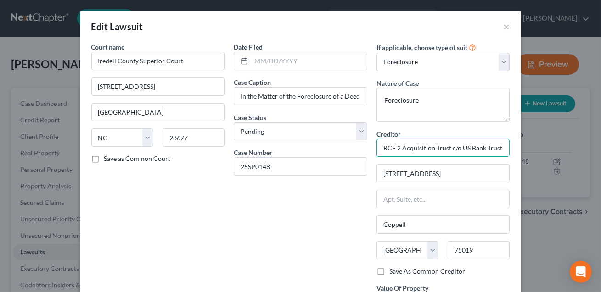
drag, startPoint x: 382, startPoint y: 147, endPoint x: 491, endPoint y: 154, distance: 108.9
click at [491, 154] on input "RCF 2 Acquisition Trust c/o US Bank Trust National Assoc." at bounding box center [443, 148] width 134 height 18
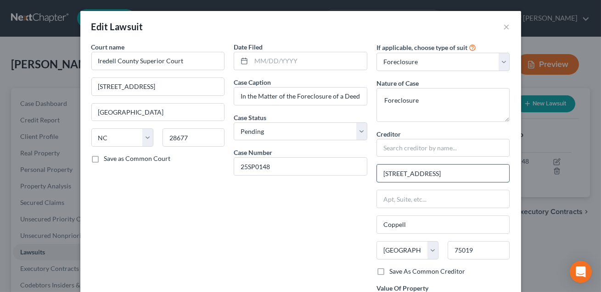
drag, startPoint x: 502, startPoint y: 173, endPoint x: 376, endPoint y: 175, distance: 126.2
click at [376, 175] on div "3501 Olympus Blvd., 5th floor, Ste 500" at bounding box center [443, 173] width 134 height 18
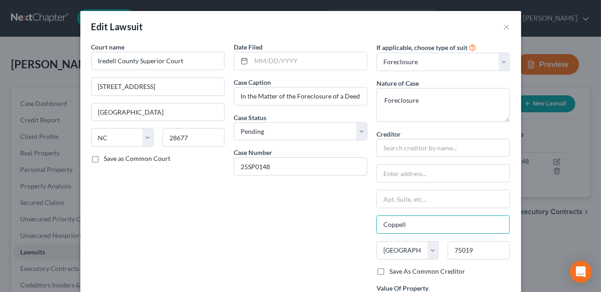
drag, startPoint x: 428, startPoint y: 227, endPoint x: 375, endPoint y: 226, distance: 52.8
click at [375, 226] on div "If applicable, choose type of suit Select Repossession Garnishment Foreclosure …" at bounding box center [443, 204] width 143 height 324
click at [410, 245] on select "State AL AK AR AZ CA CO CT DE DC FL GA GU HI ID IL IN IA KS KY LA ME MD MA MI M…" at bounding box center [407, 250] width 62 height 18
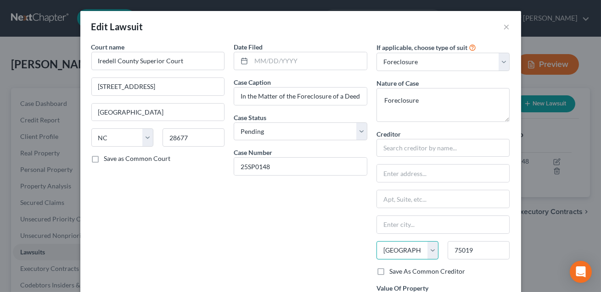
select select
drag, startPoint x: 477, startPoint y: 250, endPoint x: 452, endPoint y: 249, distance: 24.3
click at [452, 249] on input "75019" at bounding box center [478, 250] width 62 height 18
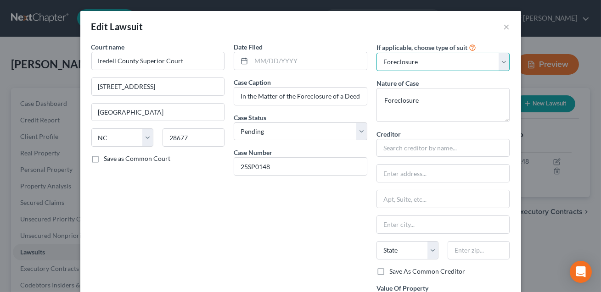
click at [442, 62] on select "Select Repossession Garnishment Foreclosure Attached, Seized, Or Levied Other" at bounding box center [443, 62] width 134 height 18
select select
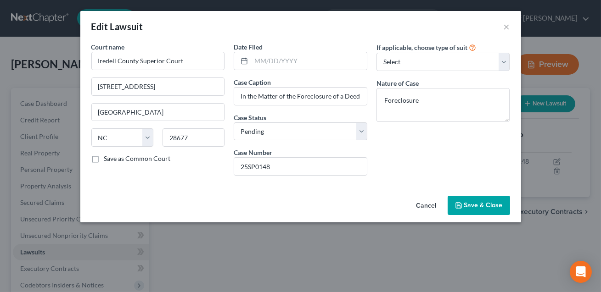
click at [497, 200] on button "Save & Close" at bounding box center [478, 205] width 62 height 19
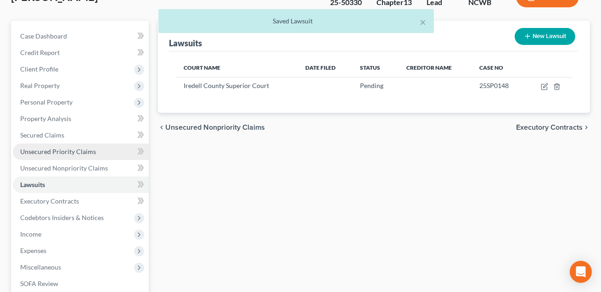
scroll to position [188, 0]
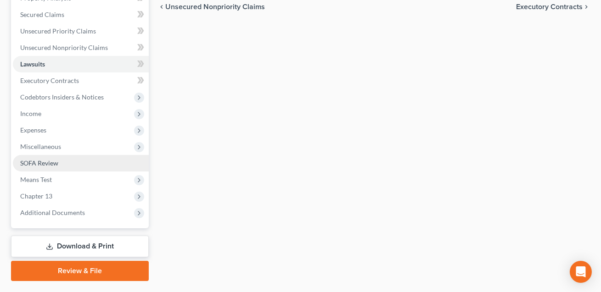
click at [43, 163] on span "SOFA Review" at bounding box center [39, 163] width 38 height 8
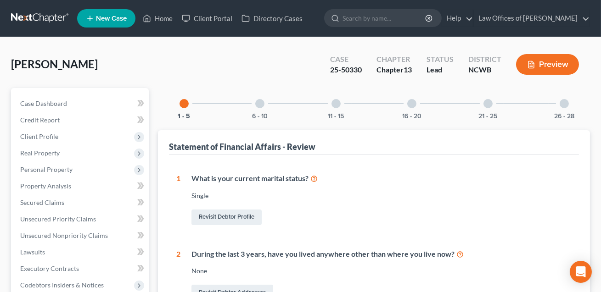
click at [336, 101] on div at bounding box center [335, 103] width 9 height 9
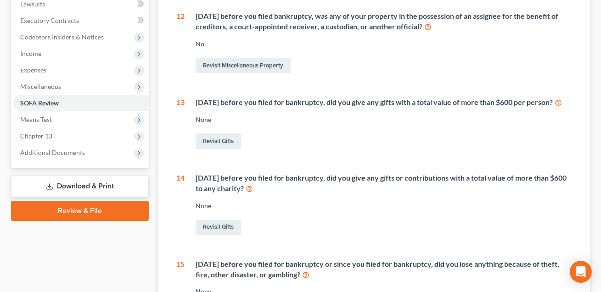
scroll to position [385, 0]
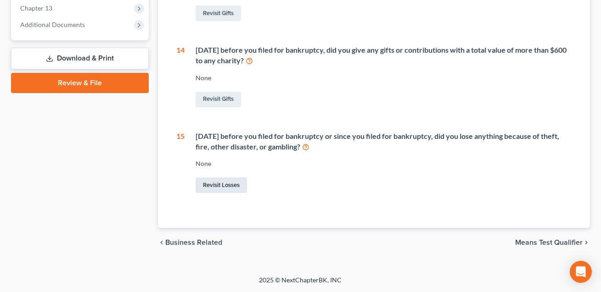
click at [228, 186] on link "Revisit Losses" at bounding box center [220, 186] width 51 height 16
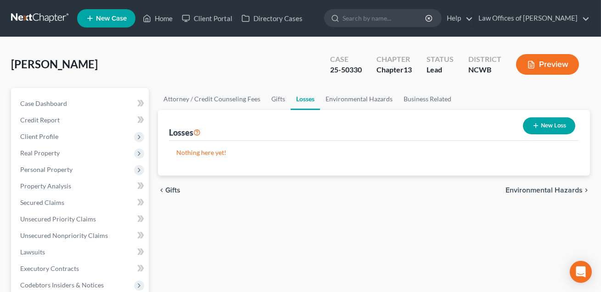
click at [255, 18] on div "Home New Case Client Portal Directory Cases Law Offices of Robert H Gourley Jr …" at bounding box center [300, 293] width 601 height 587
click at [551, 125] on button "New Loss" at bounding box center [549, 125] width 52 height 17
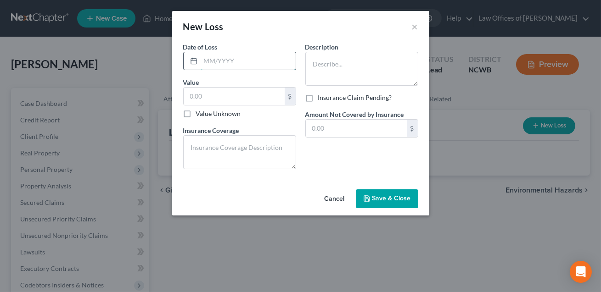
click at [218, 63] on input "text" at bounding box center [247, 60] width 95 height 17
type input "01/2025"
click at [314, 67] on textarea at bounding box center [361, 69] width 113 height 34
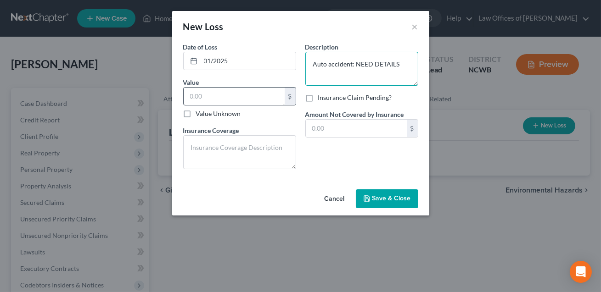
type textarea "Auto accident: NEED DETAILS"
click at [209, 97] on input "text" at bounding box center [234, 96] width 101 height 17
type input "1.00"
click at [382, 201] on span "Save & Close" at bounding box center [391, 199] width 39 height 8
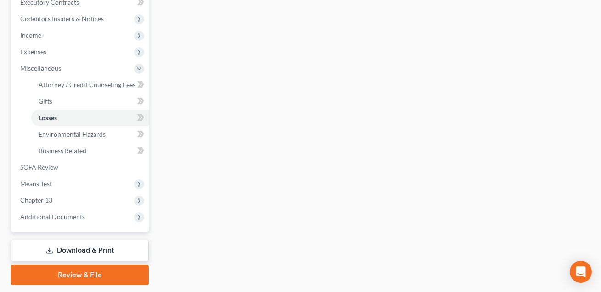
scroll to position [293, 0]
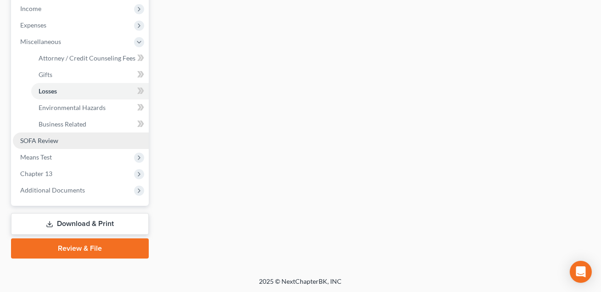
click at [44, 142] on span "SOFA Review" at bounding box center [39, 141] width 38 height 8
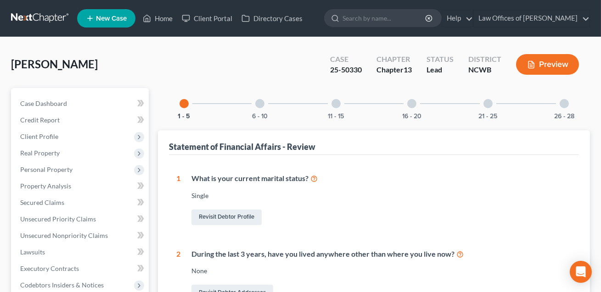
click at [564, 107] on div at bounding box center [563, 103] width 9 height 9
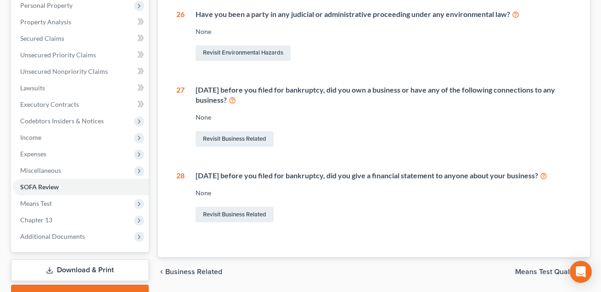
scroll to position [211, 0]
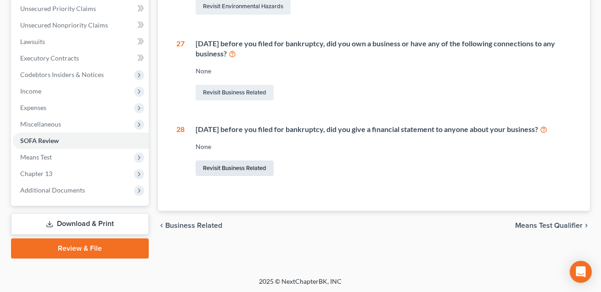
click at [237, 164] on link "Revisit Business Related" at bounding box center [234, 169] width 78 height 16
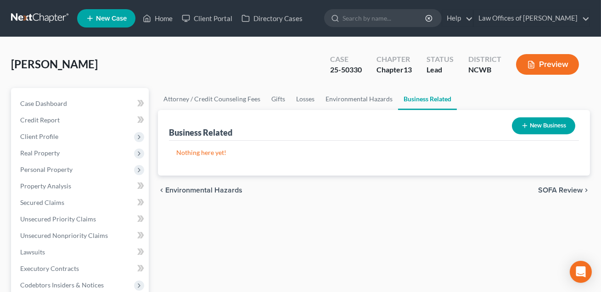
click at [545, 127] on button "New Business" at bounding box center [543, 125] width 63 height 17
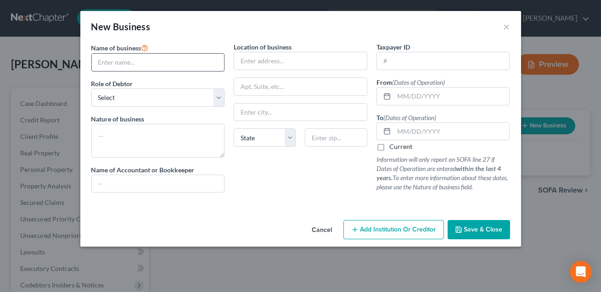
click at [135, 64] on input "text" at bounding box center [158, 62] width 133 height 17
type input "dba [PERSON_NAME]"
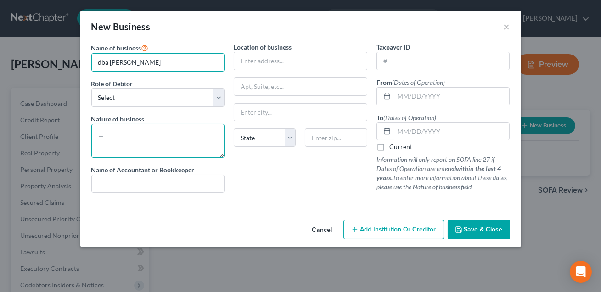
click at [118, 137] on textarea at bounding box center [158, 141] width 134 height 34
click at [112, 137] on textarea "Courier" at bounding box center [158, 141] width 134 height 34
type textarea "Courier"
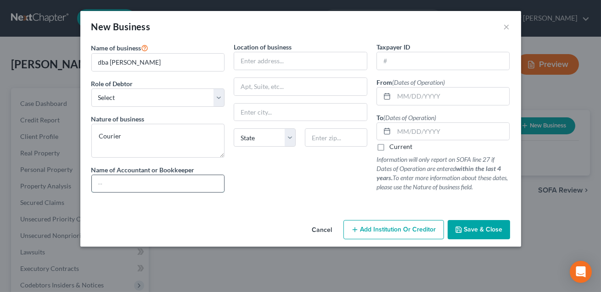
click at [120, 181] on input "text" at bounding box center [158, 183] width 133 height 17
type input "Self"
click at [257, 66] on input "text" at bounding box center [300, 60] width 133 height 17
click at [401, 98] on input "text" at bounding box center [452, 96] width 116 height 17
type input "01/01/2025"
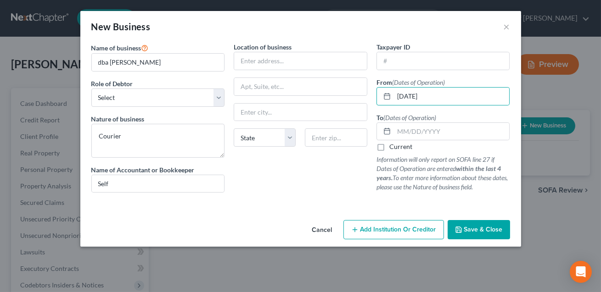
click at [389, 148] on label "Current" at bounding box center [400, 146] width 23 height 9
click at [393, 148] on input "Current" at bounding box center [396, 145] width 6 height 6
checkbox input "true"
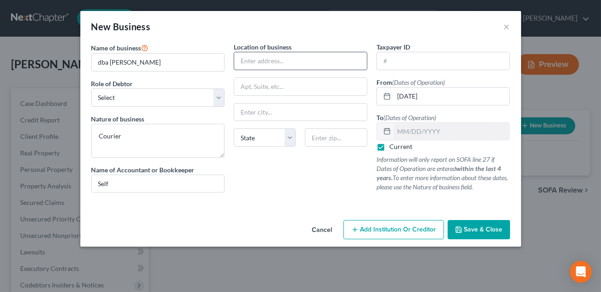
click at [262, 66] on input "text" at bounding box center [300, 60] width 133 height 17
type input "1837 Buffalo Shoals Rd."
click at [321, 139] on input "text" at bounding box center [336, 137] width 62 height 18
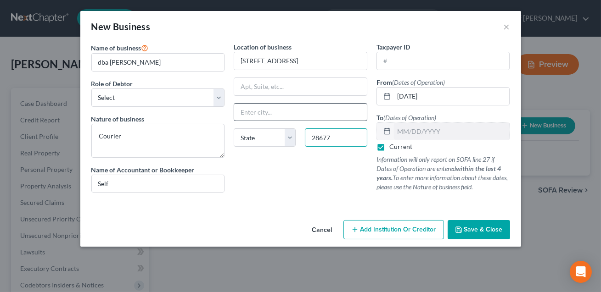
type input "28677"
click at [290, 108] on input "text" at bounding box center [300, 112] width 133 height 17
type input "[GEOGRAPHIC_DATA]"
select select "28"
click at [481, 230] on span "Save & Close" at bounding box center [483, 230] width 39 height 8
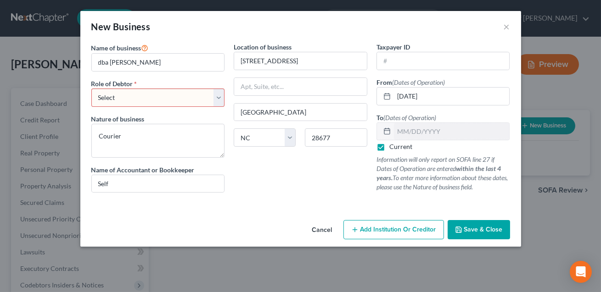
click at [192, 100] on select "Select A member of a limited liability company (LLC) or limited liability partn…" at bounding box center [158, 98] width 134 height 18
select select "sole_proprietor"
click at [486, 229] on span "Save & Close" at bounding box center [483, 230] width 39 height 8
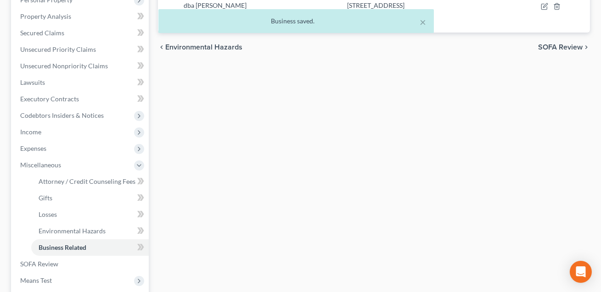
scroll to position [293, 0]
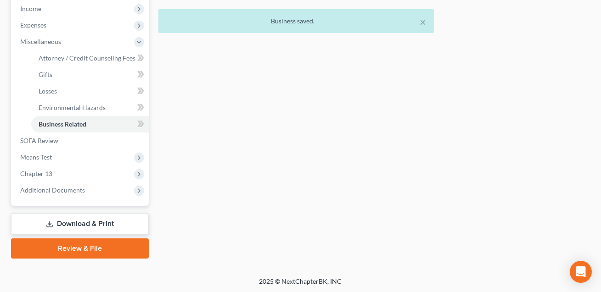
click at [110, 224] on link "Download & Print" at bounding box center [80, 224] width 138 height 22
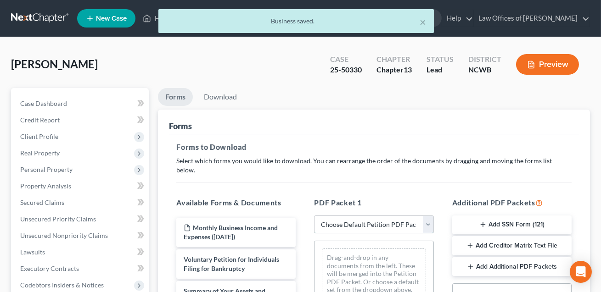
click at [341, 216] on select "Choose Default Petition PDF Packet Complete Bankruptcy Petition (all forms and …" at bounding box center [373, 225] width 119 height 18
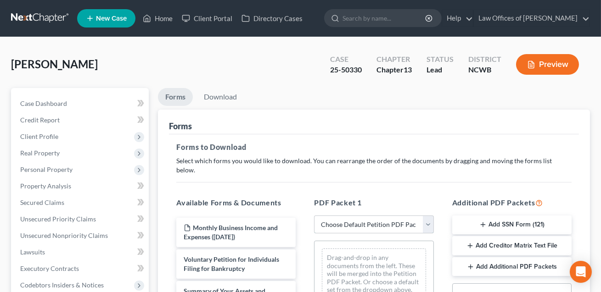
select select "0"
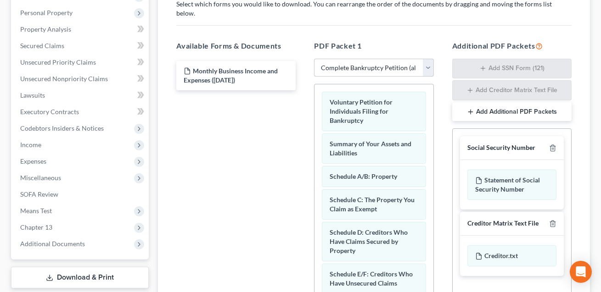
scroll to position [211, 0]
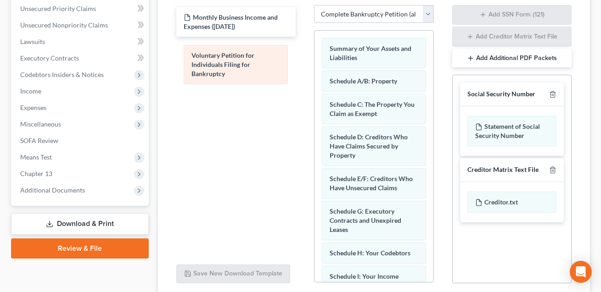
drag, startPoint x: 353, startPoint y: 51, endPoint x: 206, endPoint y: 72, distance: 148.6
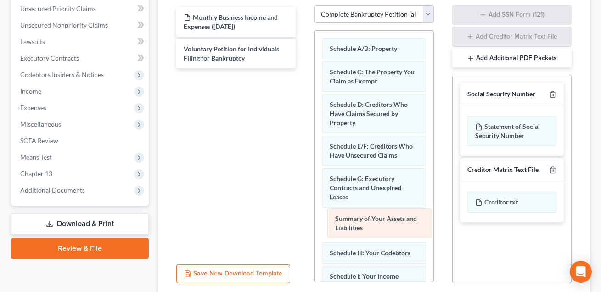
drag, startPoint x: 356, startPoint y: 39, endPoint x: 362, endPoint y: 238, distance: 199.7
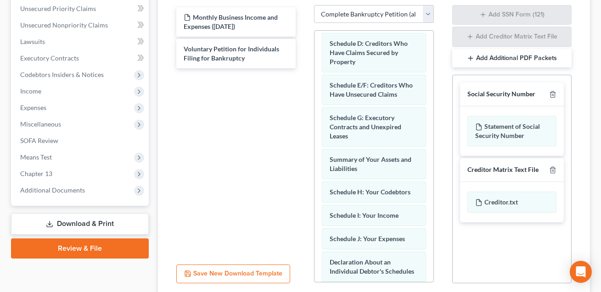
scroll to position [115, 0]
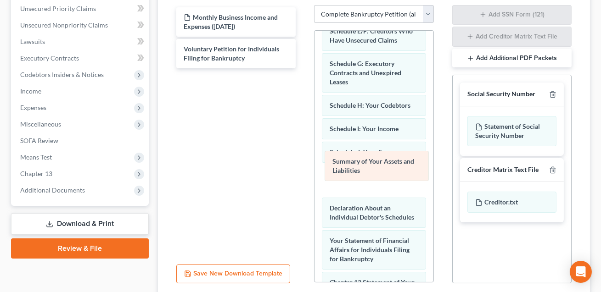
drag, startPoint x: 351, startPoint y: 96, endPoint x: 354, endPoint y: 163, distance: 67.0
click at [354, 163] on div "Summary of Your Assets and Liabilities Schedule A/B: Property Schedule C: The P…" at bounding box center [373, 200] width 118 height 568
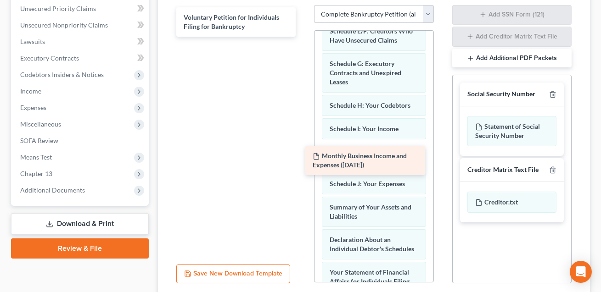
drag, startPoint x: 224, startPoint y: 11, endPoint x: 353, endPoint y: 159, distance: 196.4
click at [303, 37] on div "Monthly Business Income and Expenses (10/09/2025) Monthly Business Income and E…" at bounding box center [236, 21] width 134 height 29
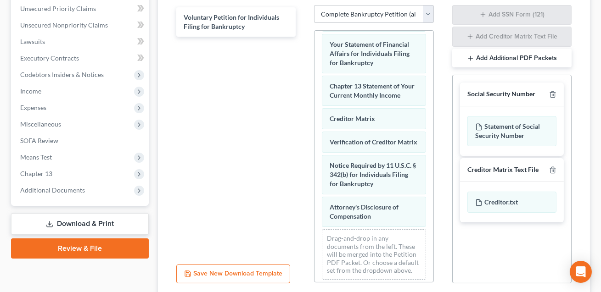
scroll to position [347, 0]
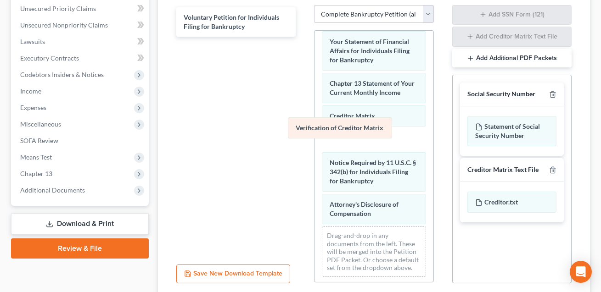
drag, startPoint x: 346, startPoint y: 124, endPoint x: 211, endPoint y: 96, distance: 138.7
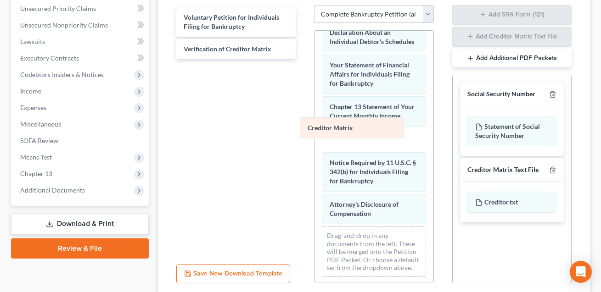
drag, startPoint x: 351, startPoint y: 126, endPoint x: 214, endPoint y: 121, distance: 137.3
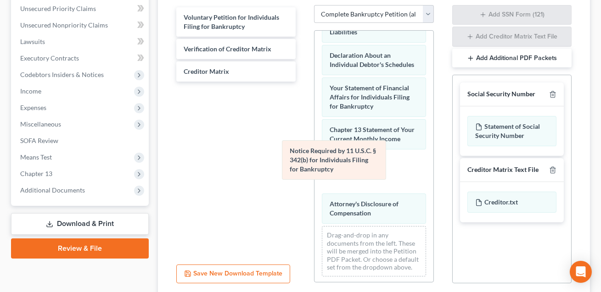
drag, startPoint x: 350, startPoint y: 166, endPoint x: 249, endPoint y: 164, distance: 101.4
click at [314, 163] on div "Notice Required by 11 U.S.C. § 342(b) for Individuals Filing for Bankruptcy Sch…" at bounding box center [373, 6] width 118 height 553
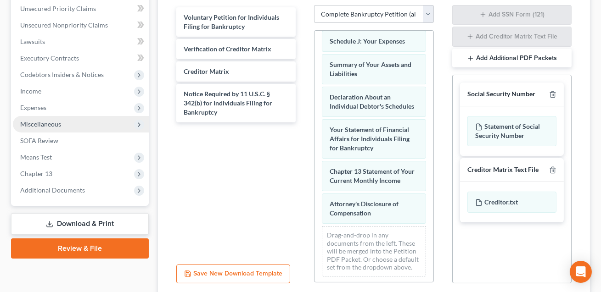
click at [40, 125] on span "Miscellaneous" at bounding box center [40, 124] width 41 height 8
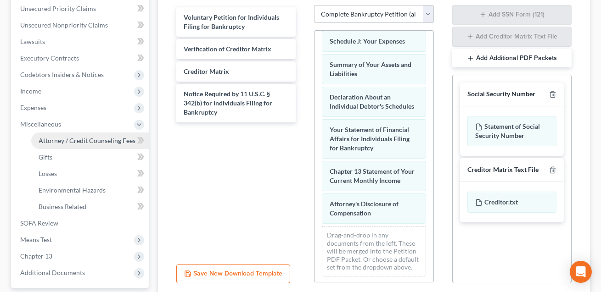
click at [56, 139] on span "Attorney / Credit Counseling Fees" at bounding box center [87, 141] width 97 height 8
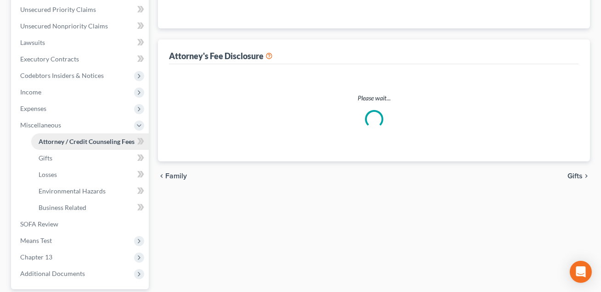
select select "0"
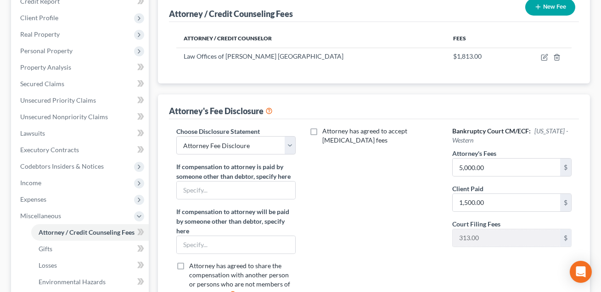
scroll to position [120, 0]
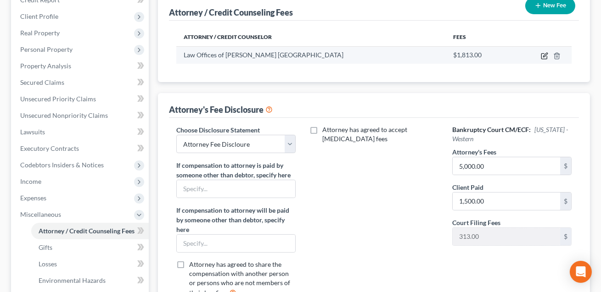
click at [543, 56] on icon "button" at bounding box center [543, 55] width 7 height 7
select select "28"
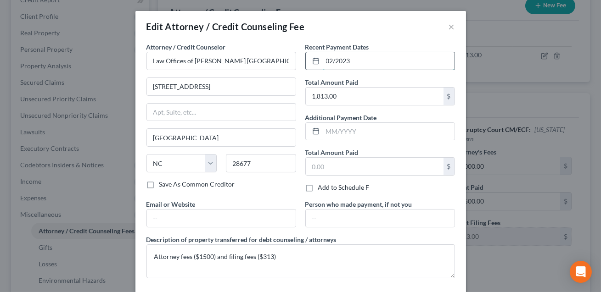
click at [356, 57] on input "02/2023" at bounding box center [389, 60] width 132 height 17
type input "09/2025"
click at [354, 97] on input "1,813.00" at bounding box center [375, 96] width 138 height 17
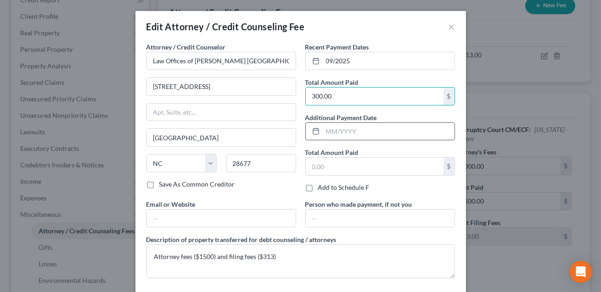
type input "300.00"
click at [345, 134] on input "text" at bounding box center [389, 131] width 132 height 17
type input "10/2025"
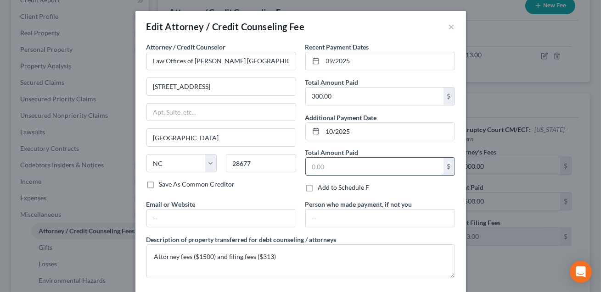
click at [336, 166] on input "text" at bounding box center [375, 166] width 138 height 17
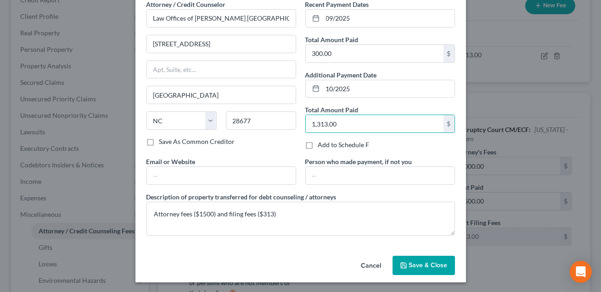
type input "1,313.00"
click at [421, 267] on span "Save & Close" at bounding box center [428, 266] width 39 height 8
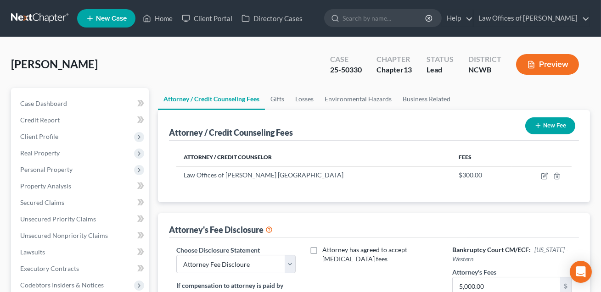
scroll to position [0, 0]
click at [545, 126] on button "New Fee" at bounding box center [550, 125] width 50 height 17
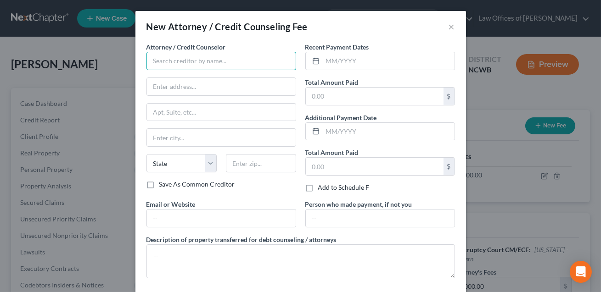
click at [169, 63] on input "text" at bounding box center [221, 61] width 150 height 18
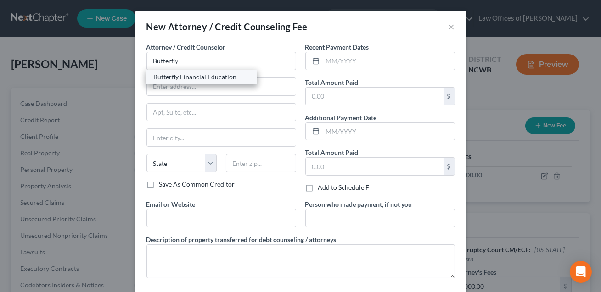
click at [166, 76] on div "Butterfly Financial Education" at bounding box center [201, 76] width 95 height 9
type input "Butterfly Financial Education"
type input "(Online)"
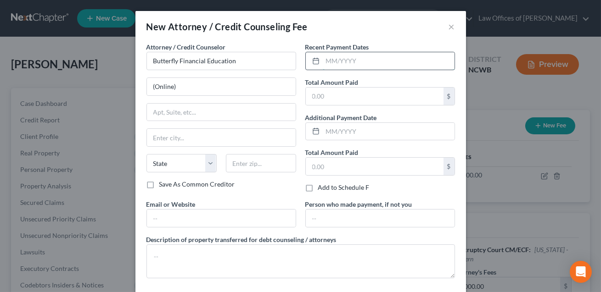
click at [336, 64] on input "text" at bounding box center [389, 60] width 132 height 17
type input "01/2025"
click at [326, 97] on input "text" at bounding box center [375, 96] width 138 height 17
type input "25.00"
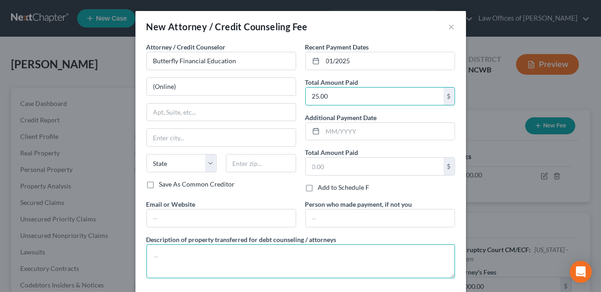
click at [183, 249] on textarea at bounding box center [300, 262] width 308 height 34
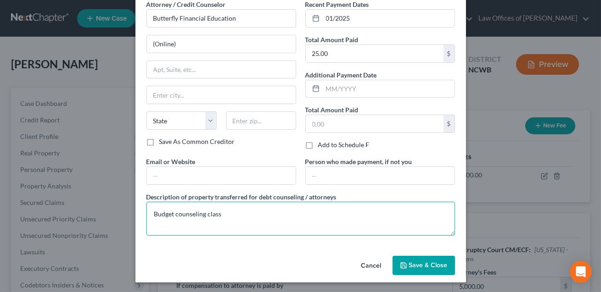
drag, startPoint x: 174, startPoint y: 215, endPoint x: 148, endPoint y: 215, distance: 26.6
click at [148, 215] on textarea "Budget counseling class" at bounding box center [300, 219] width 308 height 34
type textarea "Credit counseling class"
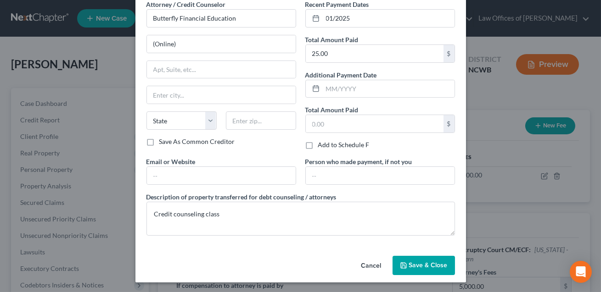
click at [414, 263] on span "Save & Close" at bounding box center [428, 266] width 39 height 8
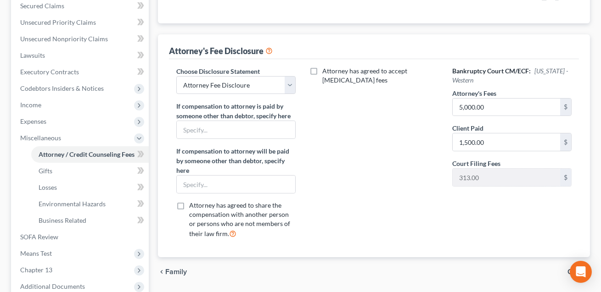
scroll to position [293, 0]
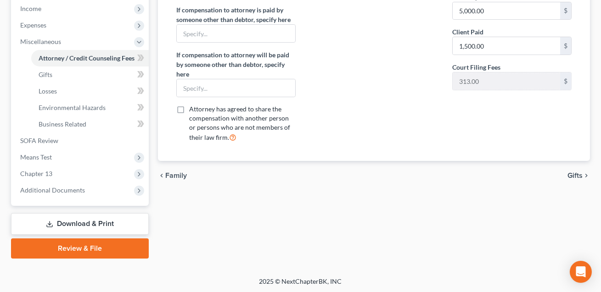
click at [76, 223] on link "Download & Print" at bounding box center [80, 224] width 138 height 22
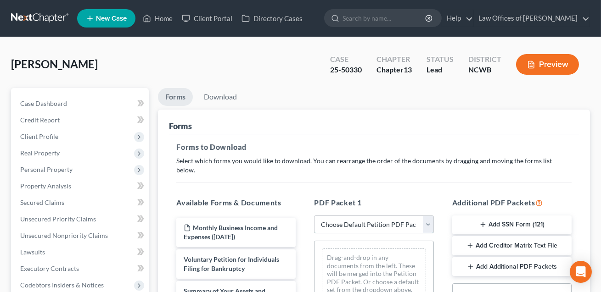
click at [343, 216] on select "Choose Default Petition PDF Packet Complete Bankruptcy Petition (all forms and …" at bounding box center [373, 225] width 119 height 18
select select "0"
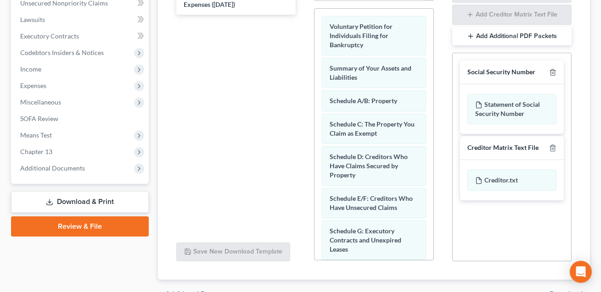
scroll to position [252, 0]
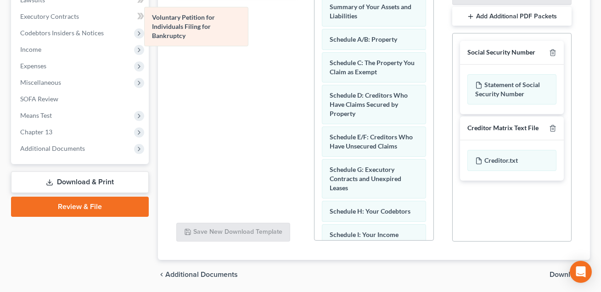
drag, startPoint x: 358, startPoint y: 10, endPoint x: 180, endPoint y: 31, distance: 179.3
click at [314, 31] on div "Voluntary Petition for Individuals Filing for Bankruptcy Voluntary Petition for…" at bounding box center [373, 273] width 118 height 568
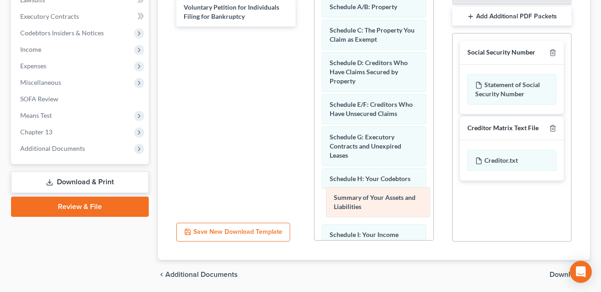
drag, startPoint x: 343, startPoint y: 3, endPoint x: 347, endPoint y: 205, distance: 201.4
click at [347, 205] on div "Summary of Your Assets and Liabilities Summary of Your Assets and Liabilities S…" at bounding box center [373, 273] width 118 height 568
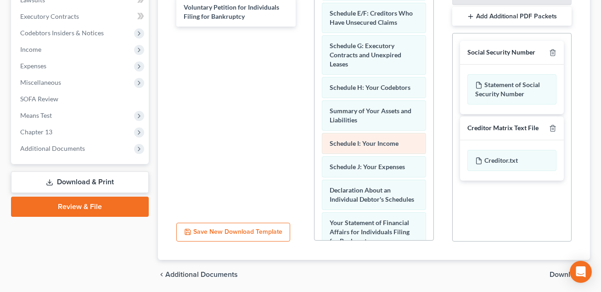
scroll to position [98, 0]
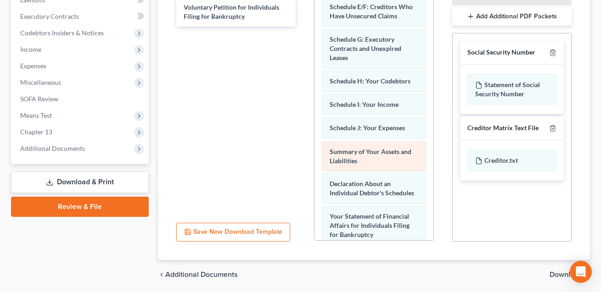
drag, startPoint x: 347, startPoint y: 92, endPoint x: 347, endPoint y: 150, distance: 57.8
click at [347, 150] on div "Summary of Your Assets and Liabilities Schedule A/B: Property Schedule C: The P…" at bounding box center [373, 175] width 118 height 568
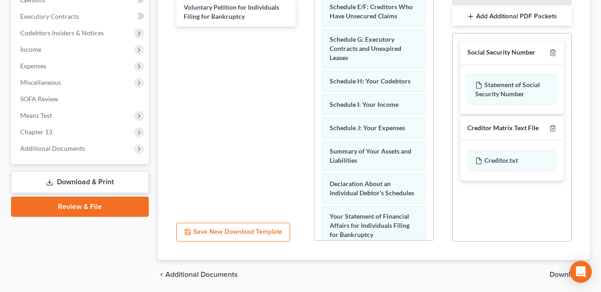
scroll to position [211, 0]
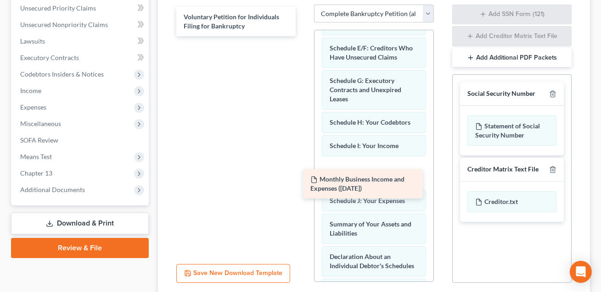
drag, startPoint x: 219, startPoint y: 11, endPoint x: 345, endPoint y: 179, distance: 210.3
click at [303, 36] on div "Monthly Business Income and Expenses (10/09/2025) Monthly Business Income and E…" at bounding box center [236, 21] width 134 height 29
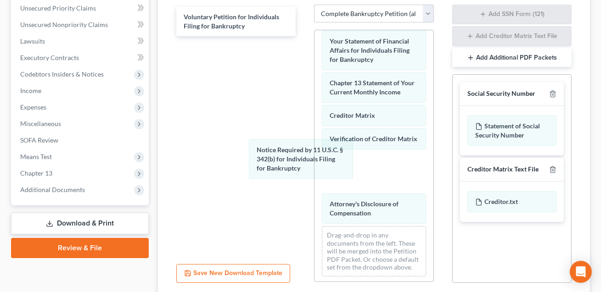
drag, startPoint x: 348, startPoint y: 160, endPoint x: 175, endPoint y: 155, distance: 173.5
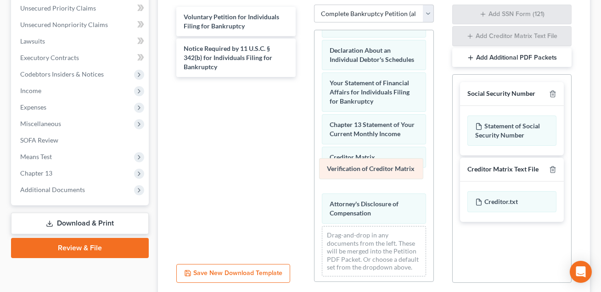
drag, startPoint x: 342, startPoint y: 163, endPoint x: 201, endPoint y: 167, distance: 141.4
click at [314, 163] on div "Verification of Creditor Matrix Schedule A/B: Property Schedule C: The Property…" at bounding box center [373, 4] width 118 height 558
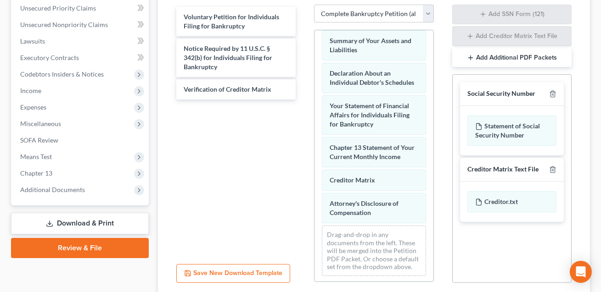
scroll to position [259, 0]
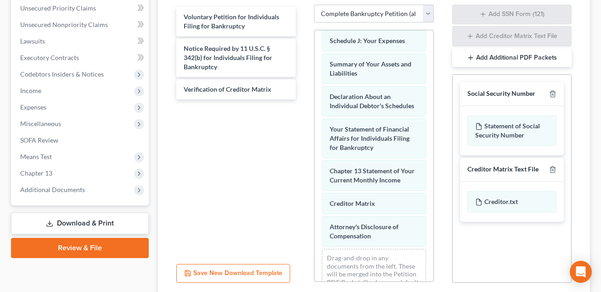
click at [314, 165] on div "Schedule A/B: Property Schedule C: The Property You Claim as Exempt Schedule D:…" at bounding box center [373, 39] width 118 height 535
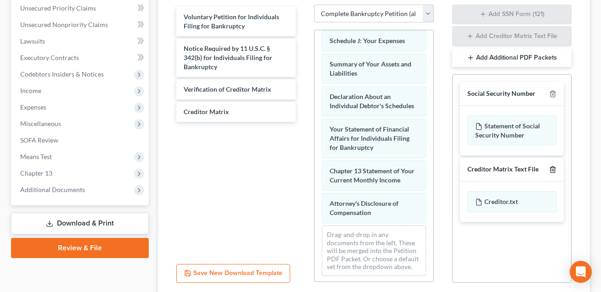
click at [550, 167] on icon "button" at bounding box center [552, 170] width 4 height 6
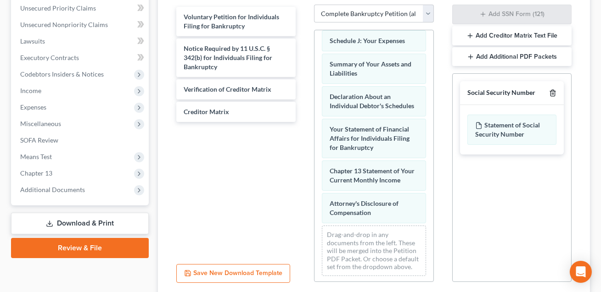
click at [553, 93] on line "button" at bounding box center [553, 94] width 0 height 2
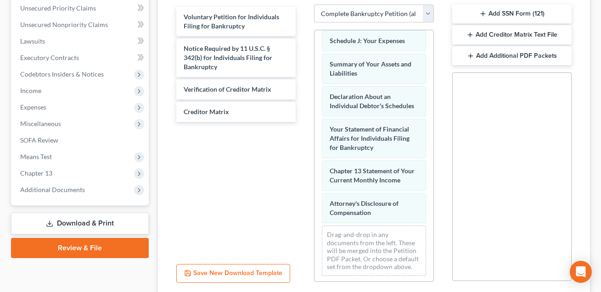
scroll to position [273, 0]
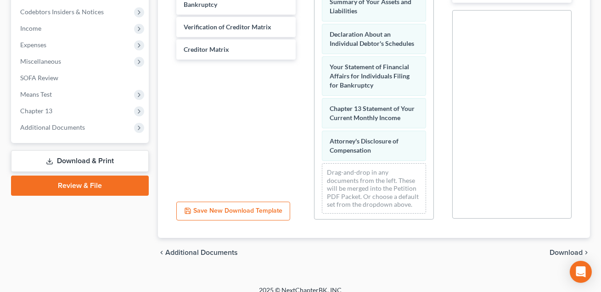
click at [552, 249] on span "Download" at bounding box center [565, 252] width 33 height 7
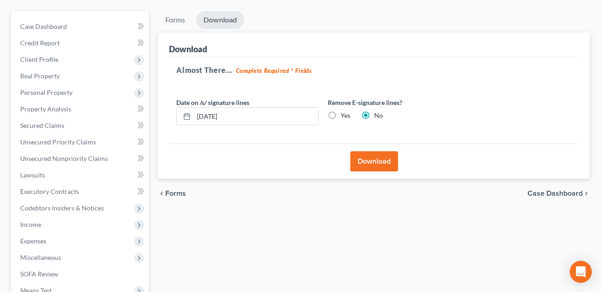
scroll to position [68, 0]
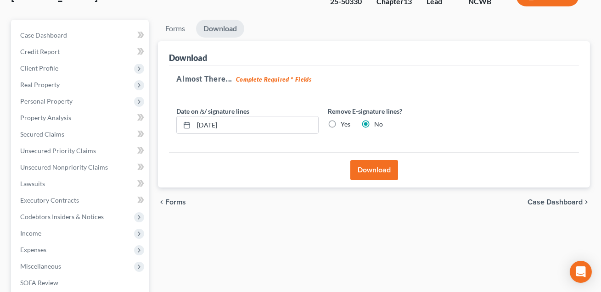
click at [340, 123] on label "Yes" at bounding box center [345, 124] width 10 height 9
click at [344, 123] on input "Yes" at bounding box center [347, 123] width 6 height 6
radio input "true"
radio input "false"
drag, startPoint x: 235, startPoint y: 129, endPoint x: 180, endPoint y: 127, distance: 55.1
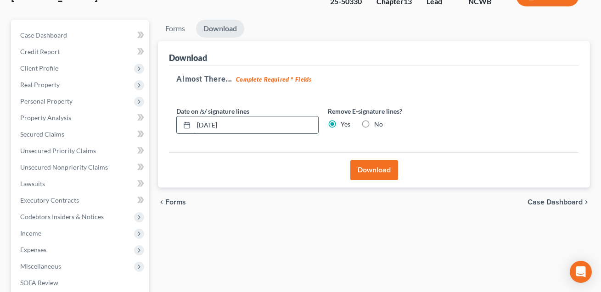
click at [180, 127] on div "[DATE]" at bounding box center [247, 125] width 142 height 18
click at [367, 170] on button "Download" at bounding box center [374, 170] width 48 height 20
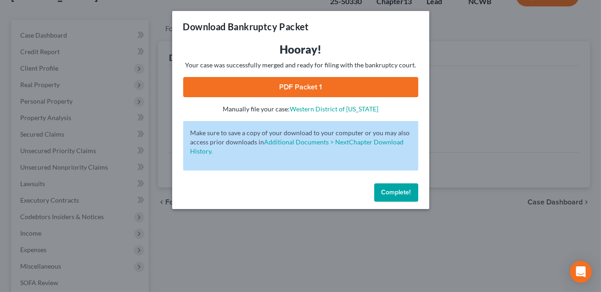
click at [334, 83] on link "PDF Packet 1" at bounding box center [300, 87] width 235 height 20
